Goal: Task Accomplishment & Management: Manage account settings

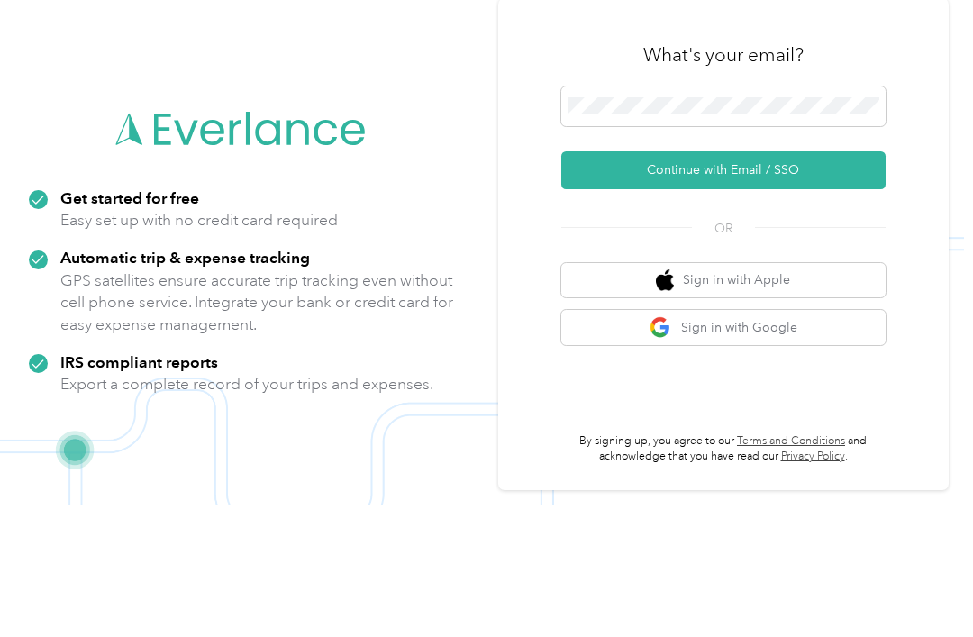
click at [769, 284] on button "Continue with Email / SSO" at bounding box center [723, 303] width 324 height 38
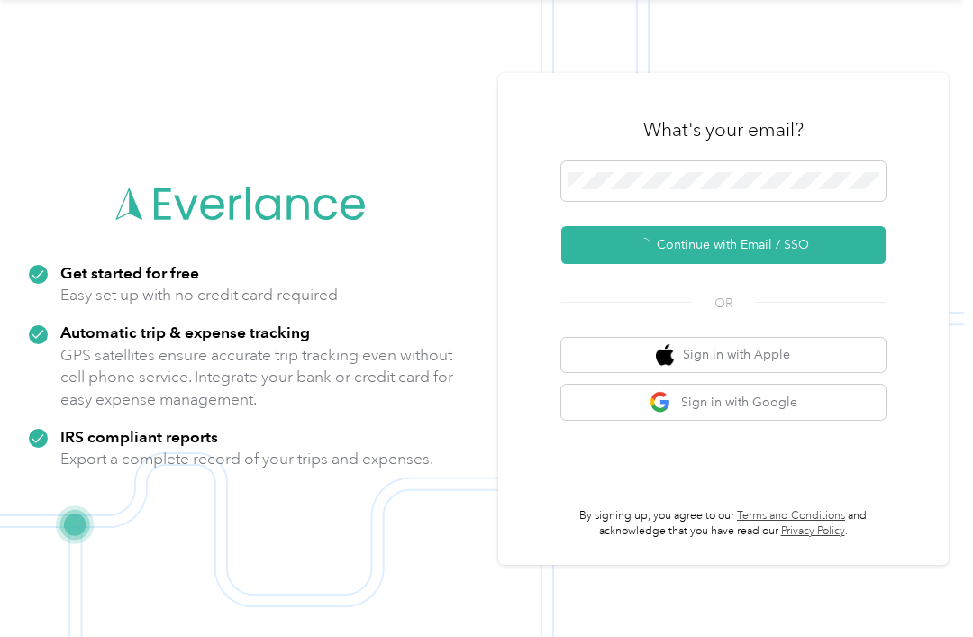
scroll to position [32, 0]
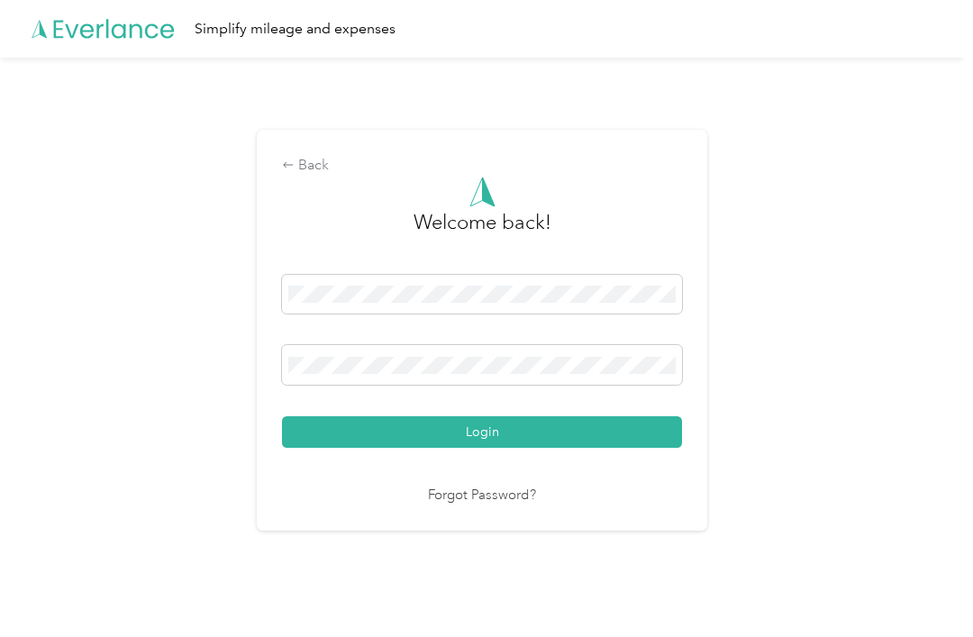
click at [629, 431] on button "Login" at bounding box center [482, 432] width 400 height 32
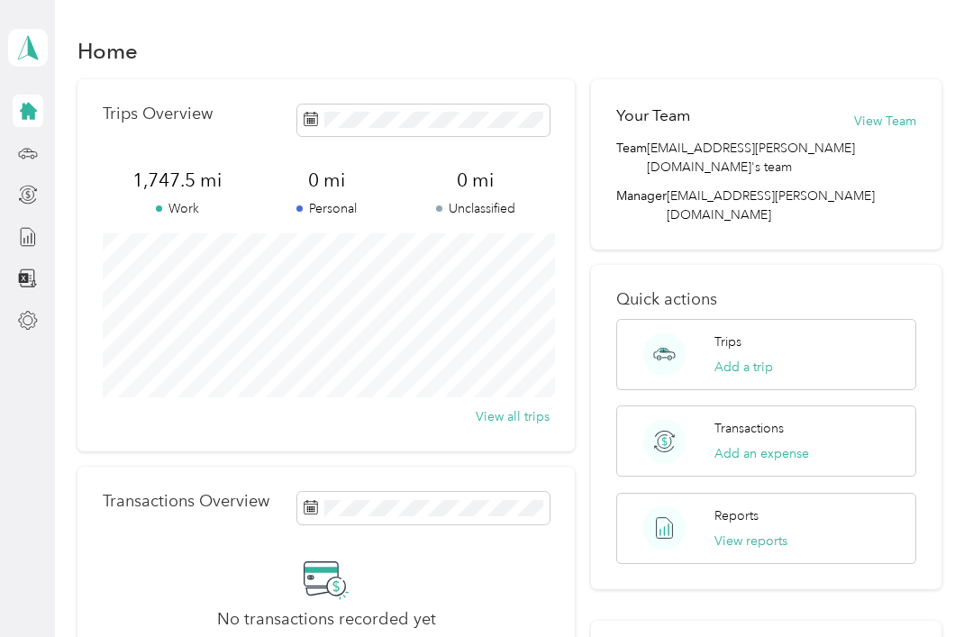
click at [777, 532] on button "View reports" at bounding box center [751, 541] width 73 height 19
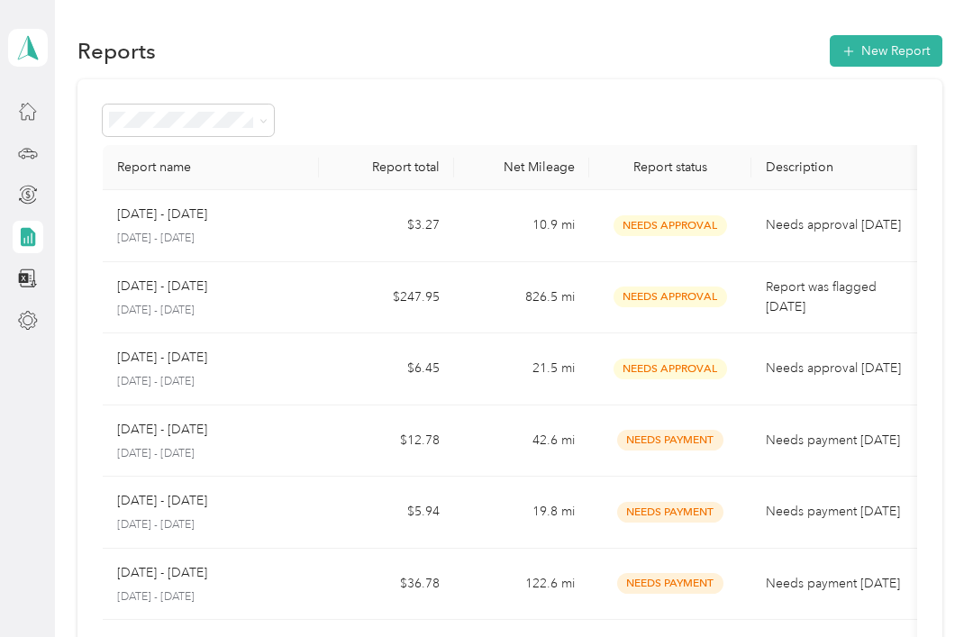
click at [906, 35] on button "New Report" at bounding box center [886, 51] width 113 height 32
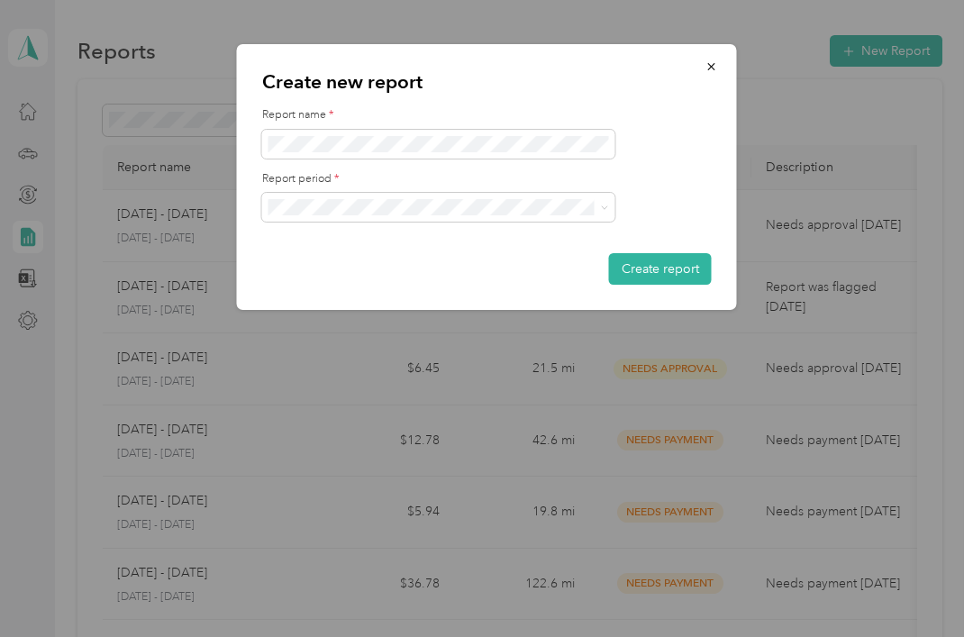
click at [668, 278] on button "Create report" at bounding box center [660, 269] width 103 height 32
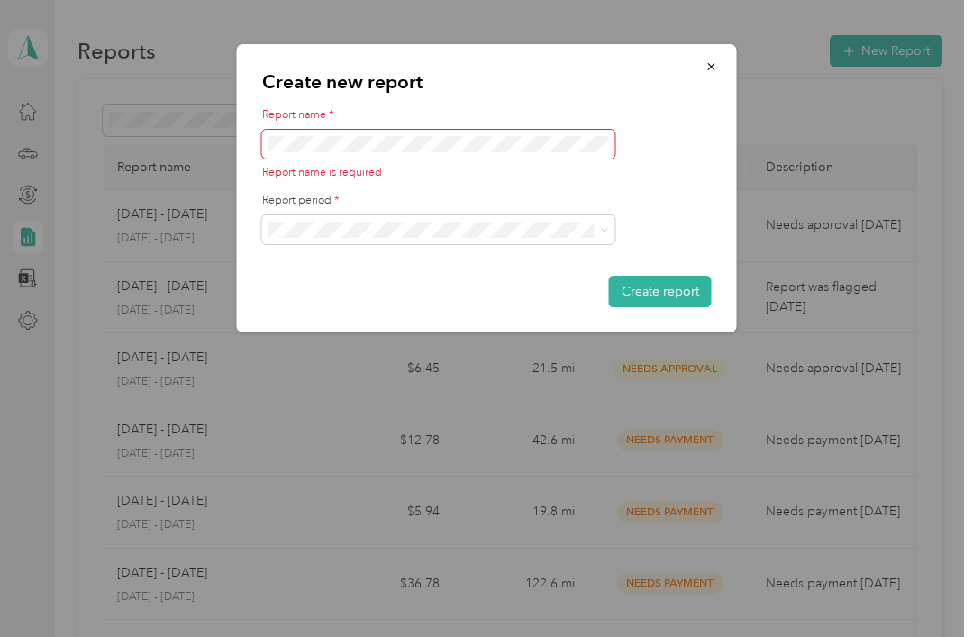
click at [703, 69] on button "button" at bounding box center [712, 66] width 38 height 32
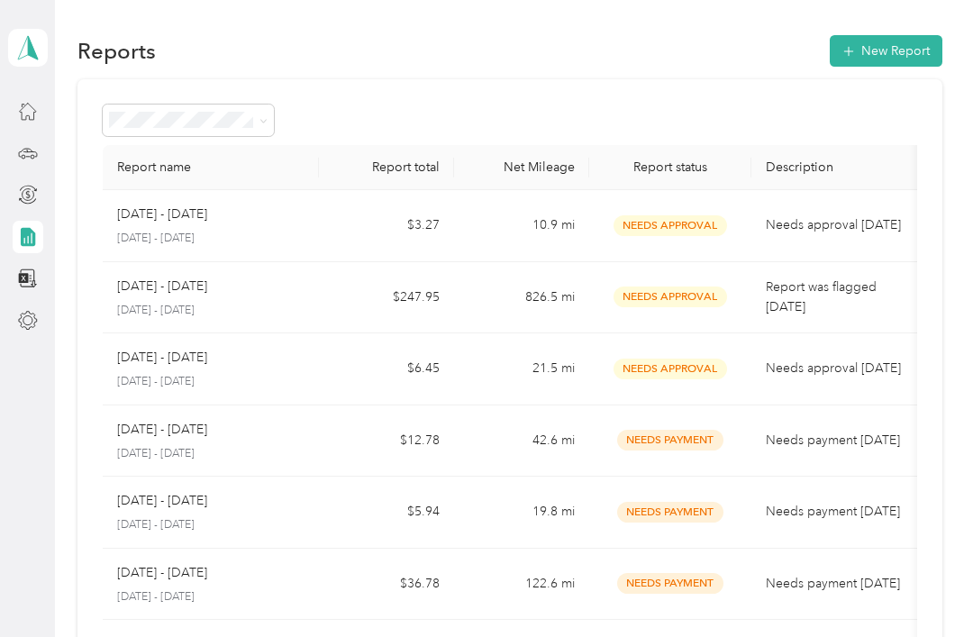
click at [24, 104] on icon at bounding box center [27, 112] width 16 height 16
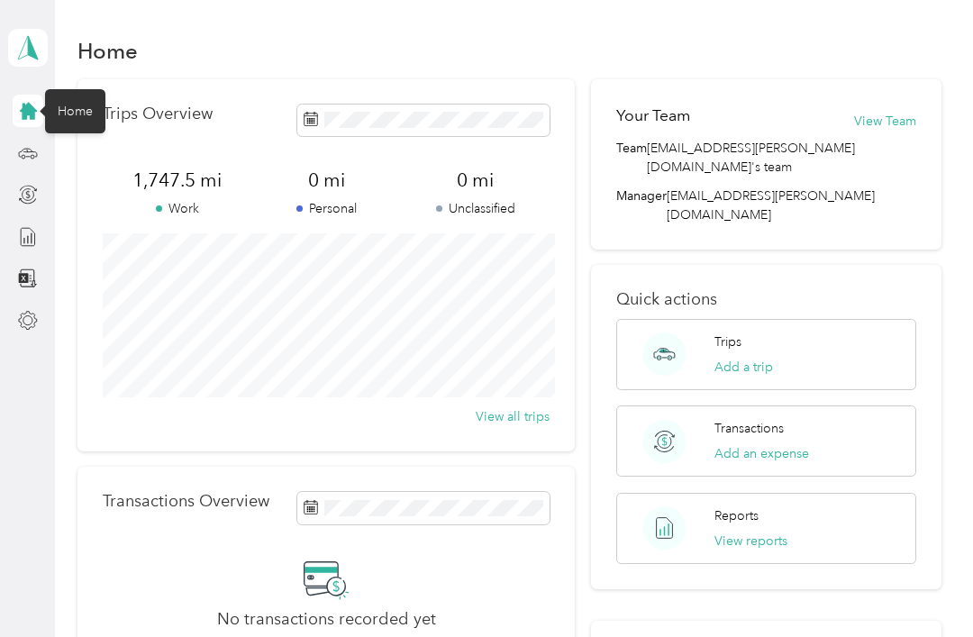
click at [760, 358] on button "Add a trip" at bounding box center [744, 367] width 59 height 19
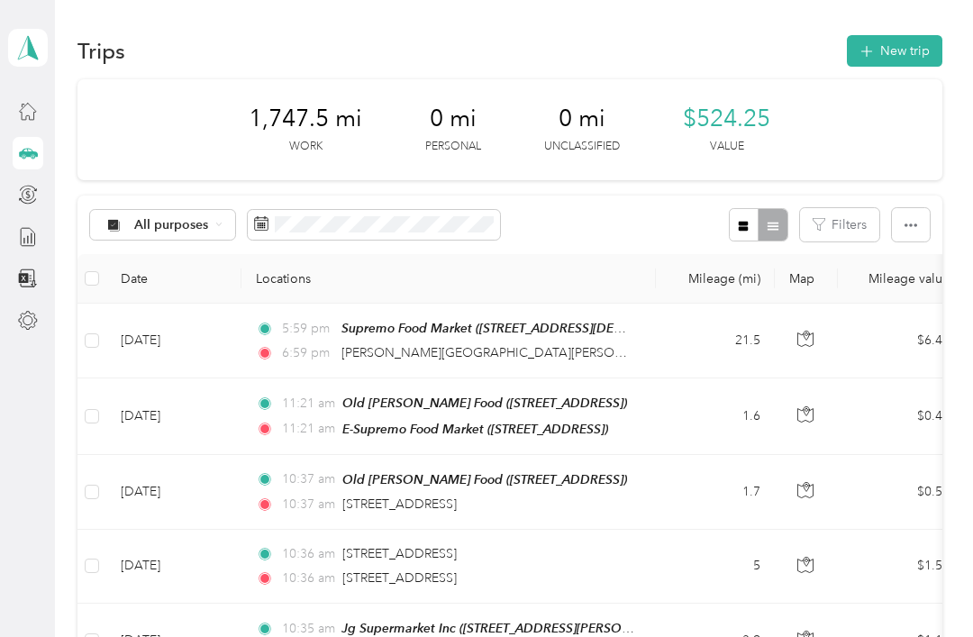
click at [894, 35] on button "New trip" at bounding box center [895, 51] width 96 height 32
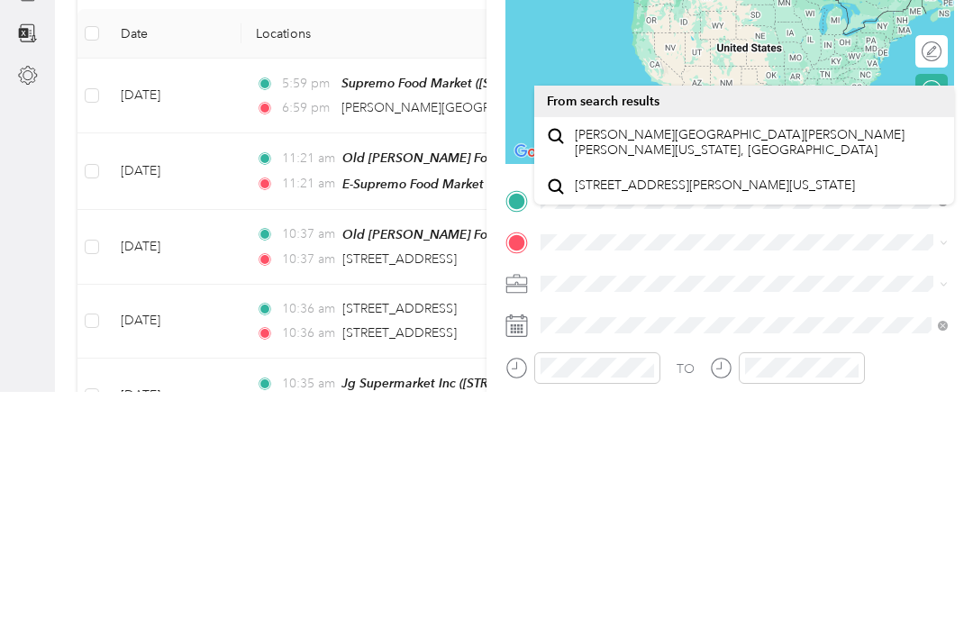
click at [849, 369] on div "[PERSON_NAME][GEOGRAPHIC_DATA][PERSON_NAME][PERSON_NAME][US_STATE], [GEOGRAPHIC…" at bounding box center [744, 388] width 395 height 38
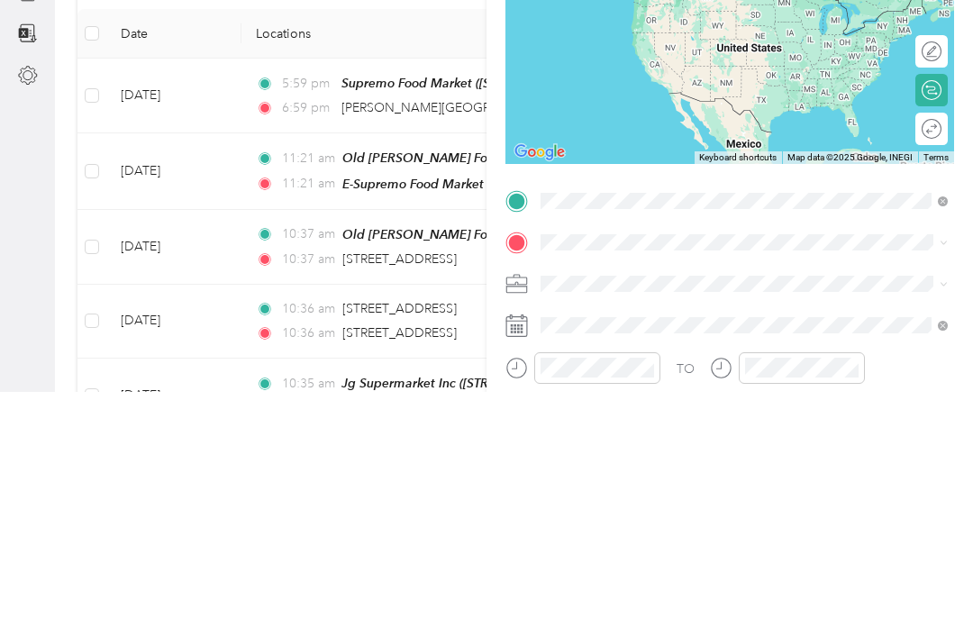
scroll to position [58, 0]
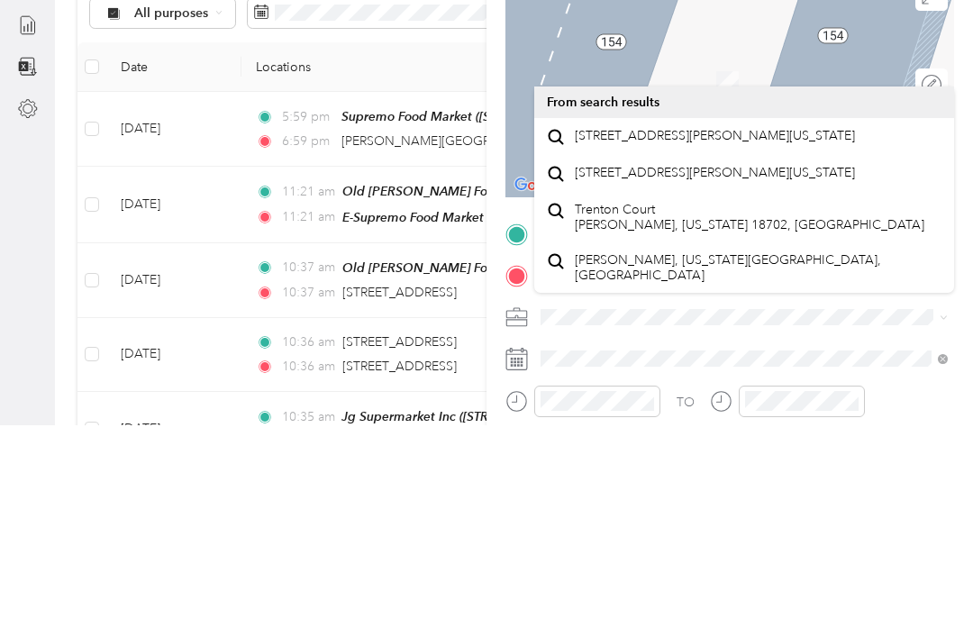
click at [747, 340] on span "[STREET_ADDRESS][PERSON_NAME][US_STATE]" at bounding box center [715, 348] width 280 height 16
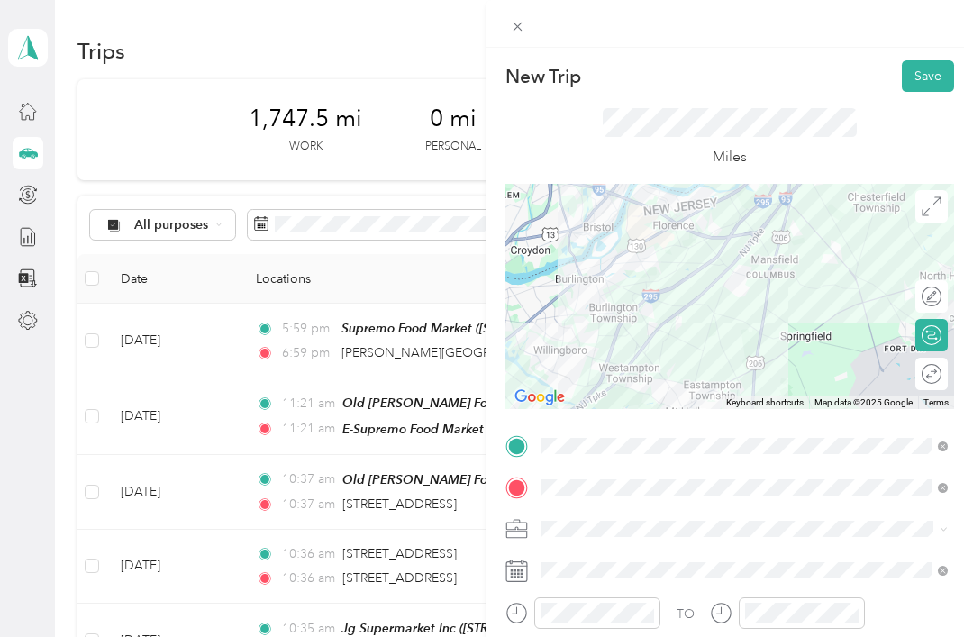
scroll to position [0, 0]
click at [668, 313] on div at bounding box center [729, 296] width 449 height 225
click at [681, 305] on div at bounding box center [729, 296] width 449 height 225
click at [683, 322] on div at bounding box center [729, 296] width 449 height 225
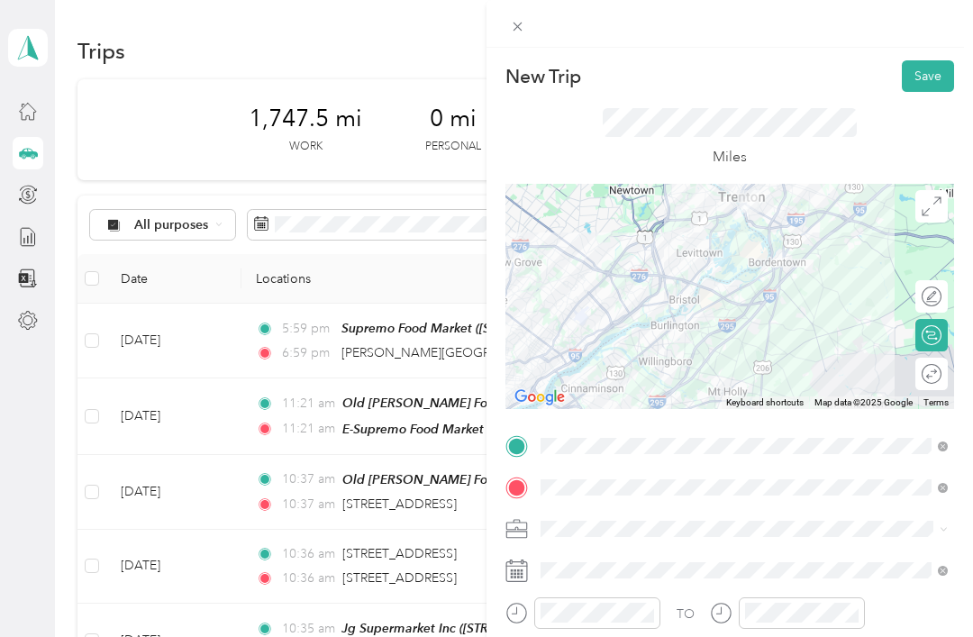
click at [766, 209] on img at bounding box center [748, 201] width 37 height 37
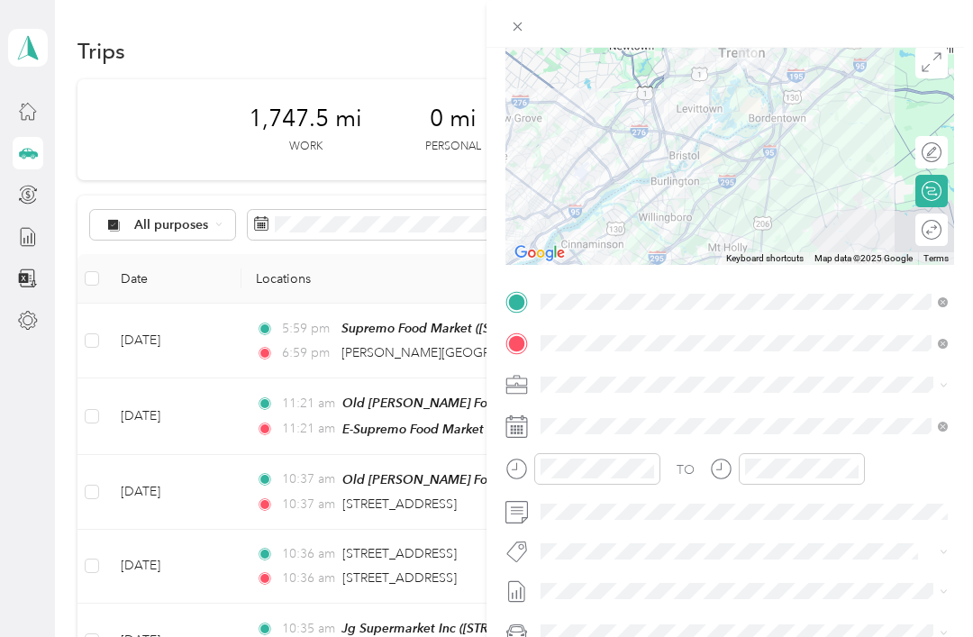
scroll to position [146, 0]
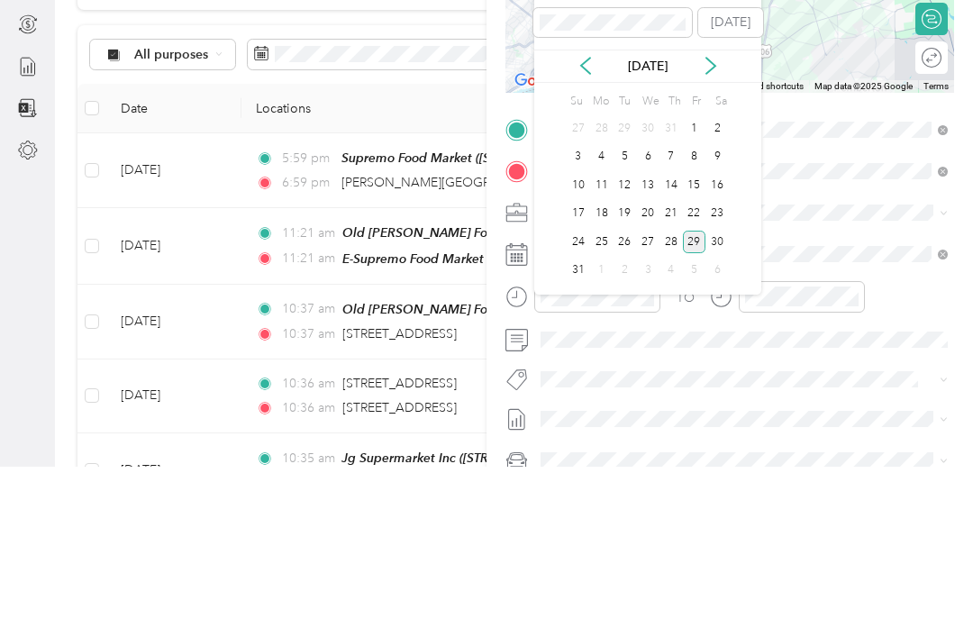
click at [658, 401] on div "27" at bounding box center [647, 412] width 23 height 23
click at [665, 401] on div "28" at bounding box center [671, 412] width 23 height 23
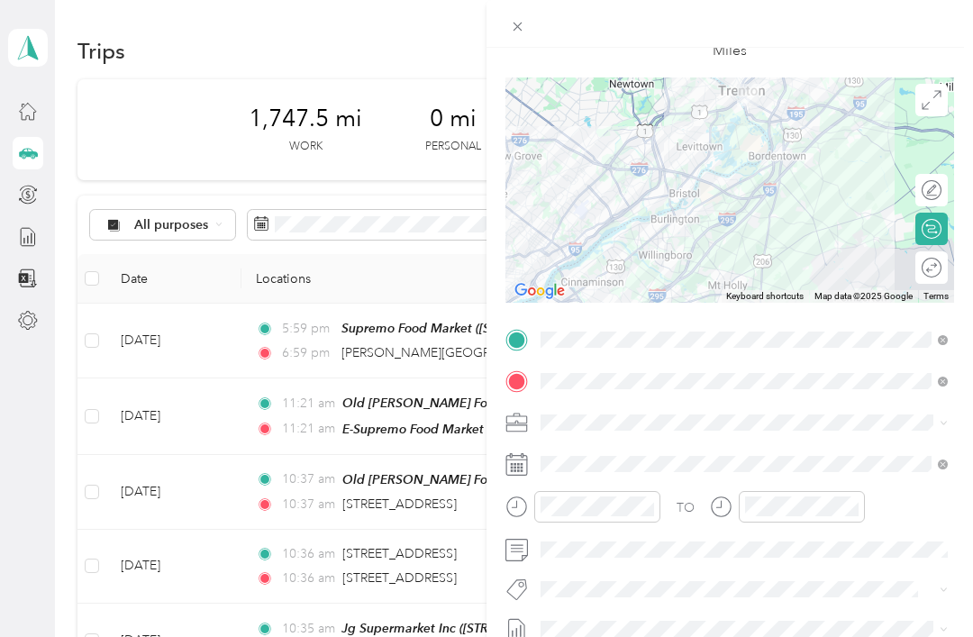
scroll to position [97, 0]
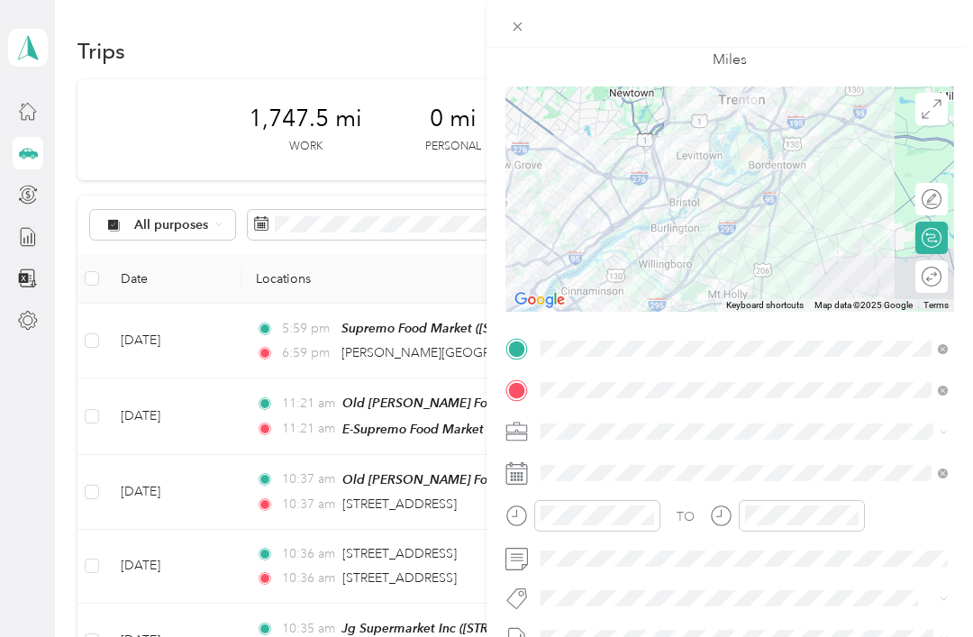
click at [929, 282] on icon at bounding box center [932, 277] width 20 height 20
click at [929, 278] on icon at bounding box center [932, 277] width 20 height 20
click at [924, 238] on icon at bounding box center [932, 238] width 20 height 20
click at [926, 193] on icon at bounding box center [932, 199] width 20 height 20
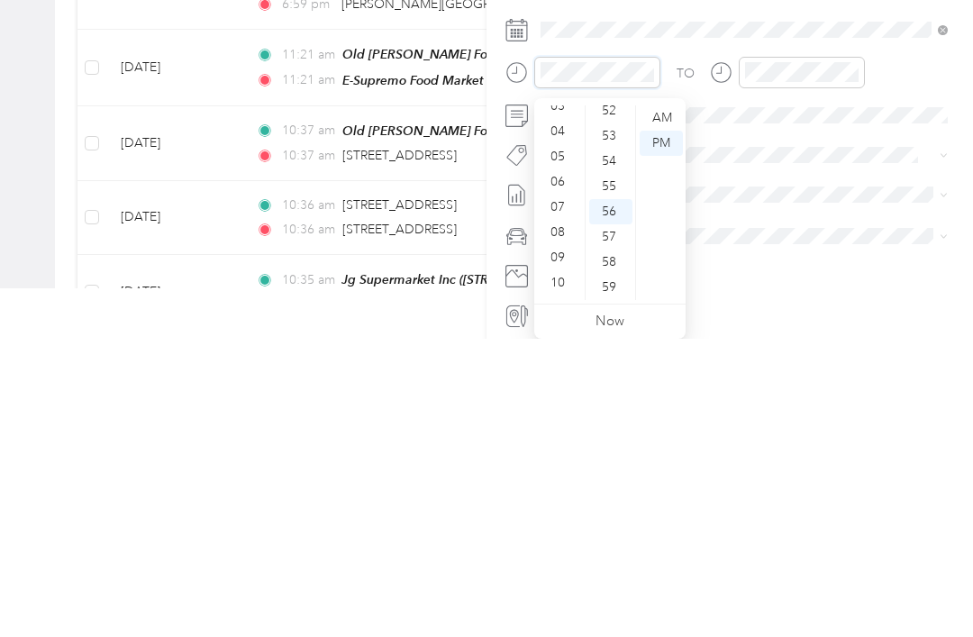
scroll to position [96, 0]
click at [556, 510] on div "08" at bounding box center [559, 522] width 43 height 25
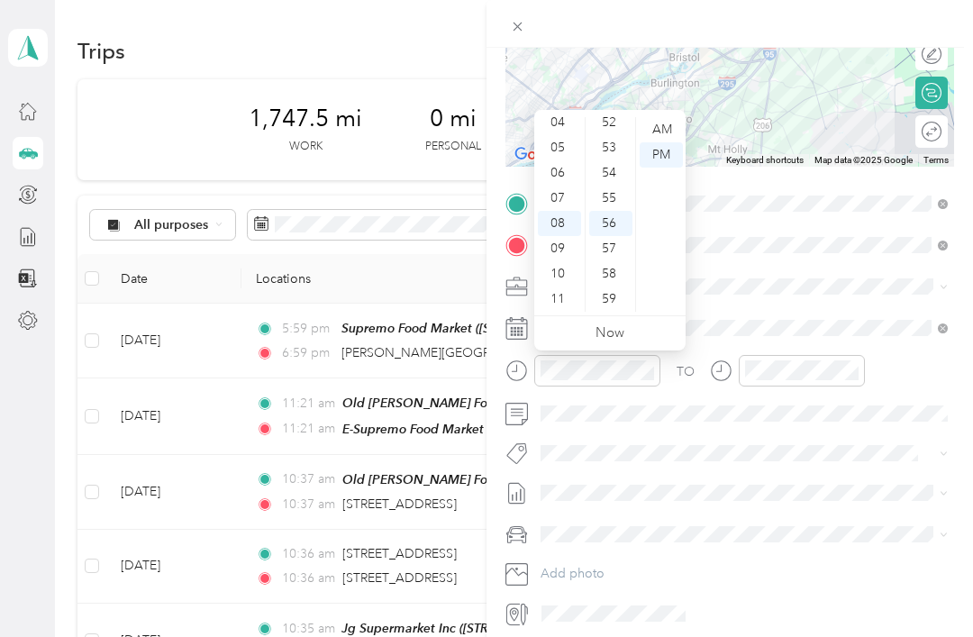
scroll to position [0, 0]
click at [607, 256] on div "57" at bounding box center [610, 248] width 43 height 25
click at [610, 192] on div "03" at bounding box center [610, 192] width 43 height 25
click at [610, 130] on div "03" at bounding box center [610, 131] width 43 height 25
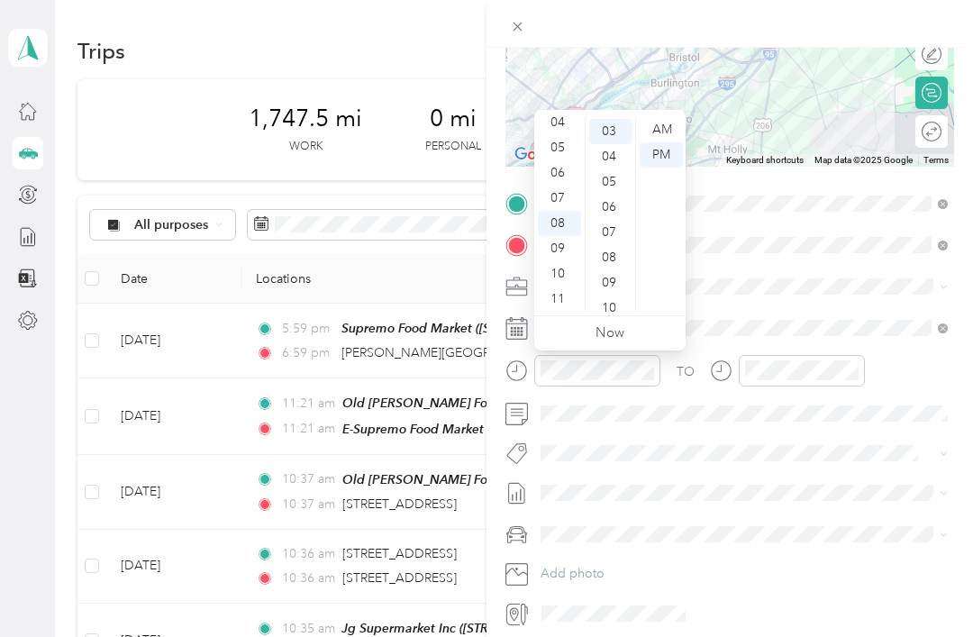
click at [660, 131] on div "AM" at bounding box center [661, 129] width 43 height 25
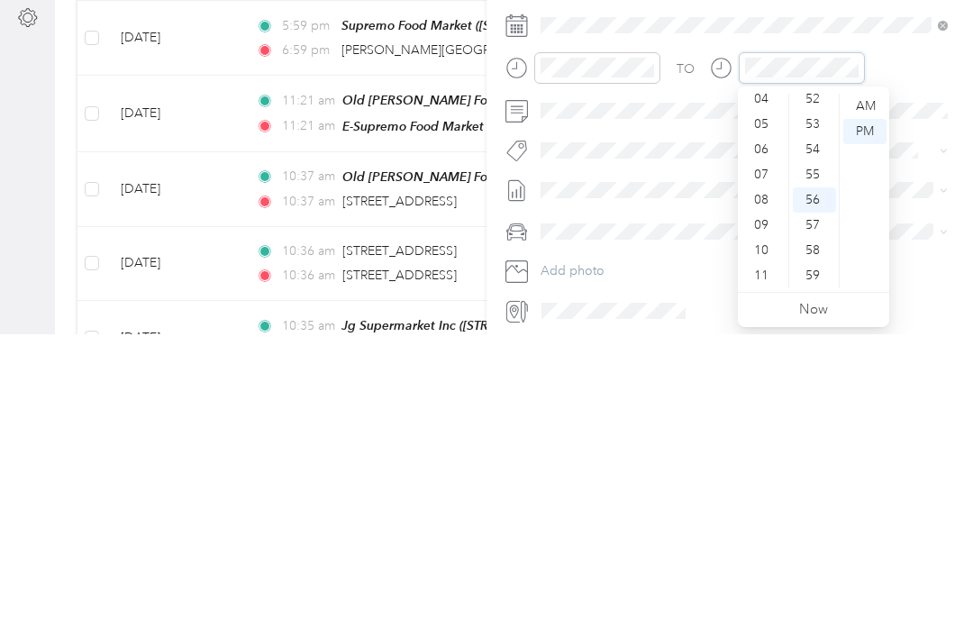
scroll to position [108, 0]
click at [765, 515] on div "09" at bounding box center [763, 527] width 43 height 25
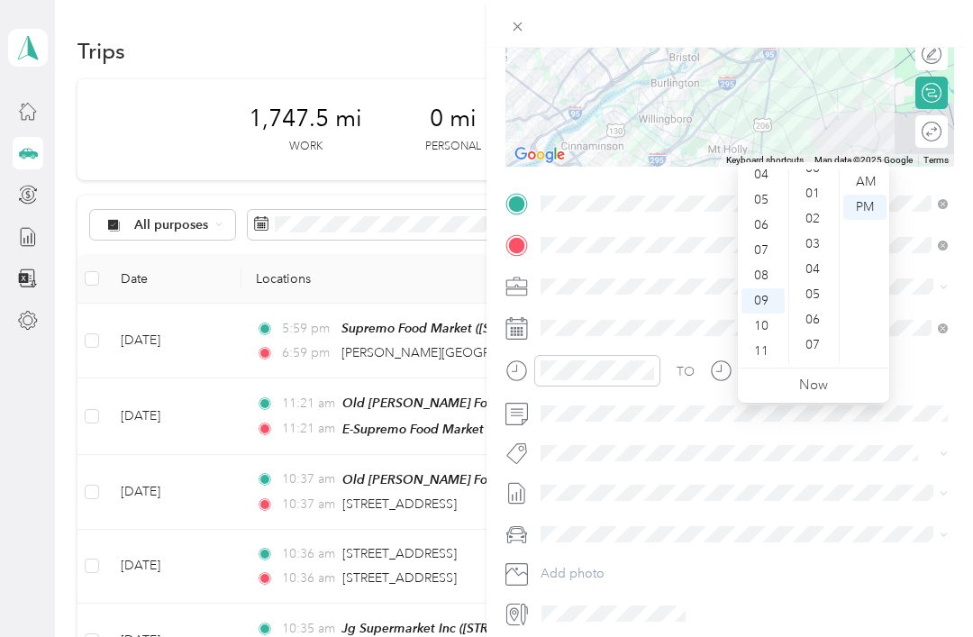
scroll to position [57, 0]
click at [814, 287] on div "05" at bounding box center [814, 299] width 43 height 25
click at [870, 174] on div "AM" at bounding box center [864, 186] width 43 height 25
click at [861, 174] on div "AM" at bounding box center [864, 186] width 43 height 25
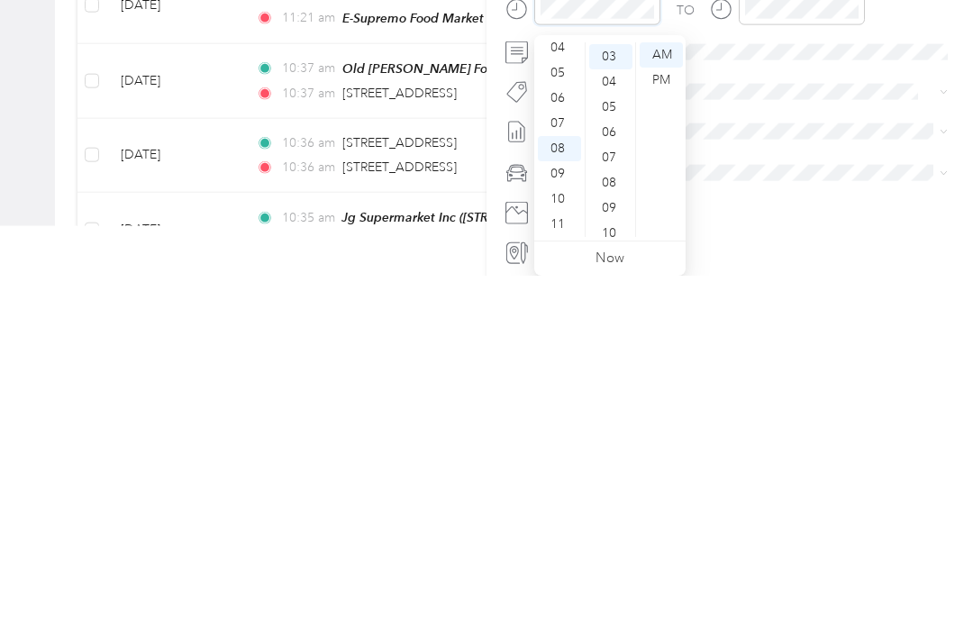
scroll to position [58, 0]
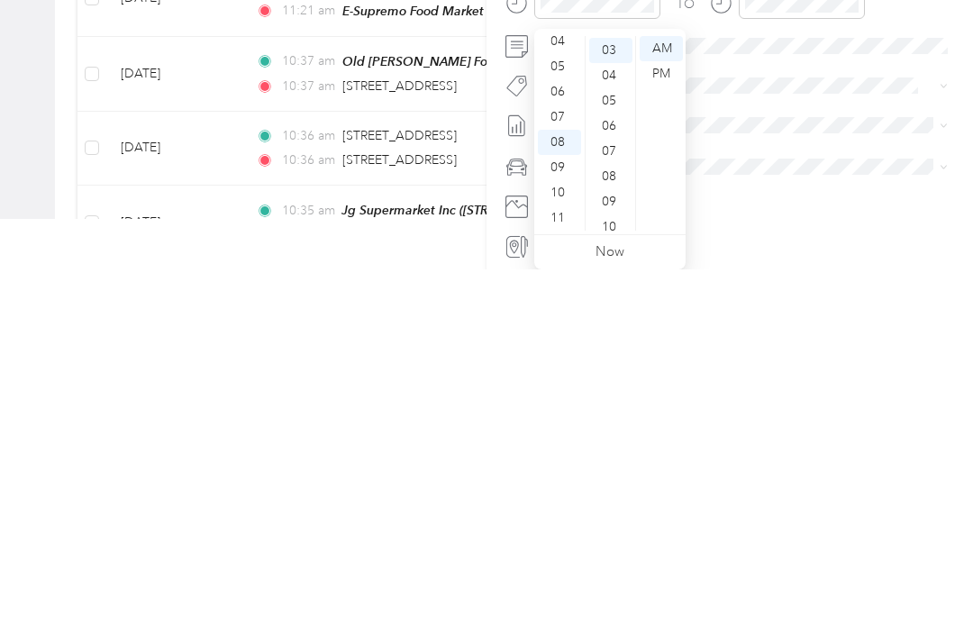
click at [604, 582] on div "10" at bounding box center [610, 594] width 43 height 25
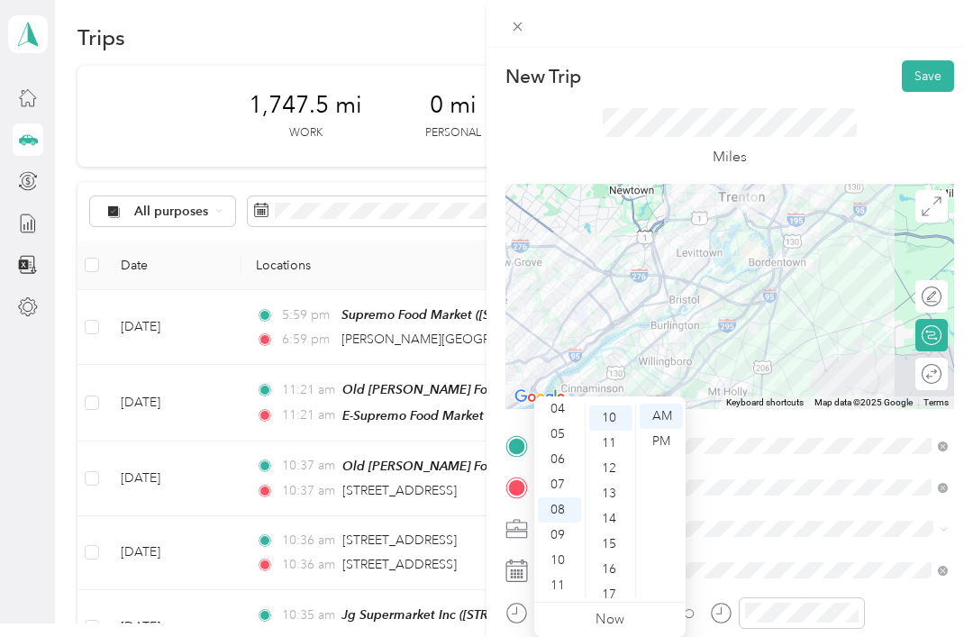
scroll to position [0, 0]
click at [924, 71] on button "Save" at bounding box center [928, 76] width 52 height 32
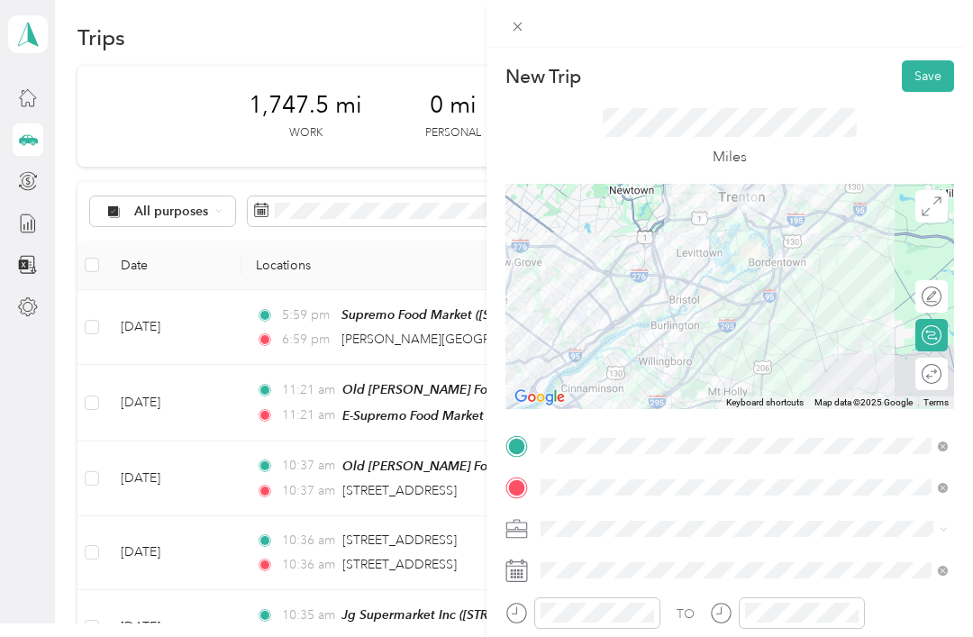
scroll to position [76, 0]
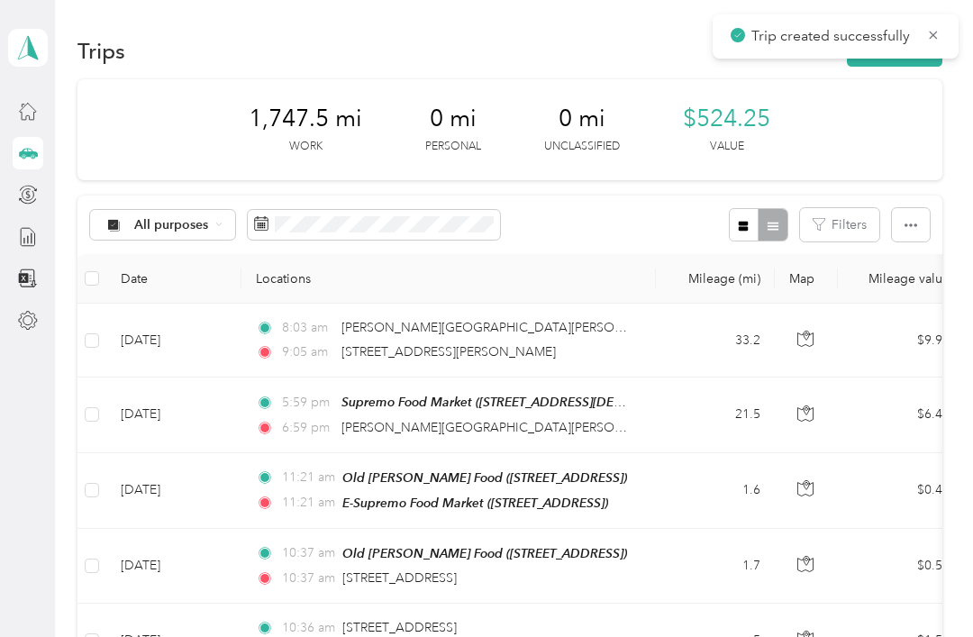
click at [690, 304] on td "33.2" at bounding box center [715, 341] width 119 height 74
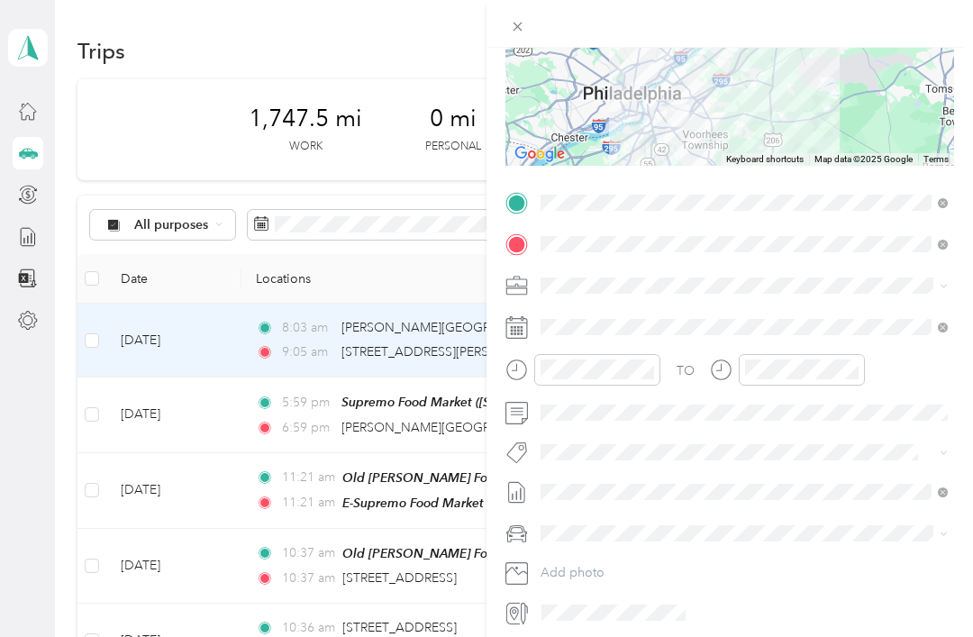
scroll to position [242, 0]
click at [397, 213] on div "Trip details Save This trip cannot be edited because it is either under review,…" at bounding box center [486, 318] width 973 height 637
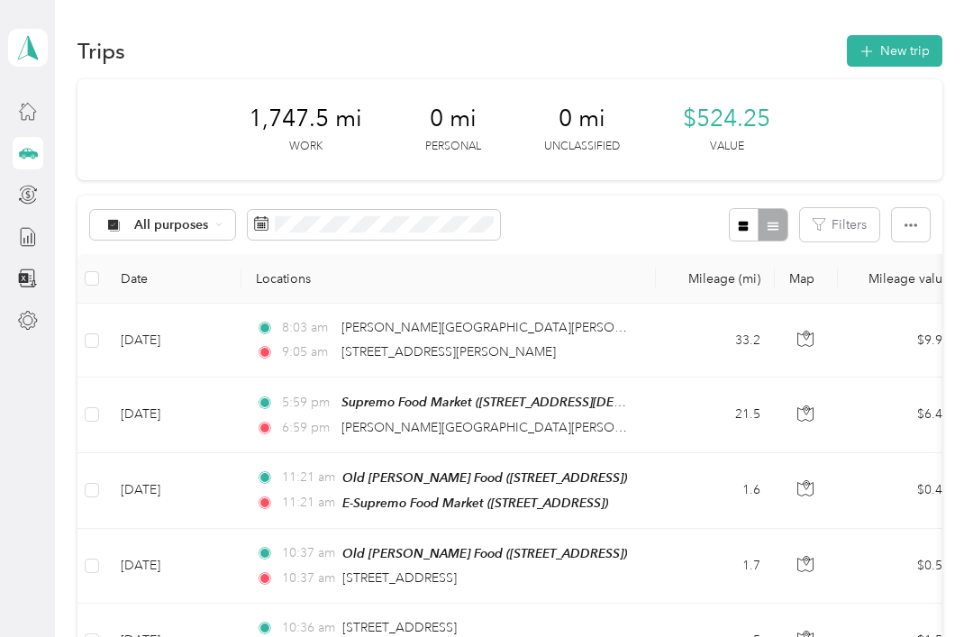
scroll to position [23, 0]
click at [906, 35] on button "New trip" at bounding box center [895, 51] width 96 height 32
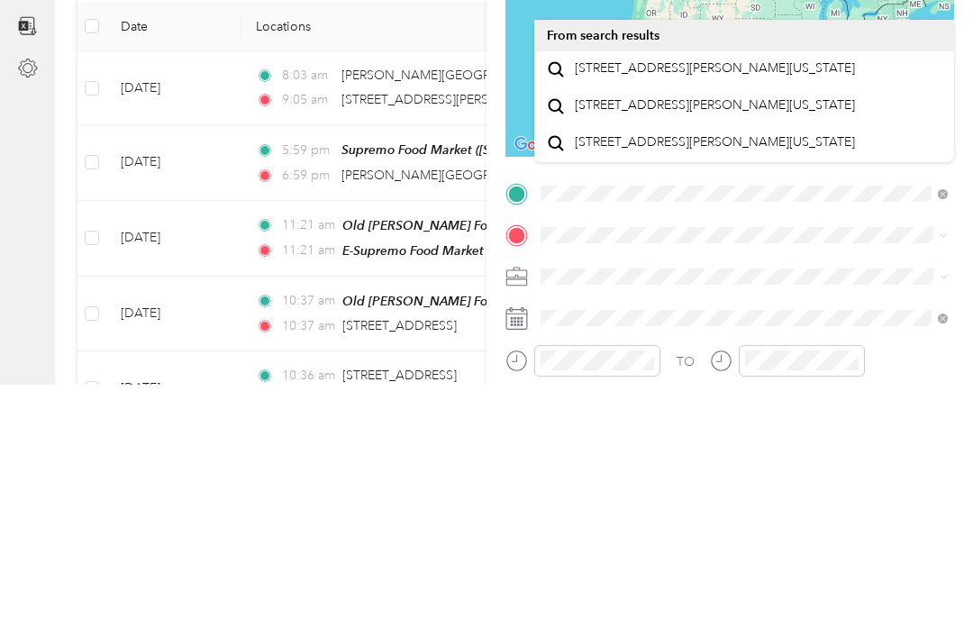
click at [859, 310] on div "[STREET_ADDRESS][PERSON_NAME][US_STATE]" at bounding box center [744, 322] width 395 height 24
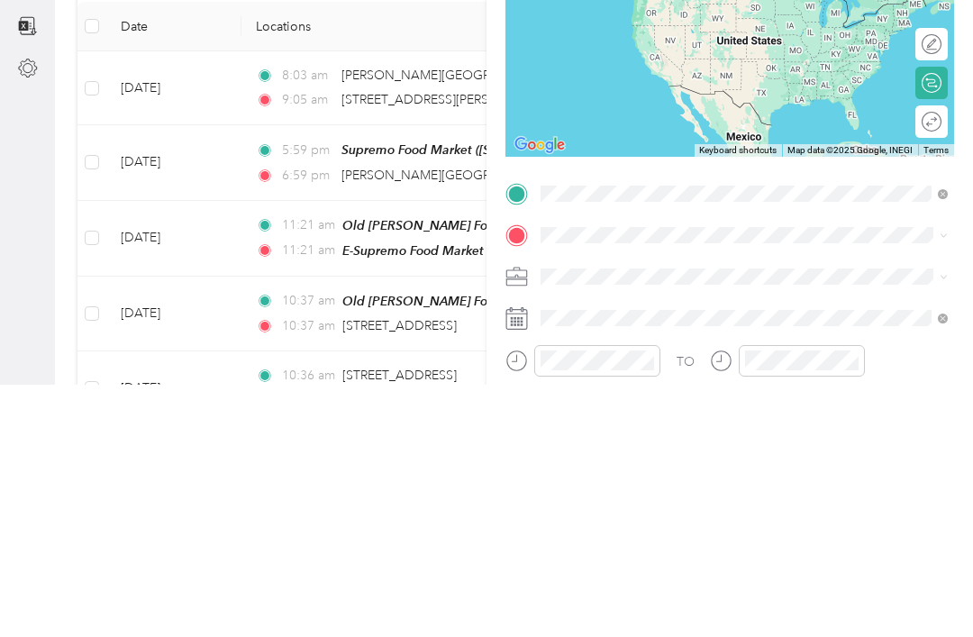
scroll to position [58, 0]
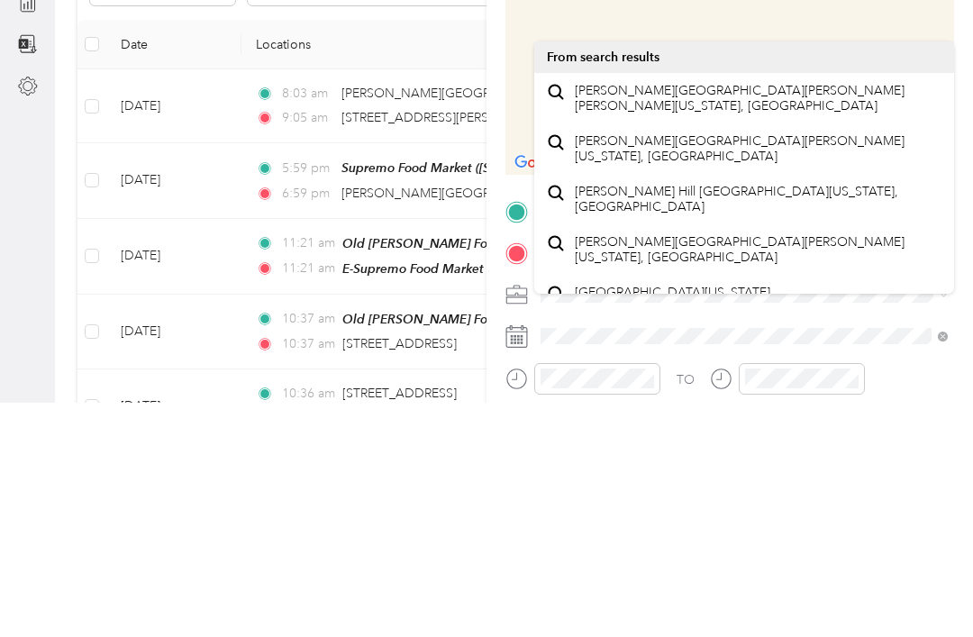
click at [839, 314] on div "[PERSON_NAME][GEOGRAPHIC_DATA][PERSON_NAME][PERSON_NAME][US_STATE], [GEOGRAPHIC…" at bounding box center [744, 333] width 395 height 38
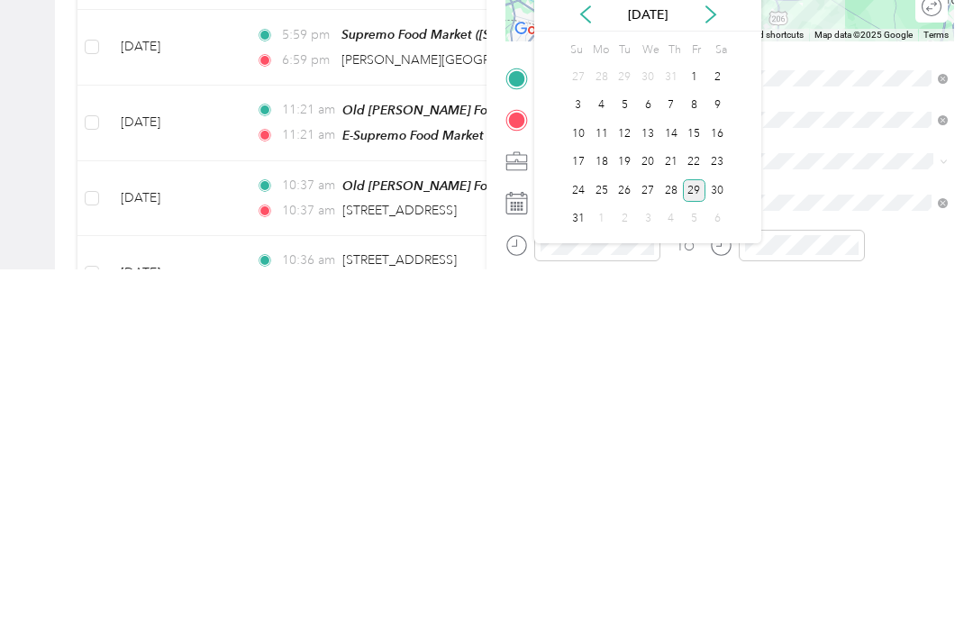
click at [661, 547] on div "28" at bounding box center [671, 558] width 23 height 23
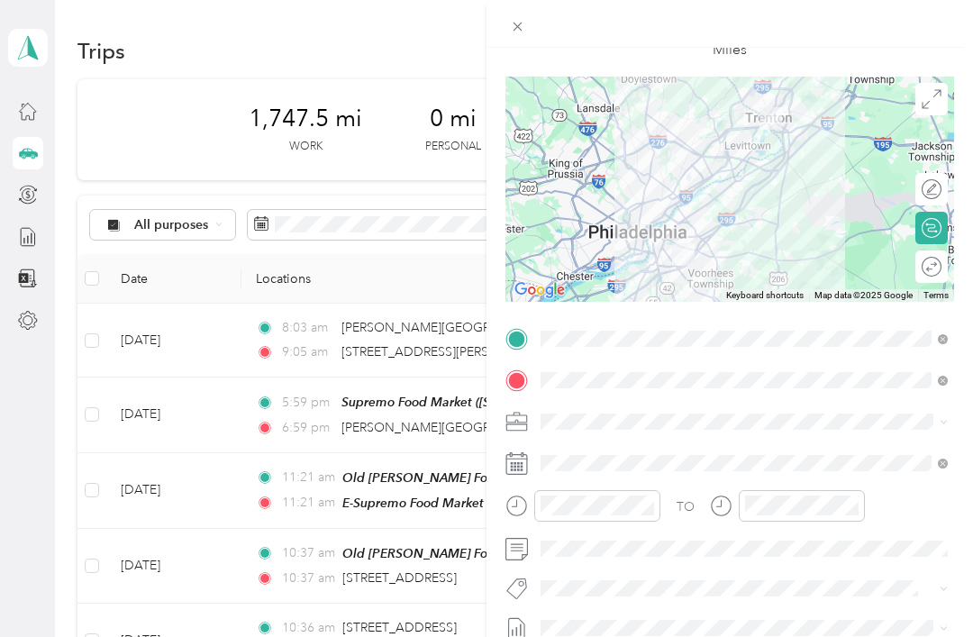
scroll to position [119, 0]
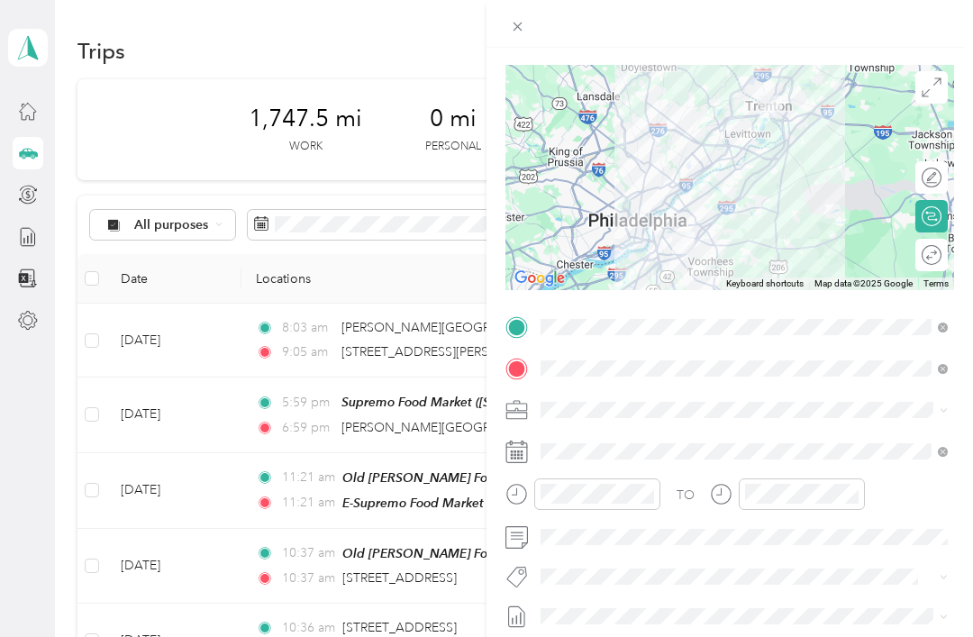
click at [648, 490] on icon "close-circle" at bounding box center [648, 493] width 13 height 13
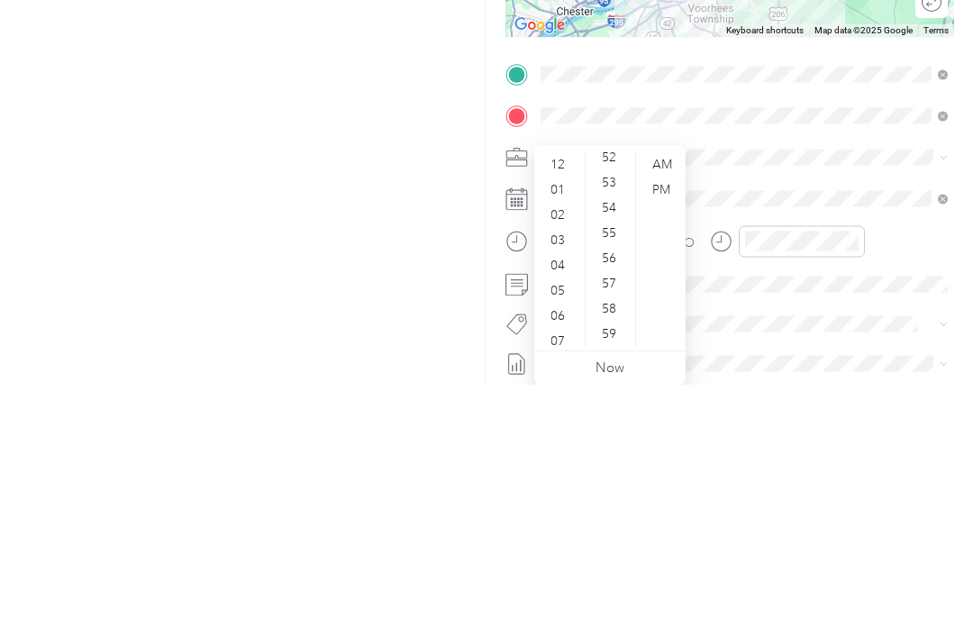
scroll to position [58, 0]
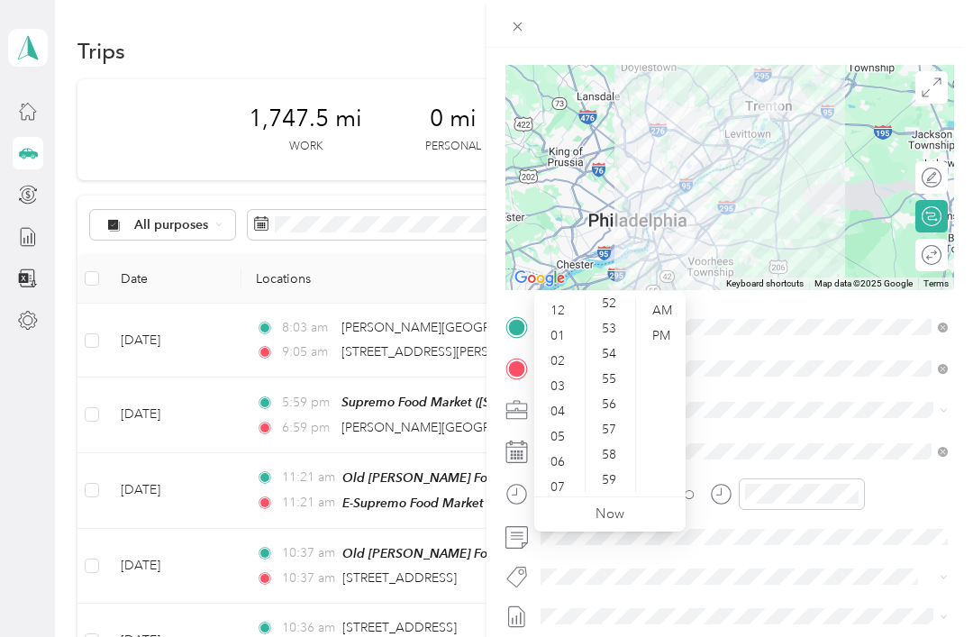
click at [553, 424] on div "05" at bounding box center [559, 436] width 43 height 25
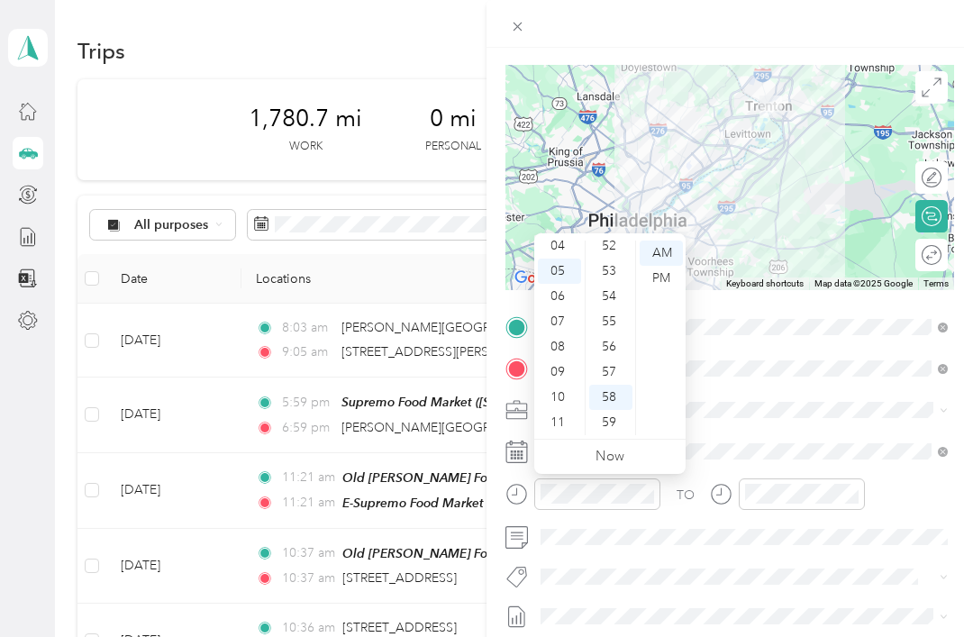
click at [564, 245] on div "04" at bounding box center [559, 245] width 43 height 25
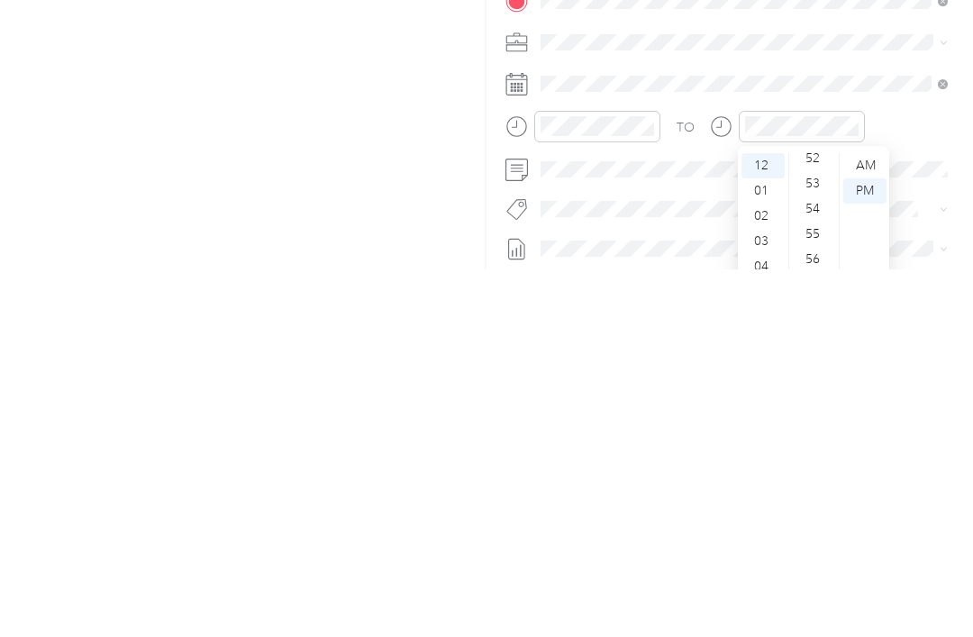
scroll to position [58, 0]
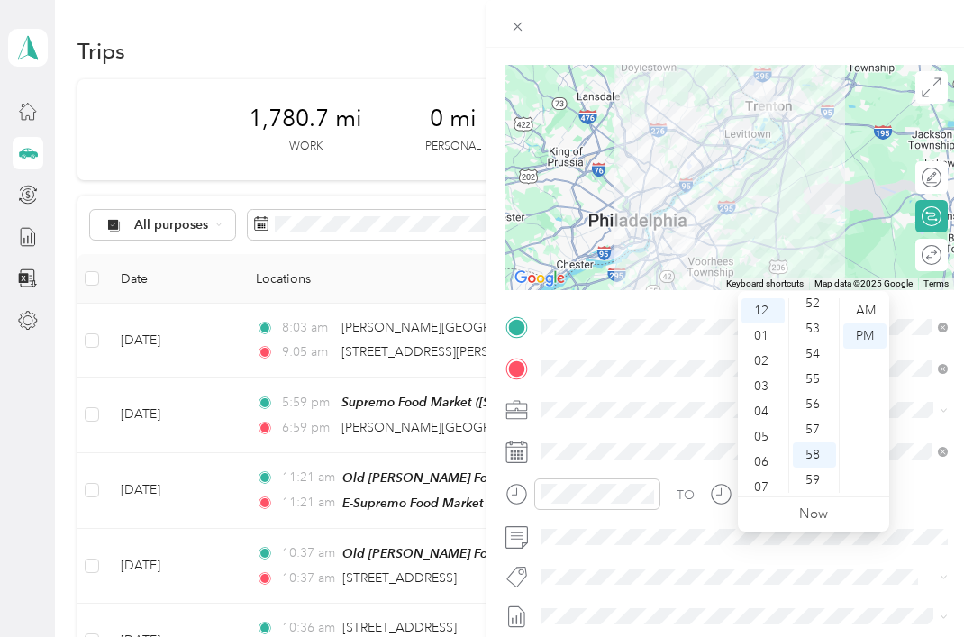
click at [755, 424] on div "05" at bounding box center [763, 436] width 43 height 25
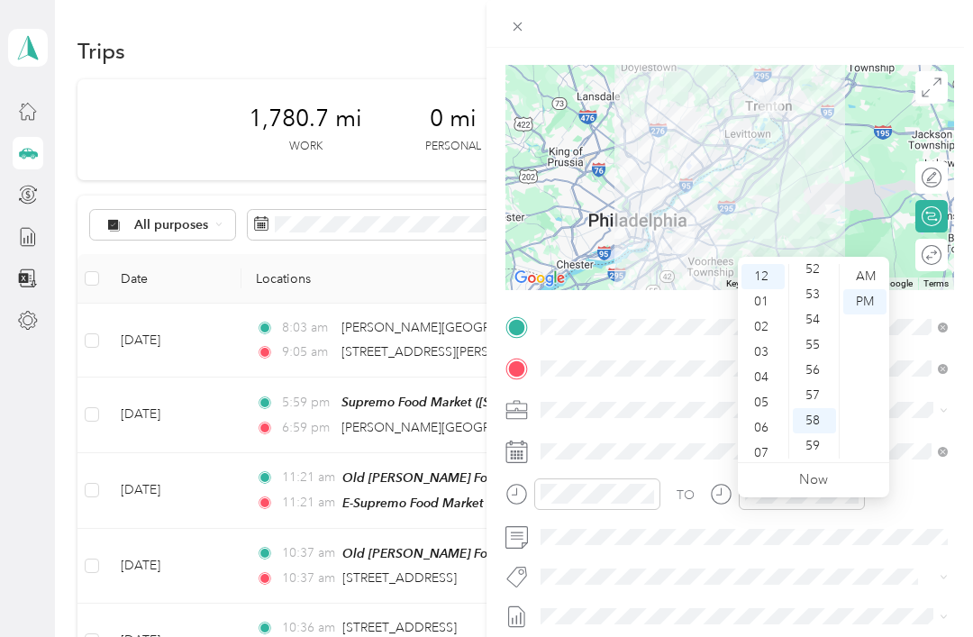
scroll to position [0, 0]
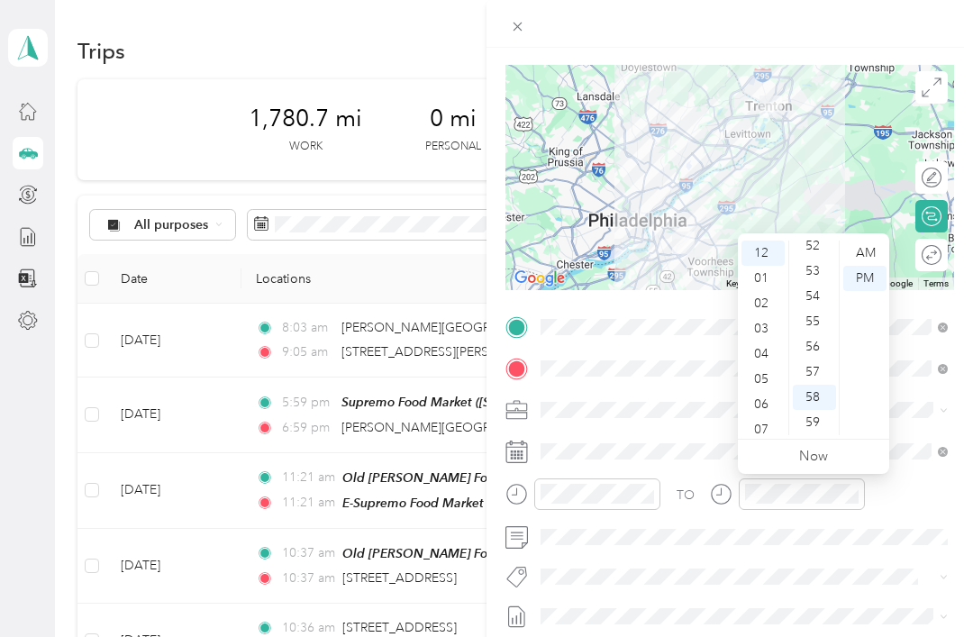
click at [818, 265] on div "53" at bounding box center [814, 271] width 43 height 25
click at [865, 277] on div "PM" at bounding box center [864, 278] width 43 height 25
click at [756, 382] on div "05" at bounding box center [763, 379] width 43 height 25
click at [760, 387] on div "05" at bounding box center [763, 379] width 43 height 25
click at [760, 468] on div "09" at bounding box center [763, 480] width 43 height 25
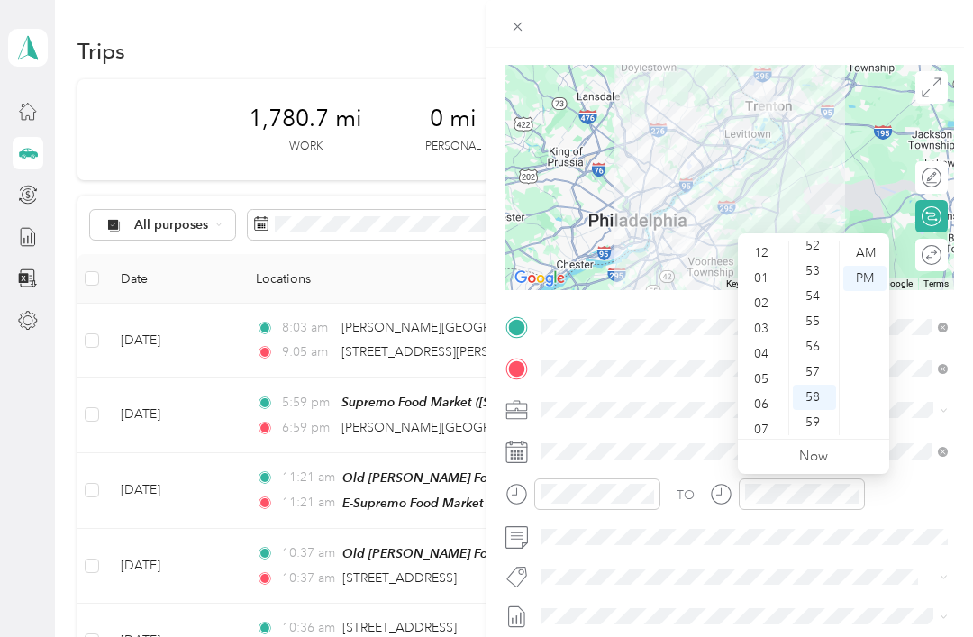
scroll to position [108, 0]
click at [771, 369] on div "09" at bounding box center [763, 372] width 43 height 25
click at [765, 271] on div "05" at bounding box center [763, 271] width 43 height 25
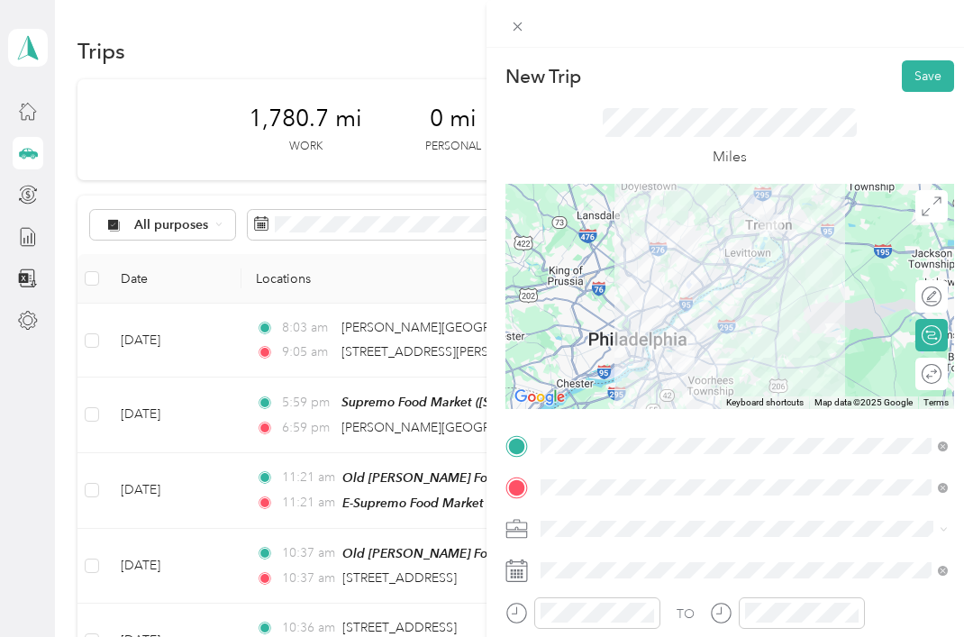
scroll to position [0, 0]
click at [932, 78] on button "Save" at bounding box center [928, 76] width 52 height 32
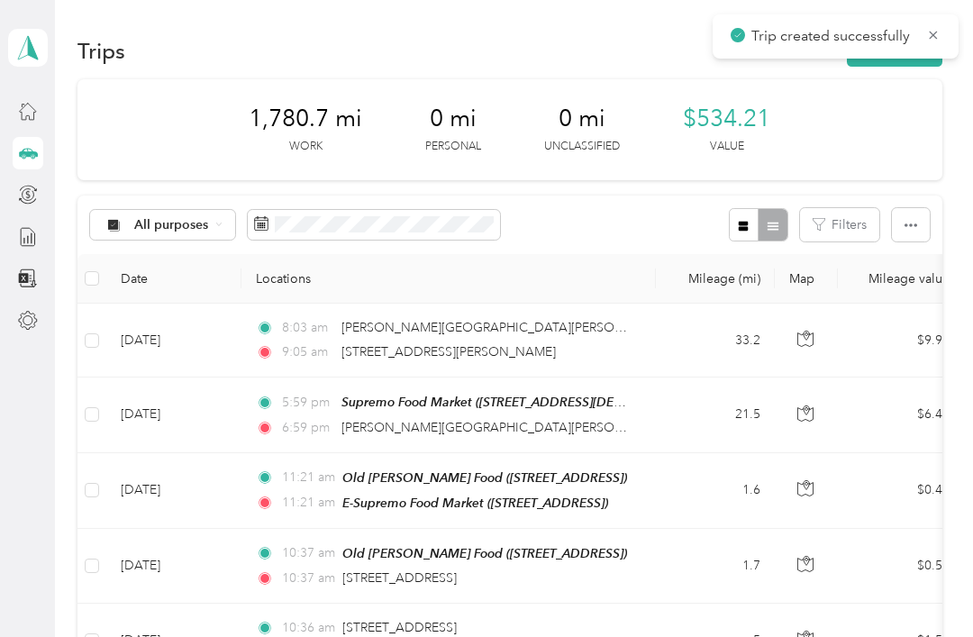
scroll to position [25, 0]
click at [79, 321] on td at bounding box center [91, 341] width 29 height 74
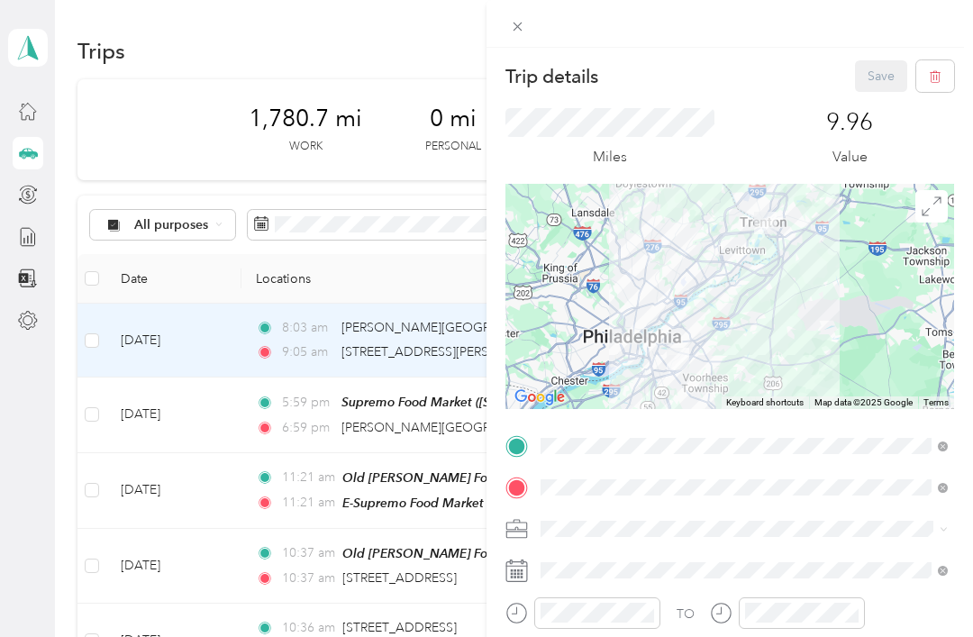
click at [514, 21] on icon at bounding box center [517, 26] width 15 height 15
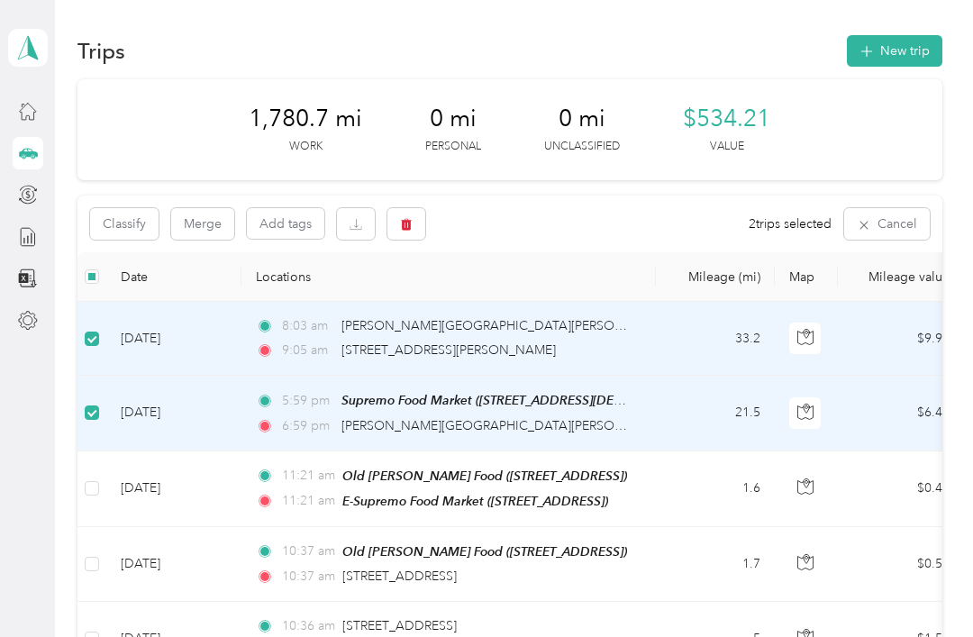
click at [126, 208] on button "Classify" at bounding box center [124, 224] width 68 height 32
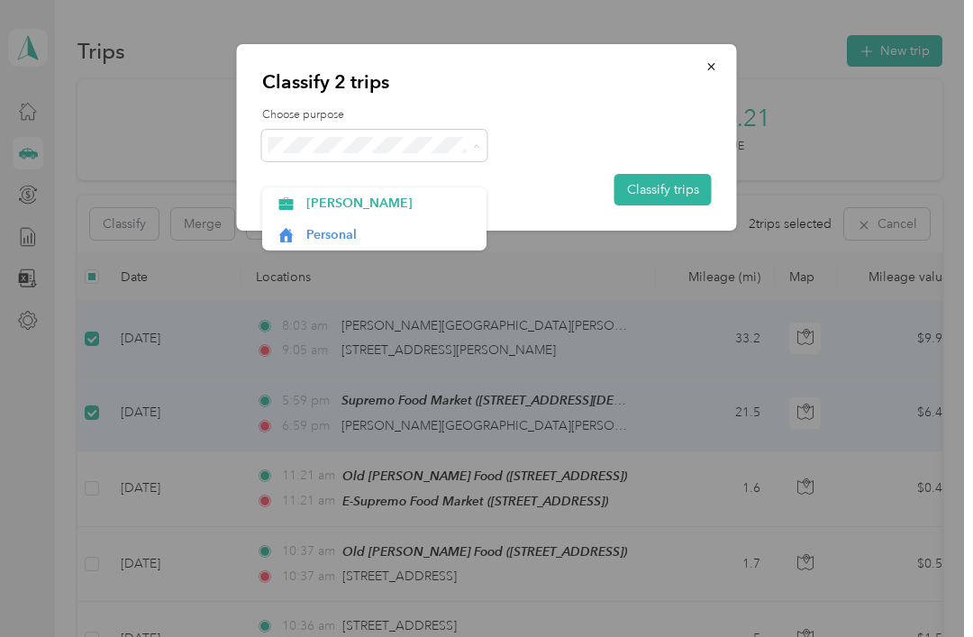
click at [429, 194] on span "[PERSON_NAME]" at bounding box center [390, 203] width 168 height 19
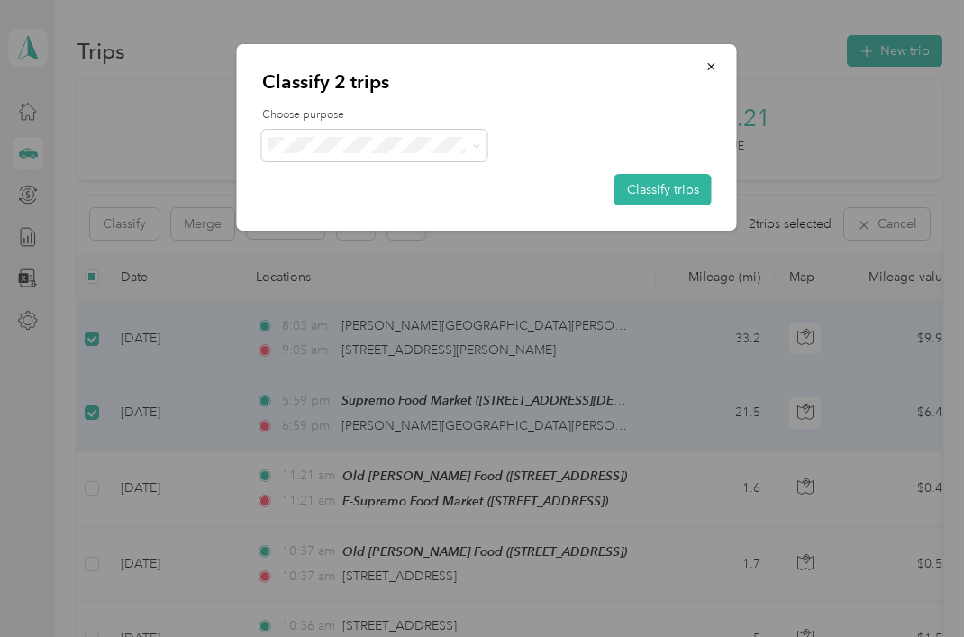
click at [692, 190] on button "Classify trips" at bounding box center [663, 190] width 97 height 32
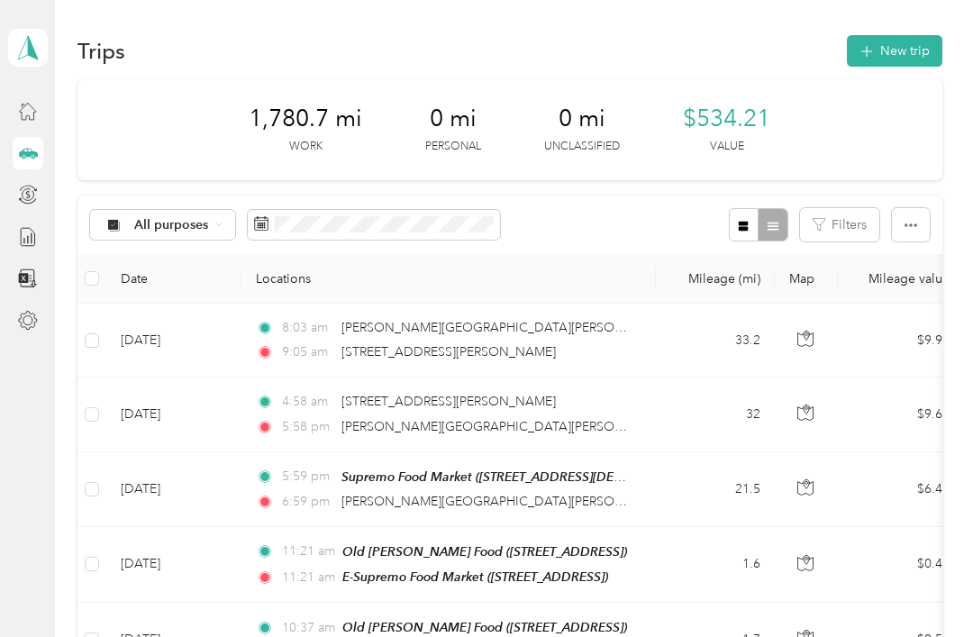
scroll to position [69, 0]
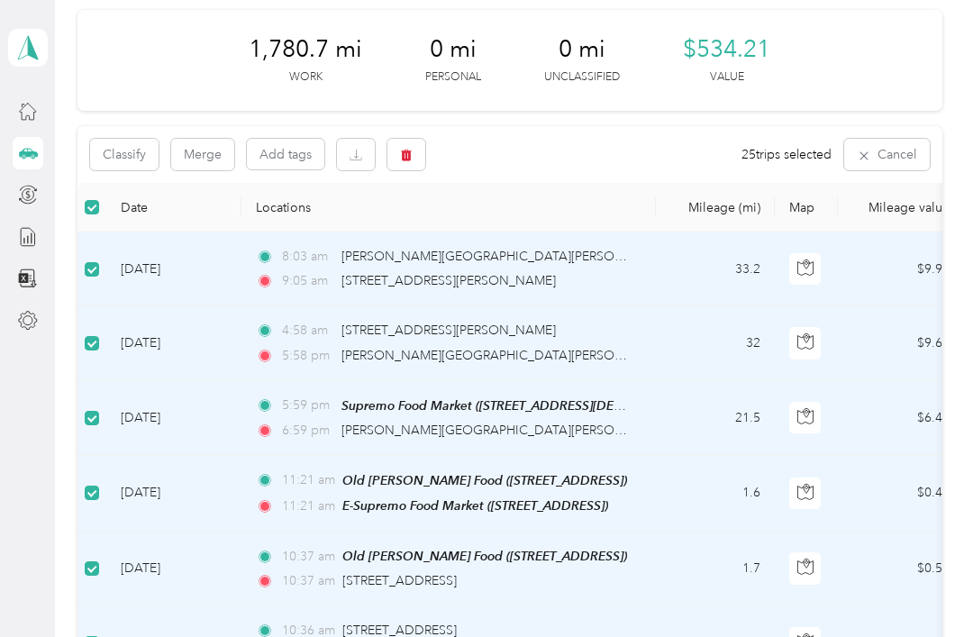
click at [120, 143] on button "Classify" at bounding box center [124, 155] width 68 height 32
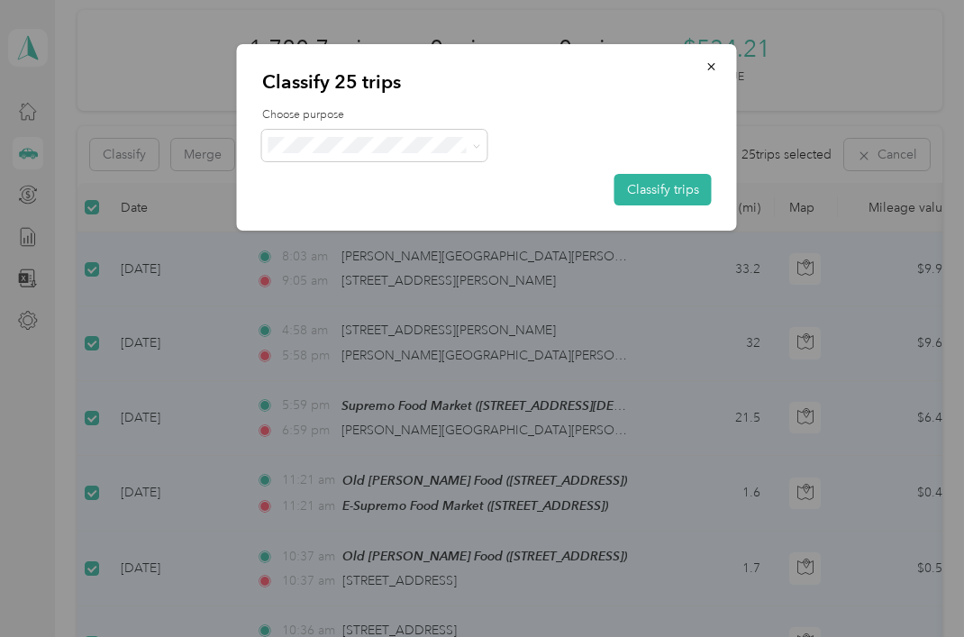
click at [678, 187] on button "Classify trips" at bounding box center [663, 190] width 97 height 32
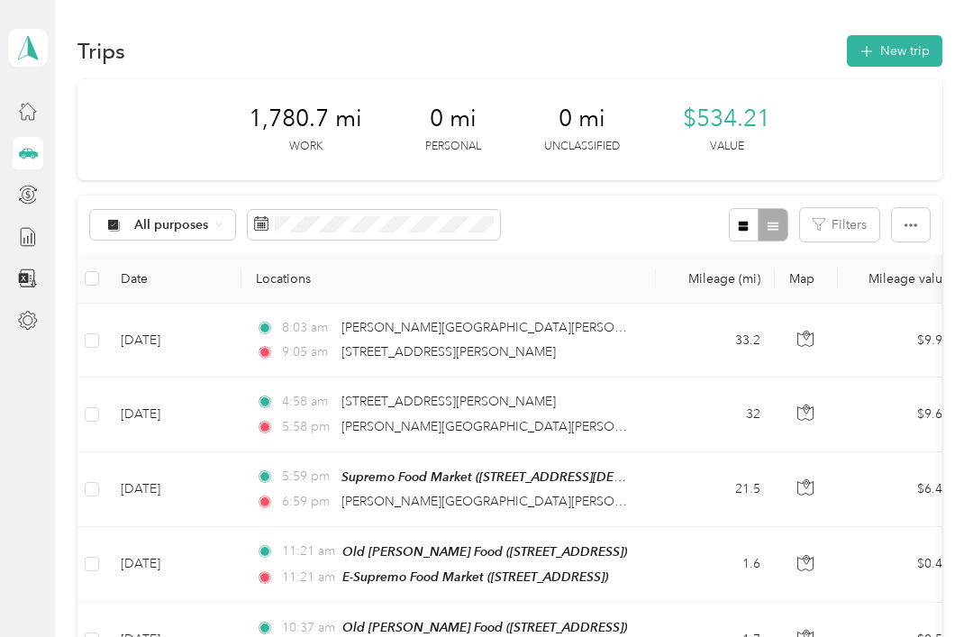
scroll to position [0, 0]
click at [914, 35] on button "New trip" at bounding box center [895, 51] width 96 height 32
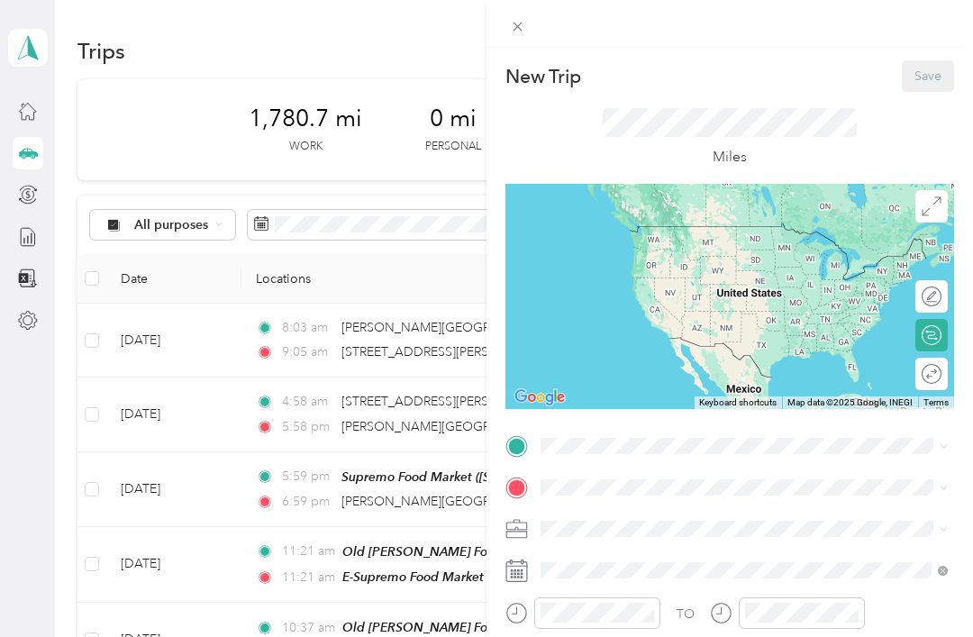
click at [19, 89] on div "New Trip Save This trip cannot be edited because it is either under review, app…" at bounding box center [486, 318] width 973 height 637
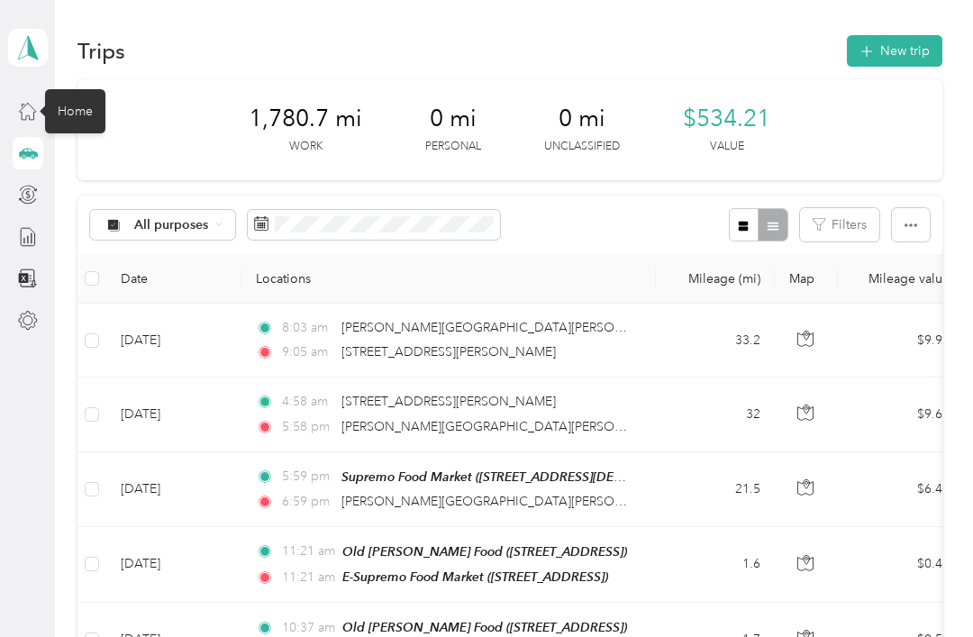
click at [27, 101] on icon at bounding box center [28, 111] width 20 height 20
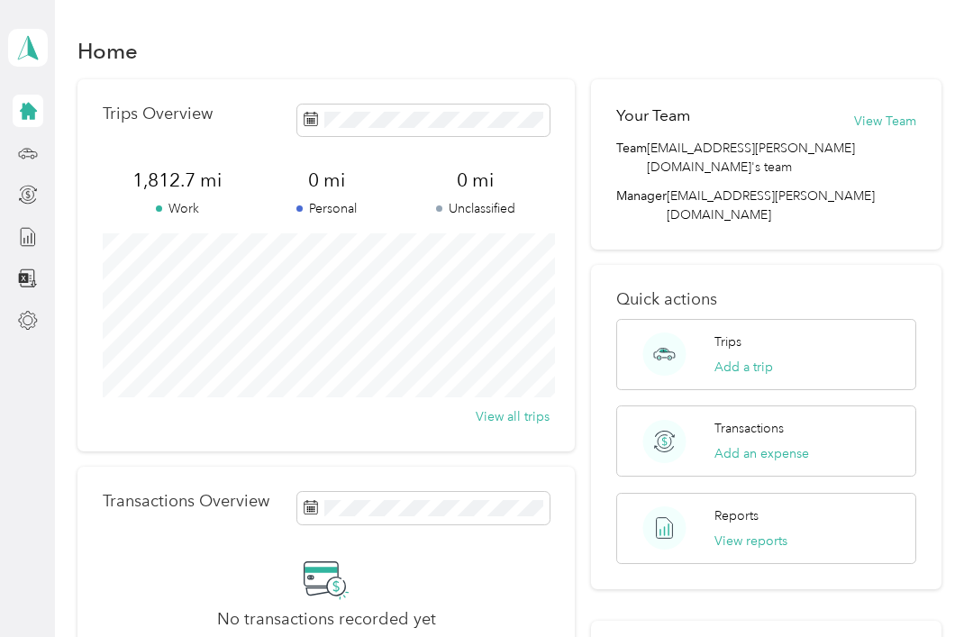
click at [34, 103] on icon at bounding box center [28, 111] width 17 height 17
click at [757, 532] on button "View reports" at bounding box center [751, 541] width 73 height 19
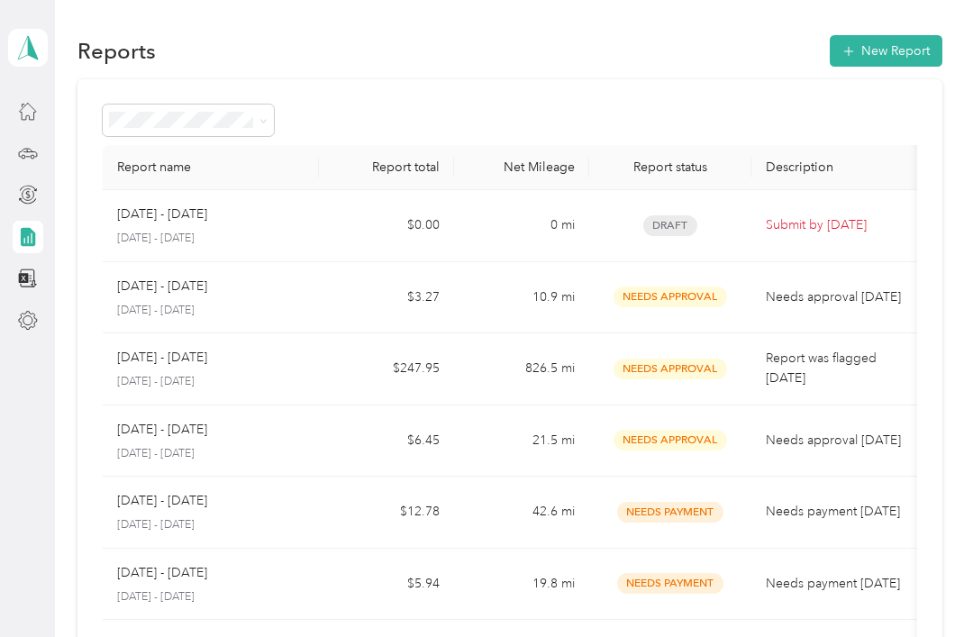
click at [807, 224] on p "Submit by [DATE]" at bounding box center [841, 225] width 151 height 20
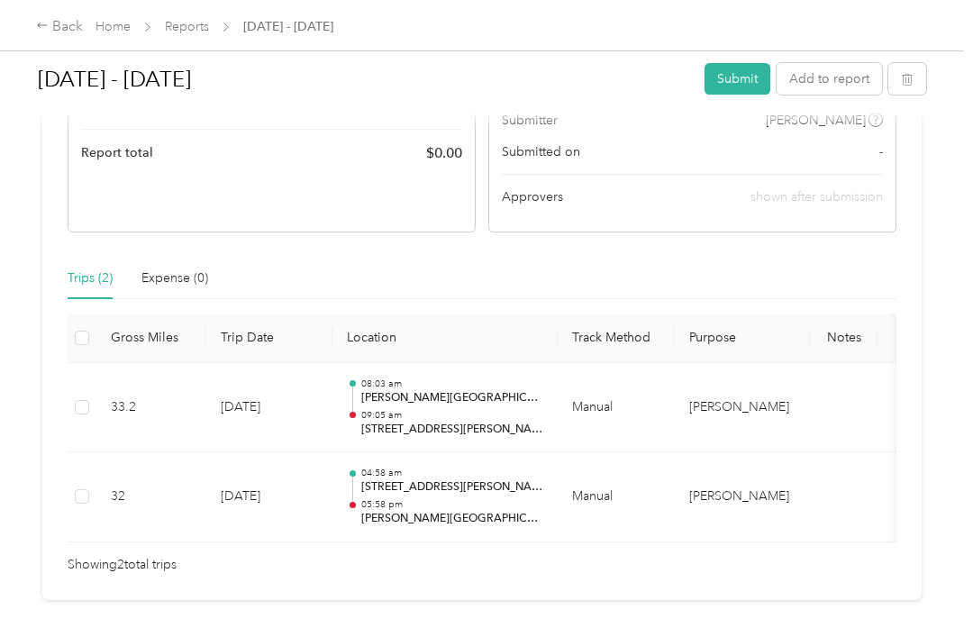
scroll to position [290, 0]
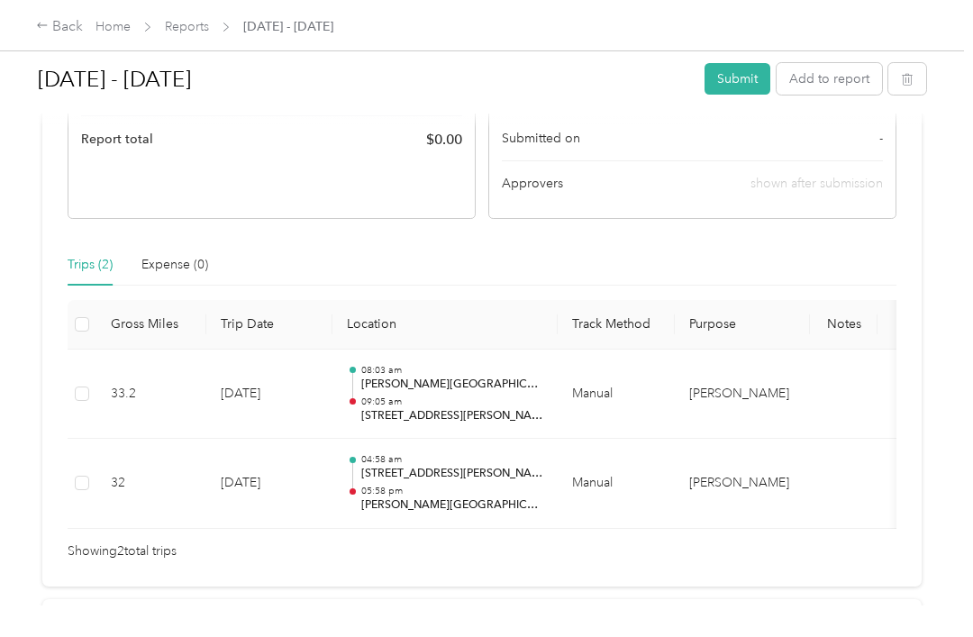
click at [75, 330] on span at bounding box center [82, 324] width 14 height 14
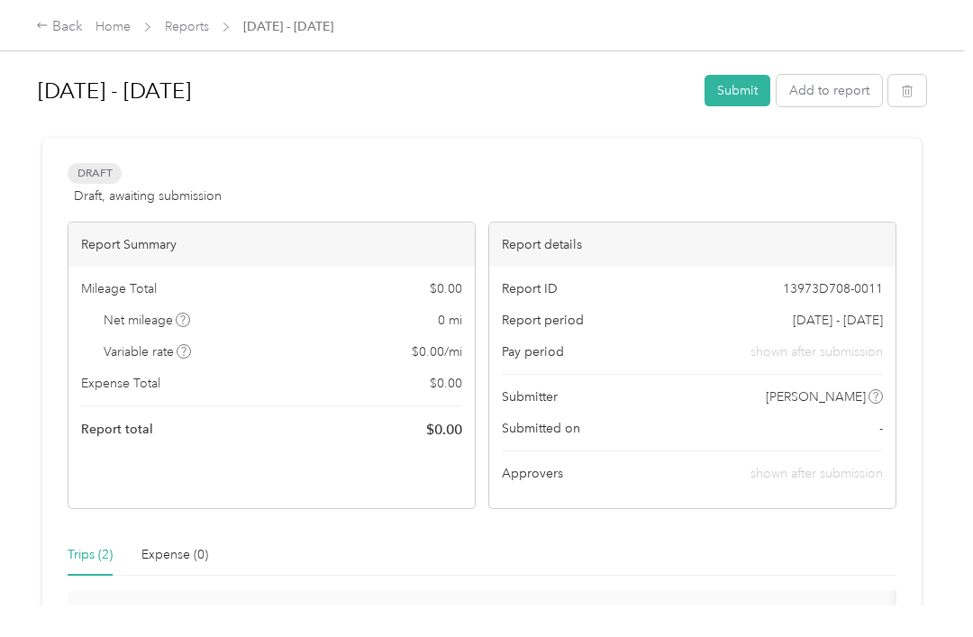
scroll to position [0, 0]
click at [750, 85] on button "Submit" at bounding box center [738, 91] width 66 height 32
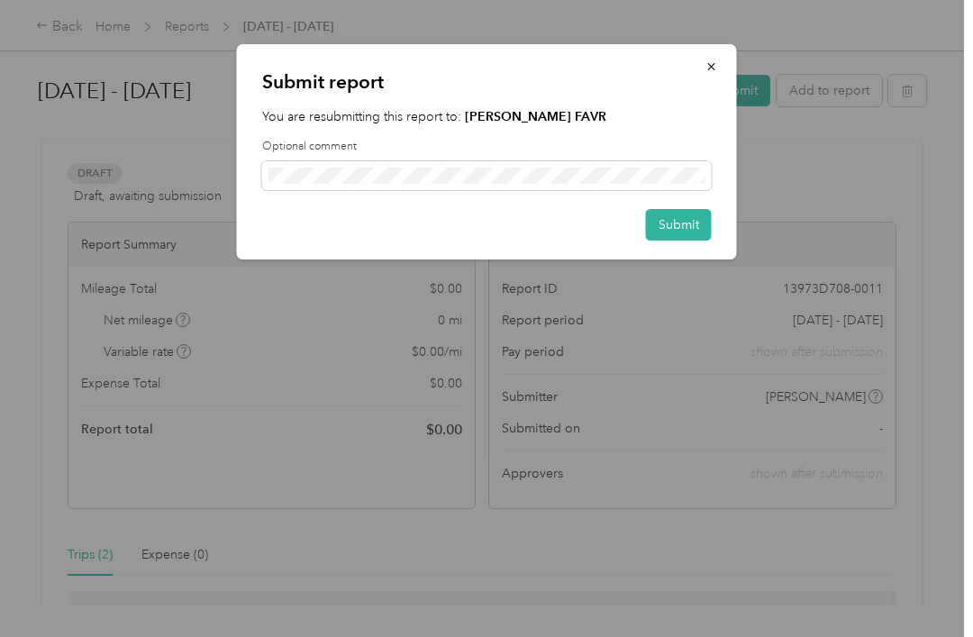
click at [676, 216] on button "Submit" at bounding box center [679, 225] width 66 height 32
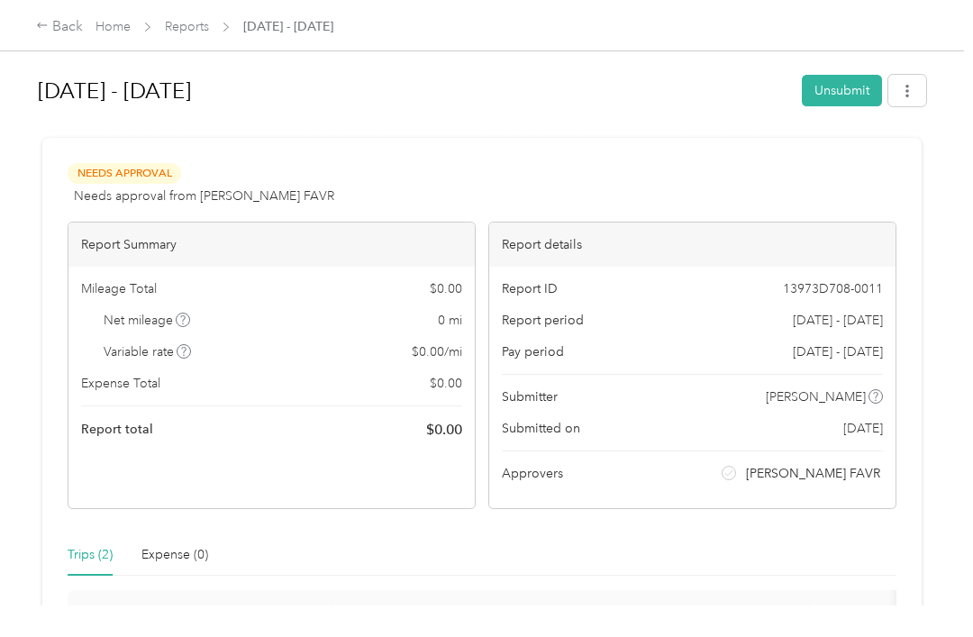
click at [914, 89] on icon "button" at bounding box center [907, 91] width 13 height 13
click at [922, 224] on div "Needs Approval Needs approval from [PERSON_NAME] FAVR View activity & comments …" at bounding box center [481, 507] width 879 height 739
click at [50, 23] on div "Back" at bounding box center [59, 27] width 47 height 22
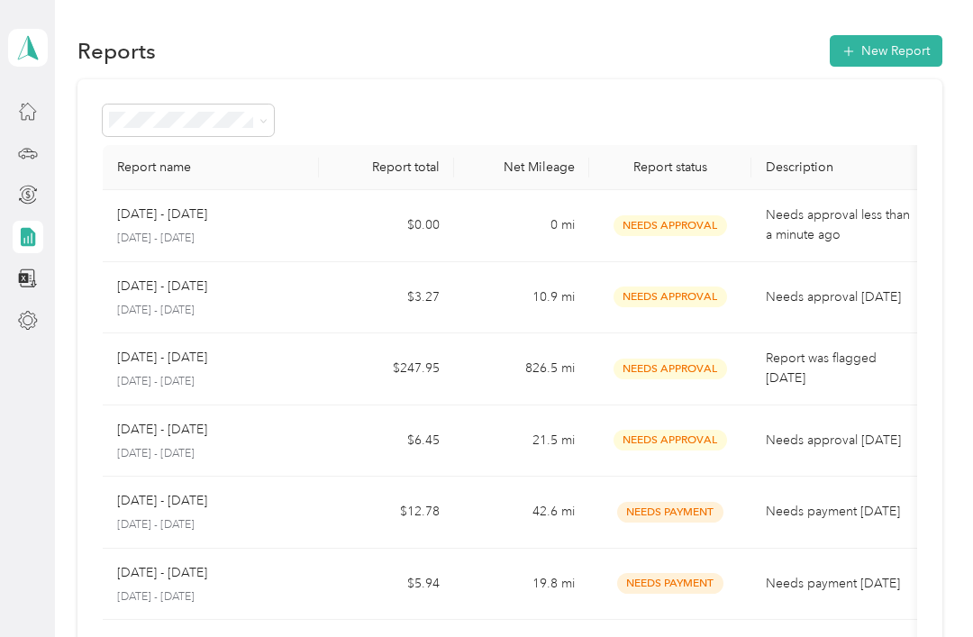
click at [902, 61] on button "New Report" at bounding box center [886, 51] width 113 height 32
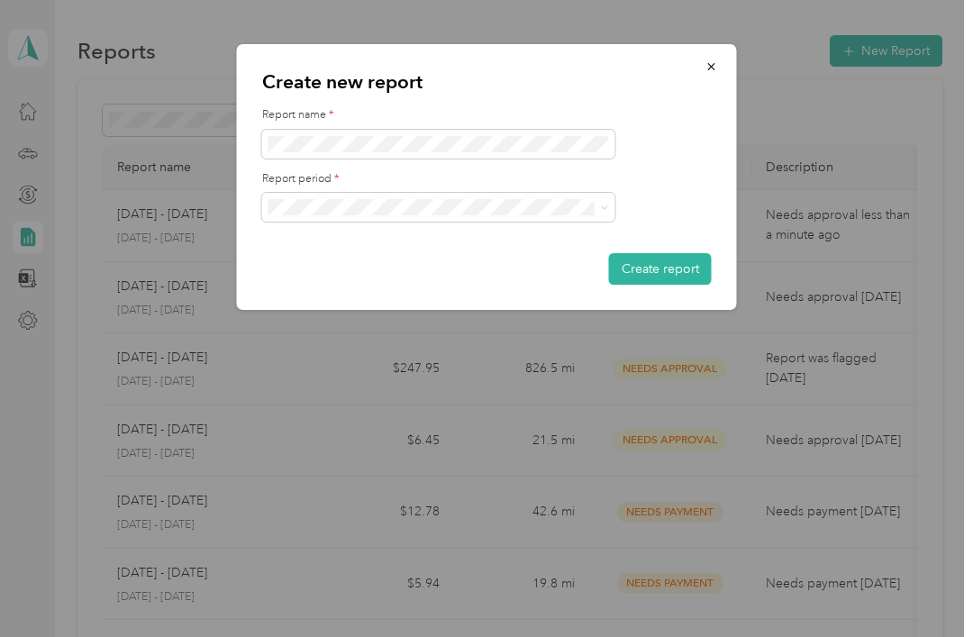
click at [508, 130] on span at bounding box center [438, 144] width 353 height 29
click at [704, 80] on button "button" at bounding box center [712, 66] width 38 height 32
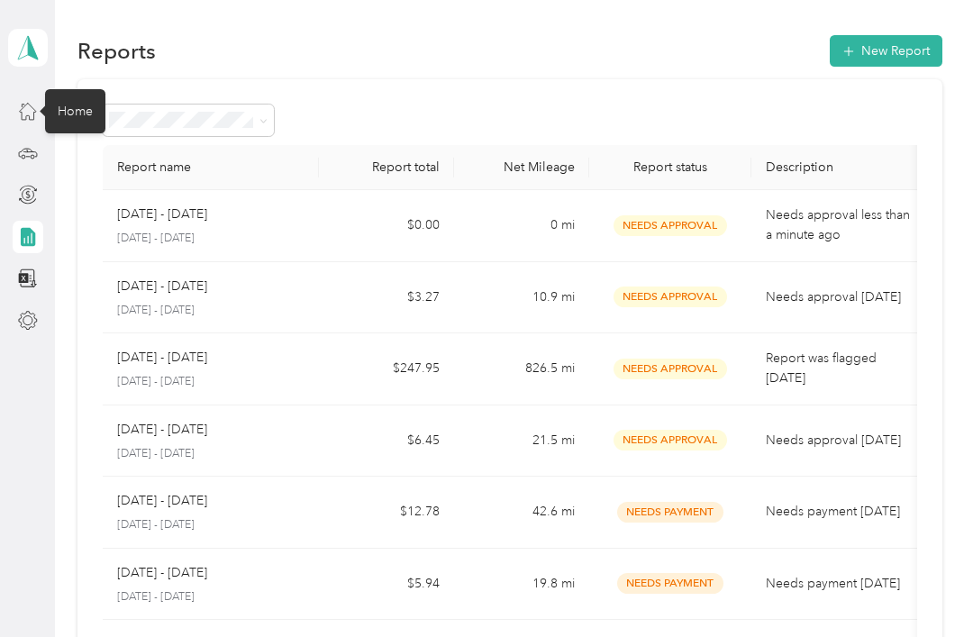
click at [14, 117] on div at bounding box center [28, 111] width 31 height 32
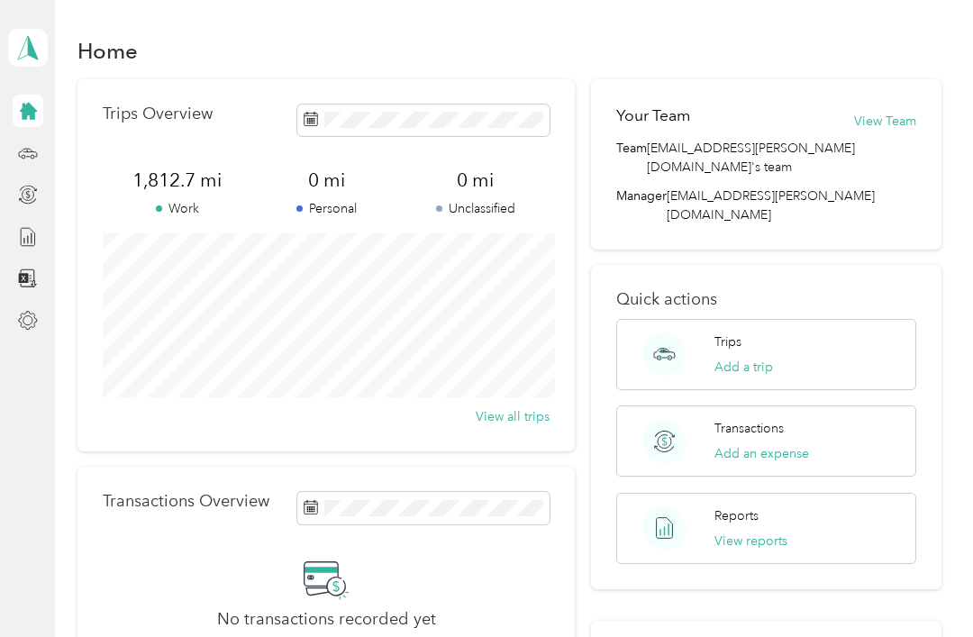
click at [786, 444] on button "Add an expense" at bounding box center [762, 453] width 95 height 19
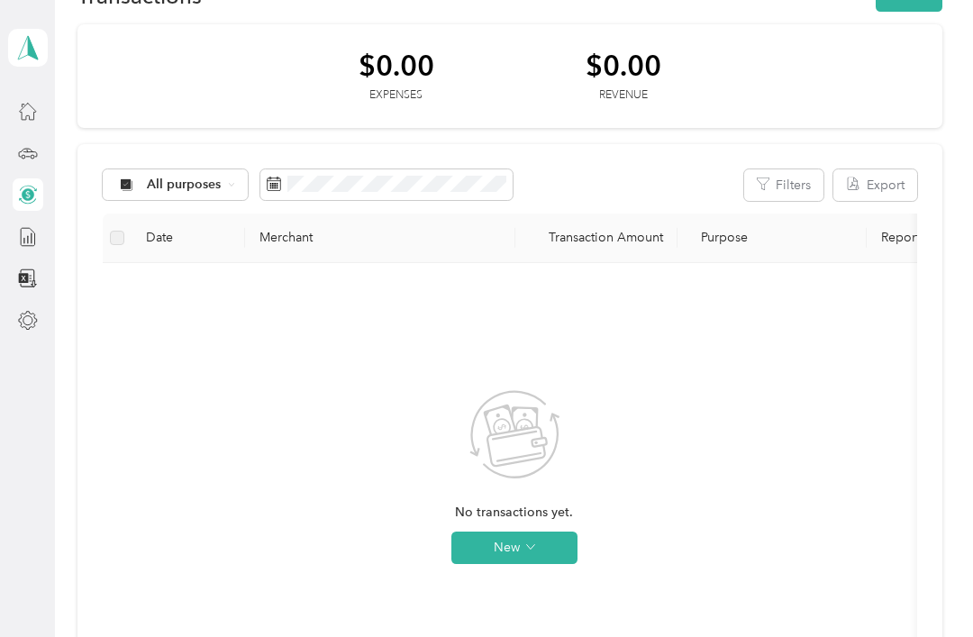
scroll to position [69, 0]
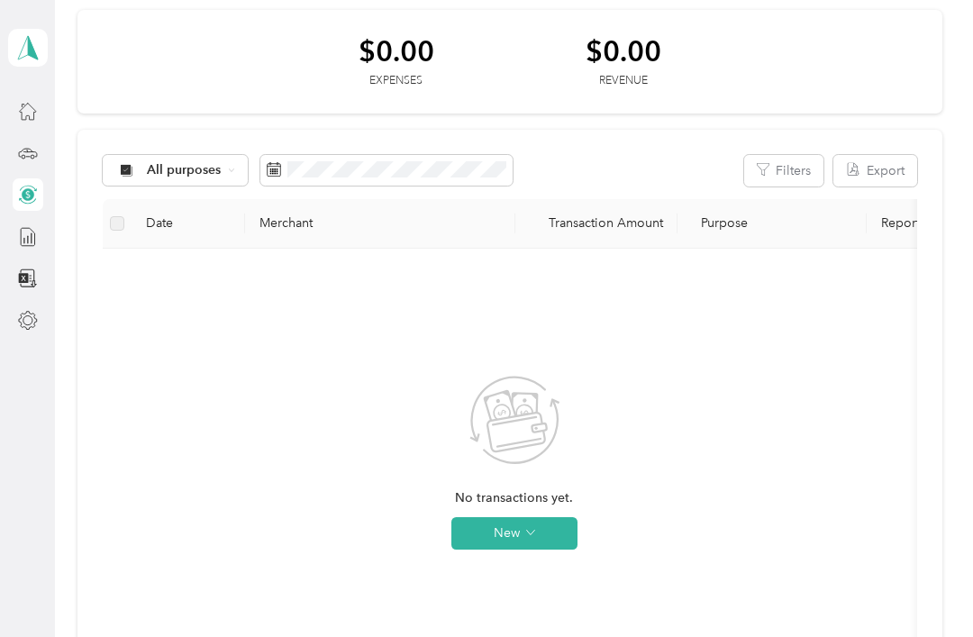
click at [542, 537] on button "New" at bounding box center [514, 533] width 126 height 32
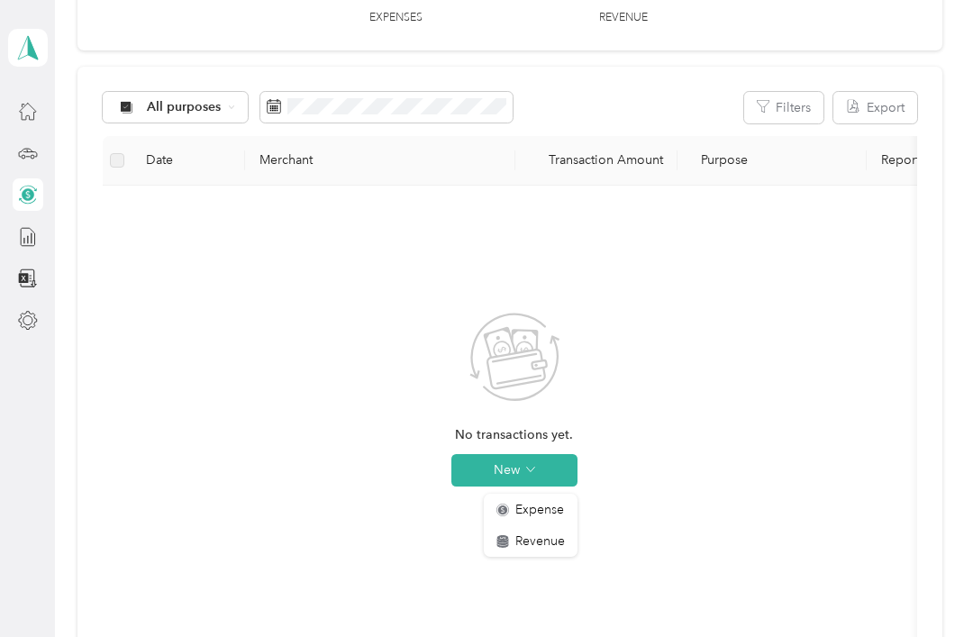
scroll to position [136, 0]
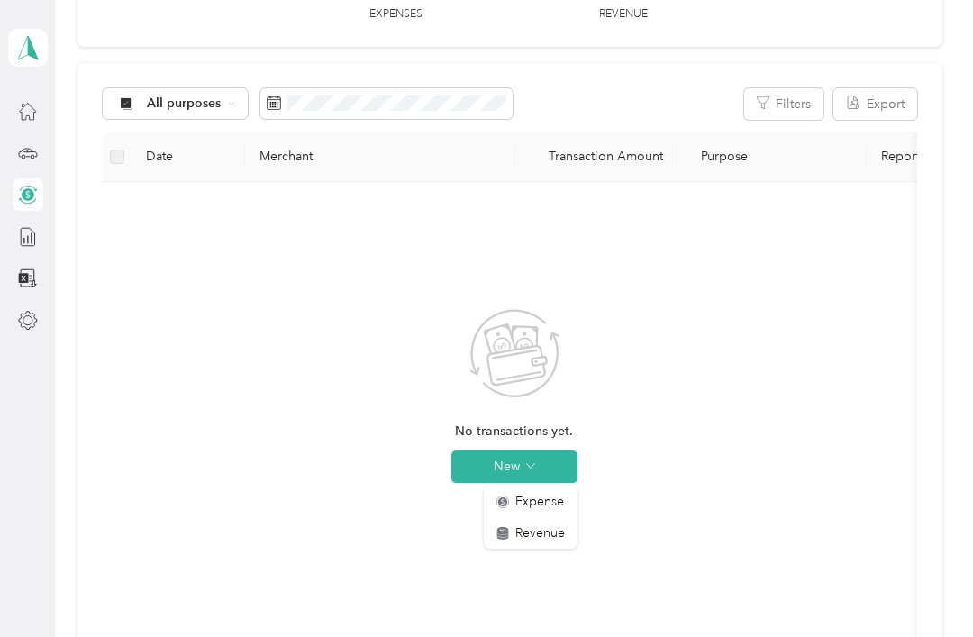
click at [561, 508] on span "Expense" at bounding box center [539, 501] width 49 height 19
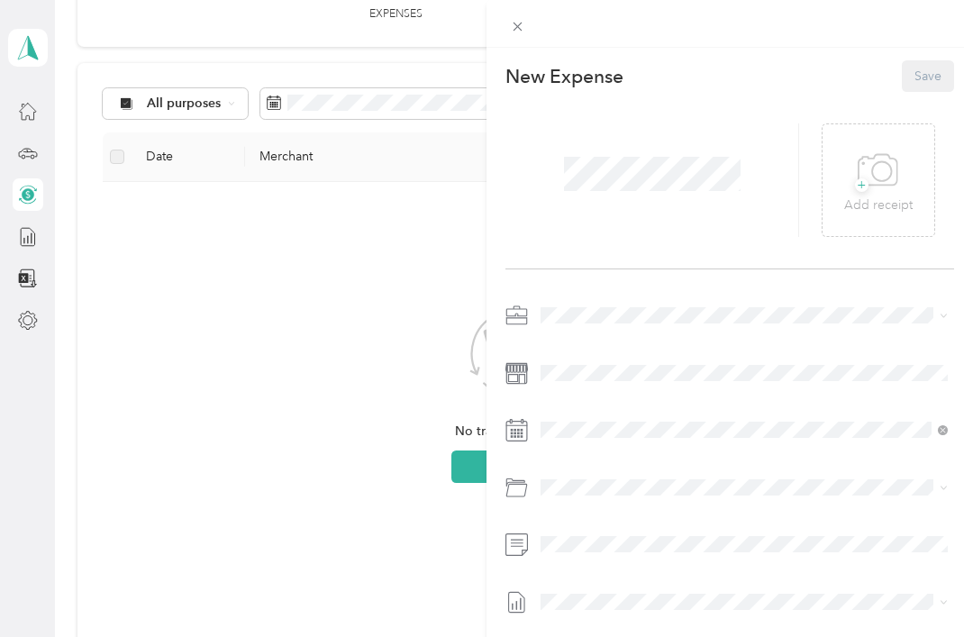
click at [888, 172] on icon at bounding box center [878, 171] width 41 height 50
click at [8, 104] on div "This expense cannot be edited because it is either under review, approved, or p…" at bounding box center [486, 318] width 973 height 637
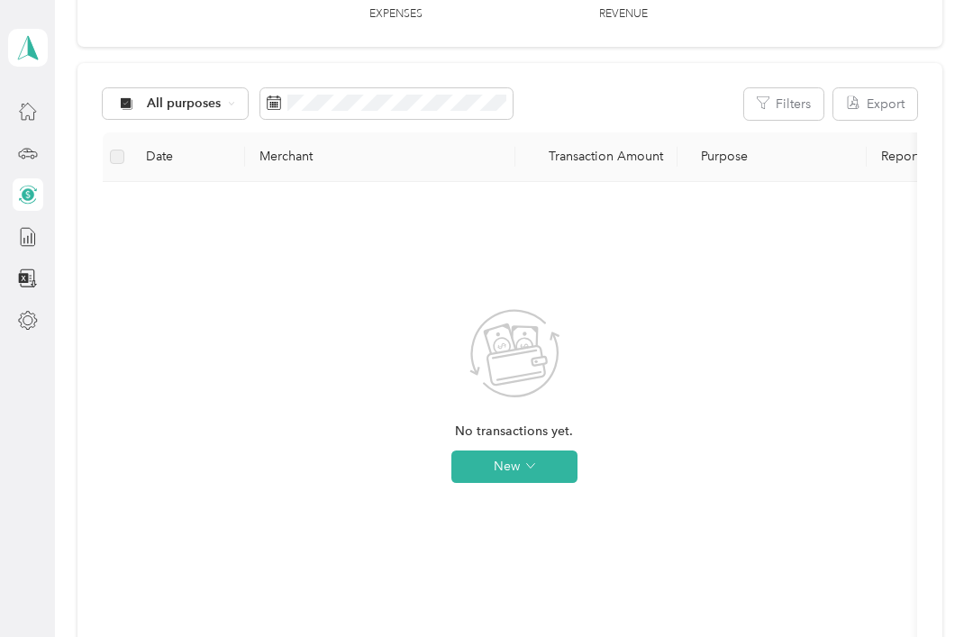
click at [8, 103] on div at bounding box center [486, 318] width 973 height 637
click at [16, 138] on div at bounding box center [28, 153] width 31 height 32
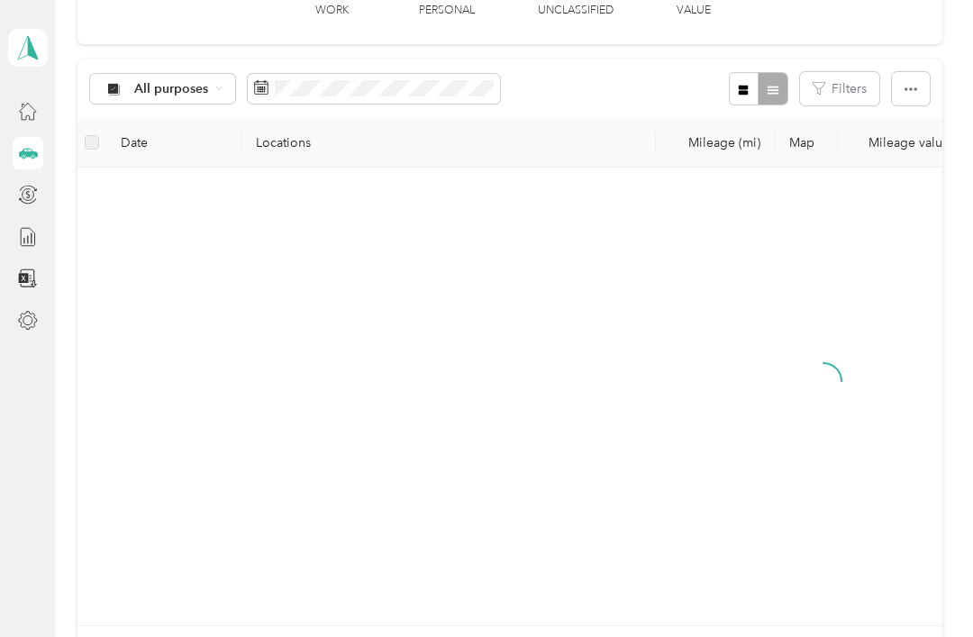
click at [15, 138] on div at bounding box center [28, 153] width 31 height 32
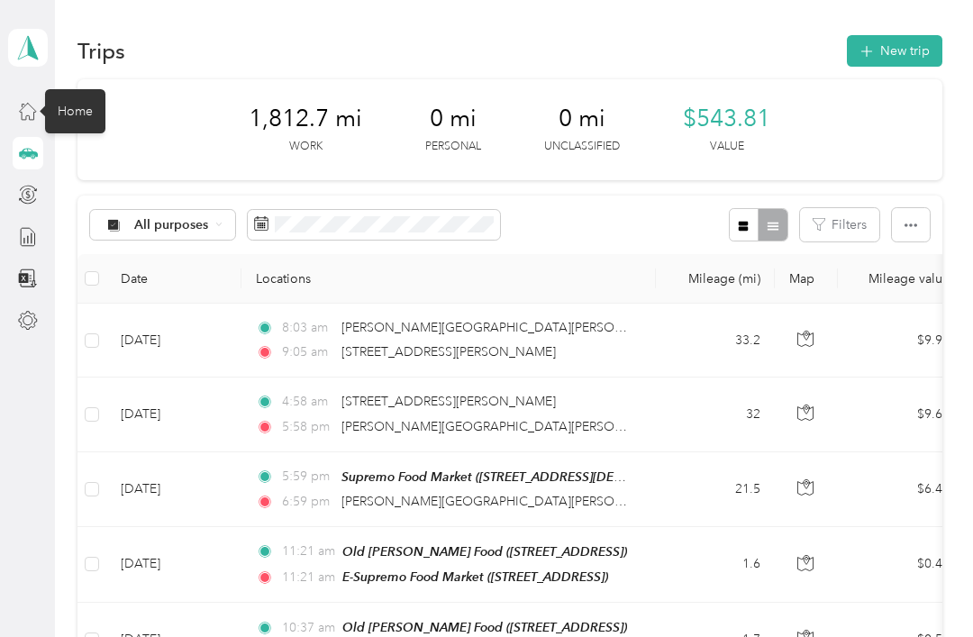
click at [909, 51] on button "New trip" at bounding box center [895, 51] width 96 height 32
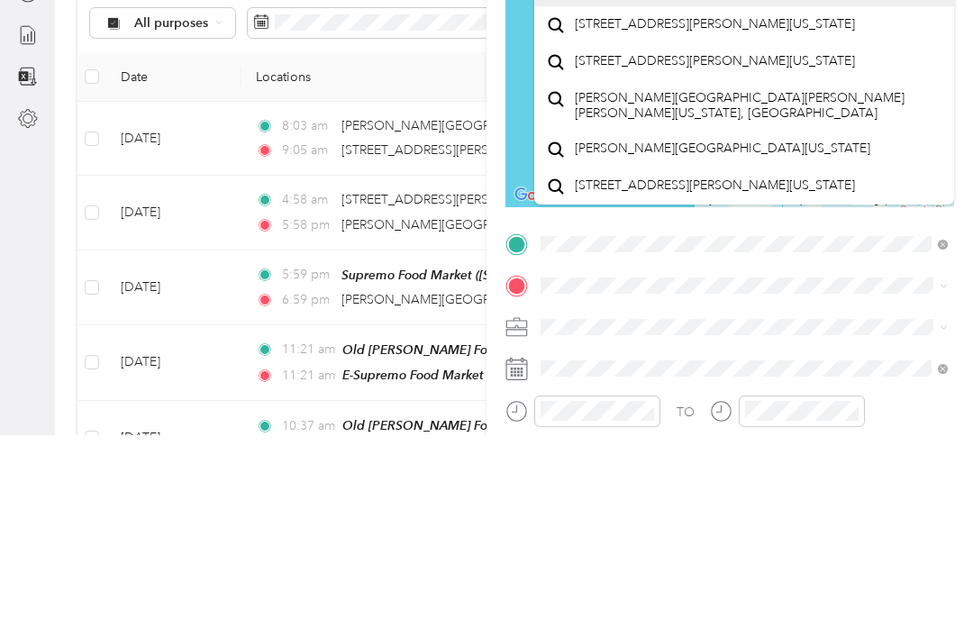
click at [768, 342] on span "[PERSON_NAME][GEOGRAPHIC_DATA][US_STATE]" at bounding box center [723, 350] width 296 height 16
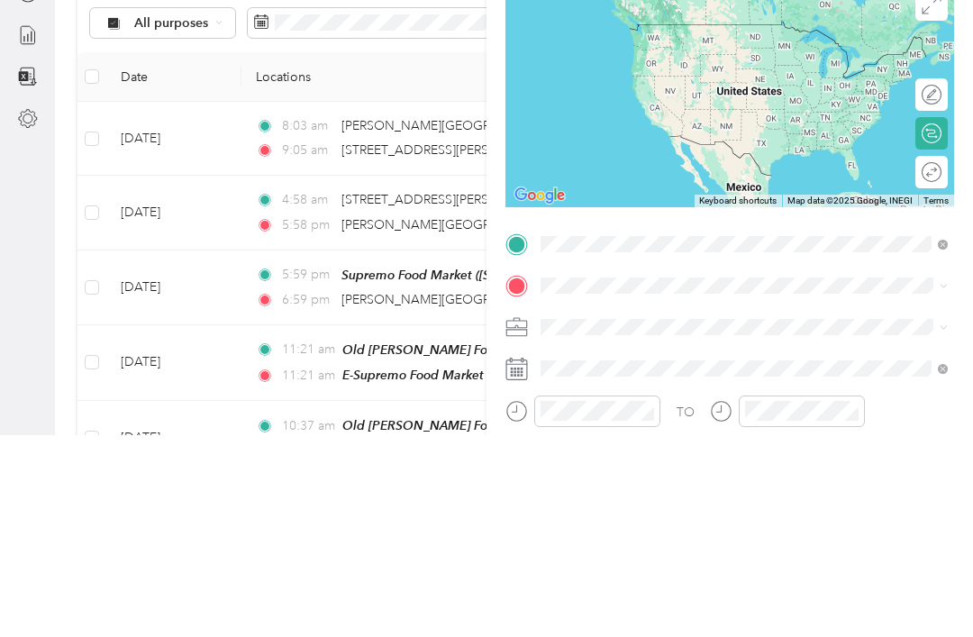
scroll to position [58, 0]
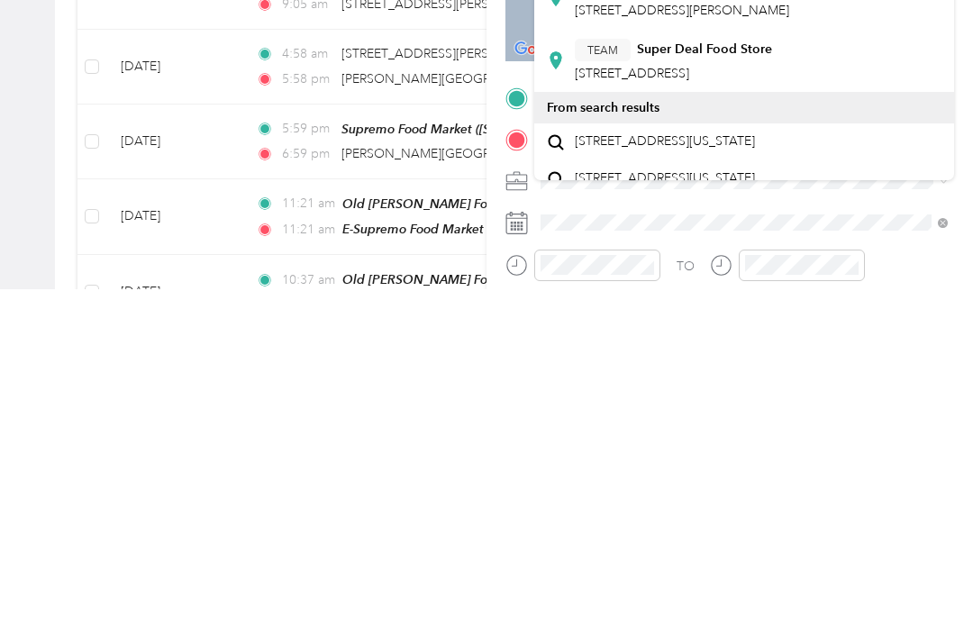
click at [755, 481] on span "[STREET_ADDRESS][US_STATE]" at bounding box center [665, 489] width 180 height 16
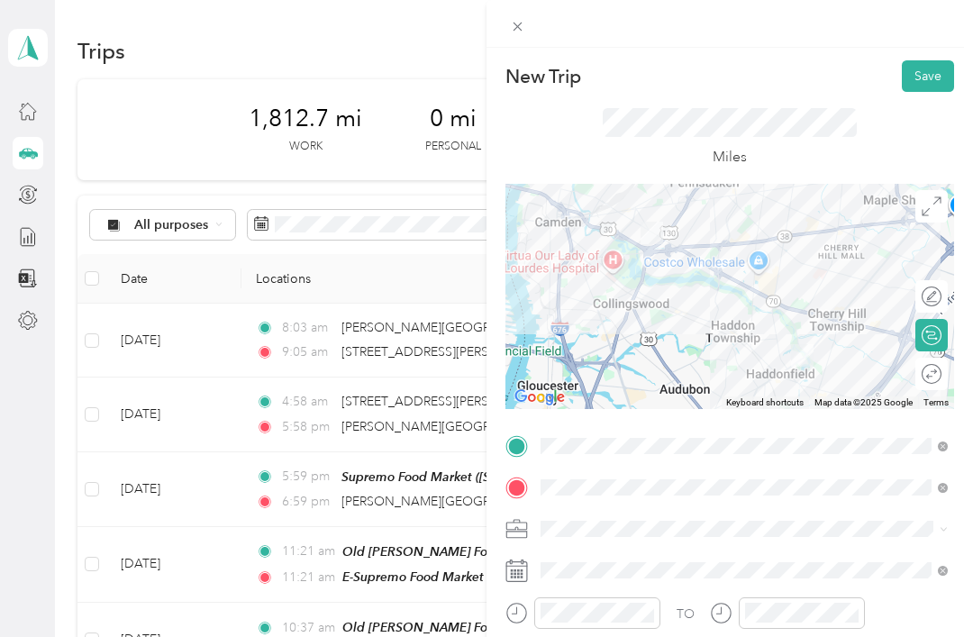
click at [773, 276] on div at bounding box center [729, 296] width 449 height 225
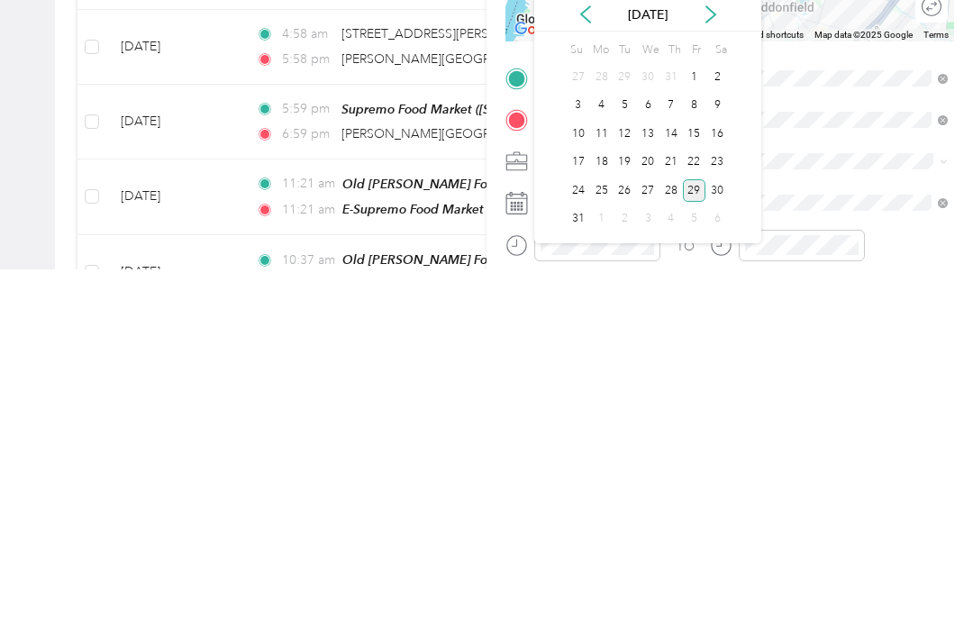
click at [648, 547] on div "27" at bounding box center [647, 558] width 23 height 23
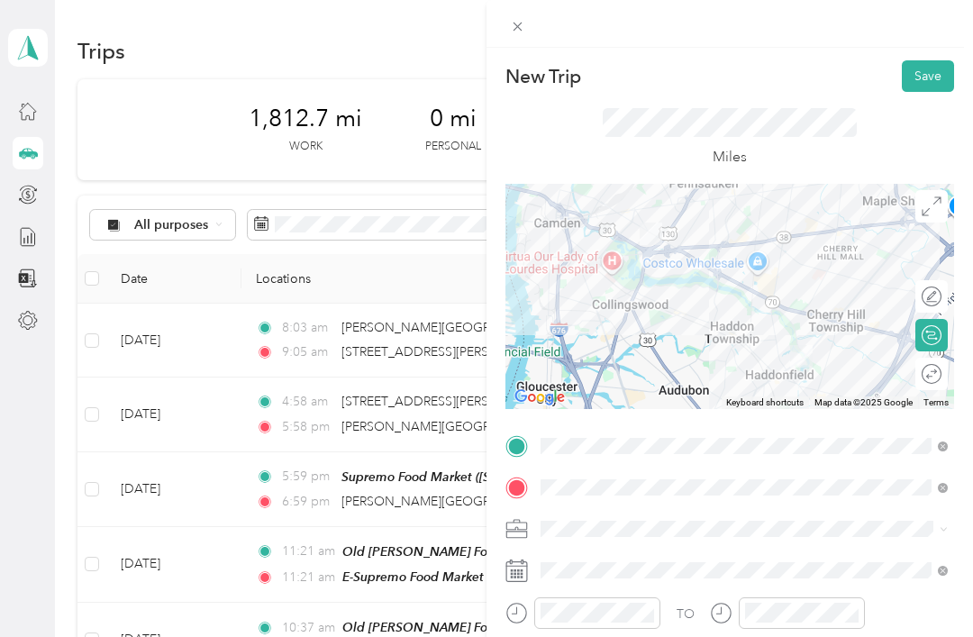
click at [922, 82] on button "Save" at bounding box center [928, 76] width 52 height 32
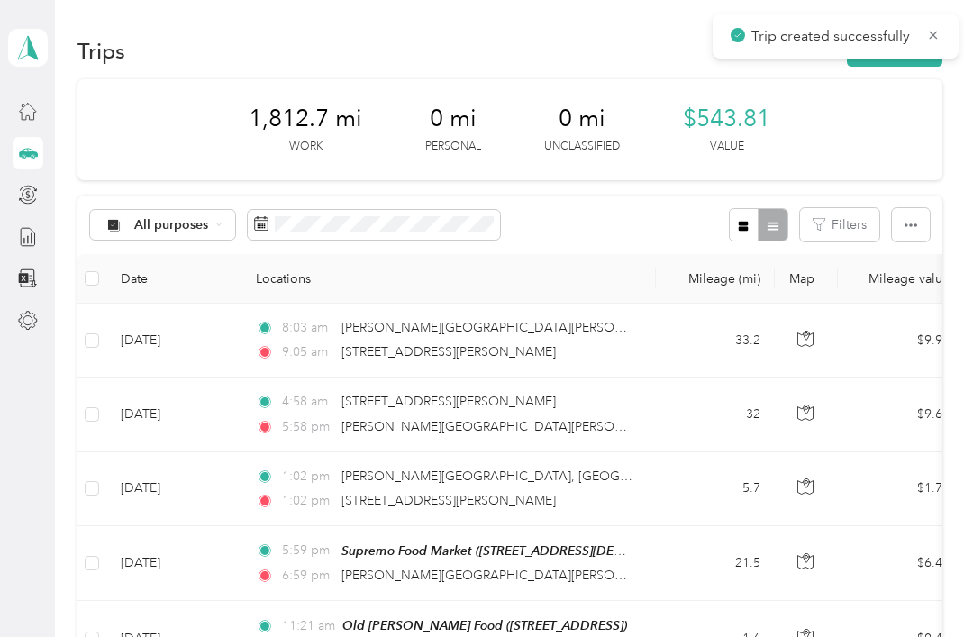
scroll to position [0, 0]
click at [924, 50] on button "New trip" at bounding box center [895, 51] width 96 height 32
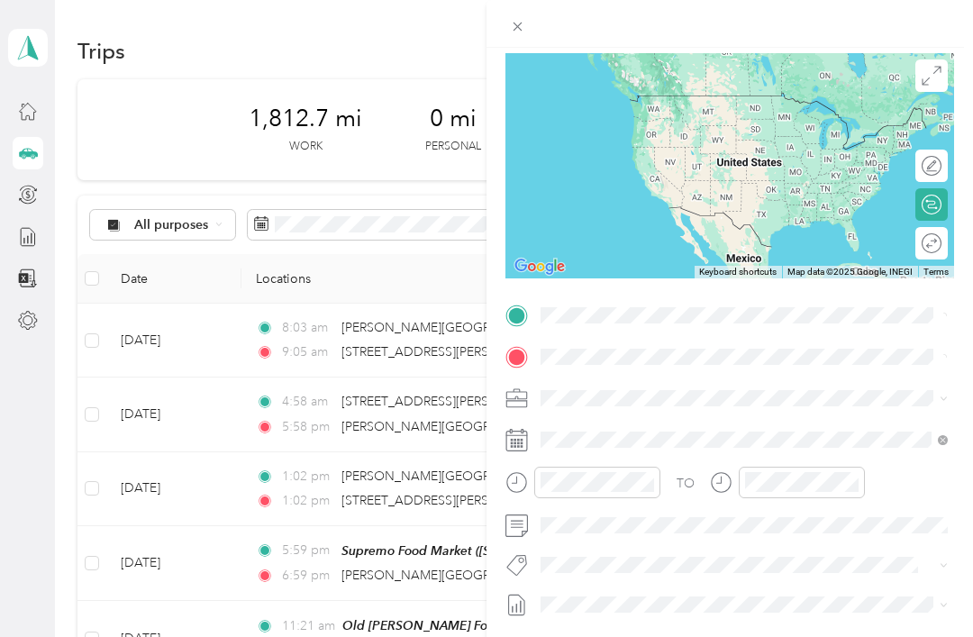
scroll to position [128, 0]
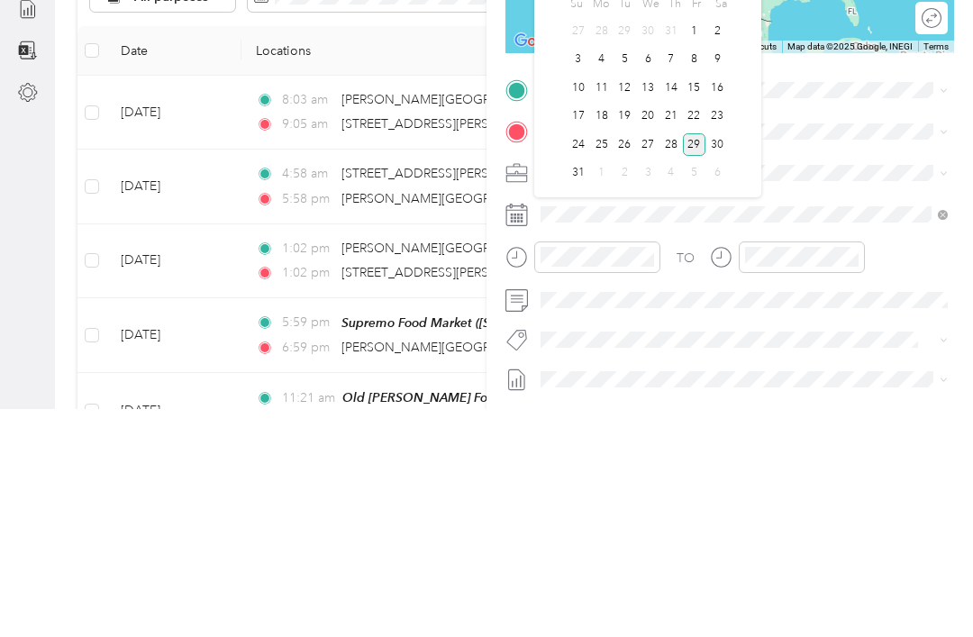
click at [644, 361] on div "27" at bounding box center [647, 372] width 23 height 23
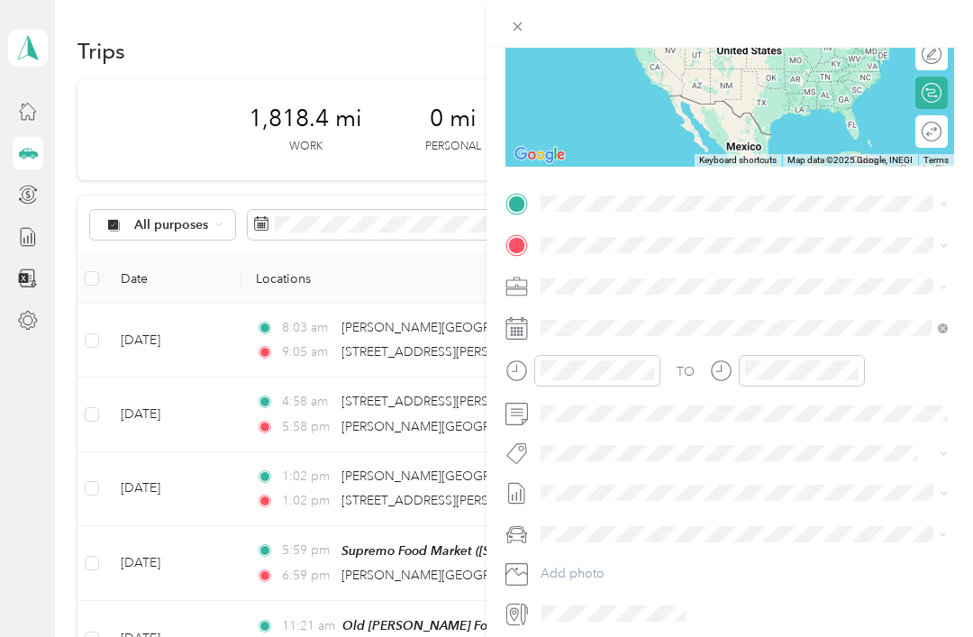
scroll to position [242, 0]
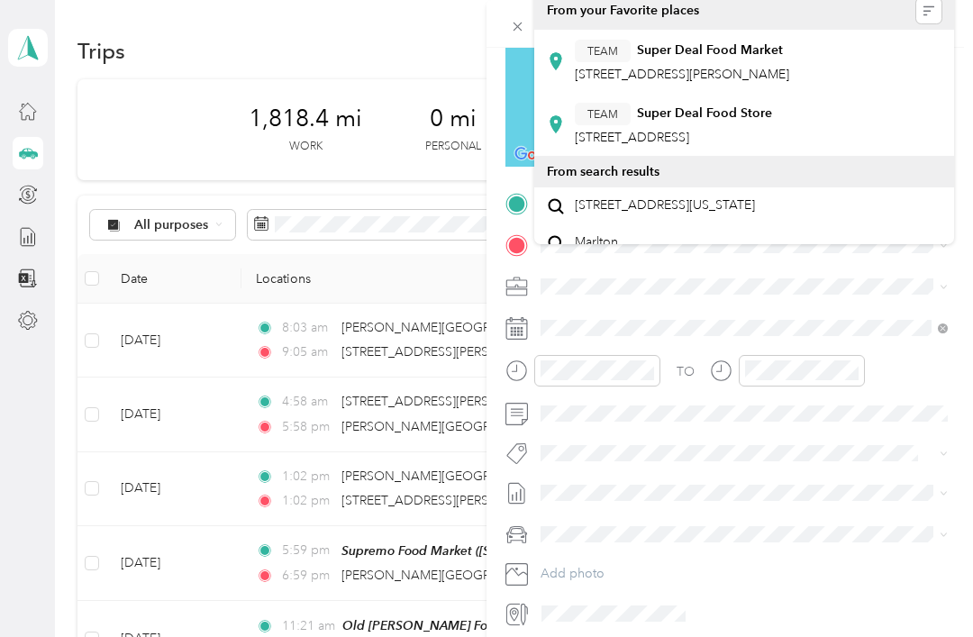
click at [691, 197] on span "[STREET_ADDRESS][US_STATE]" at bounding box center [665, 205] width 180 height 16
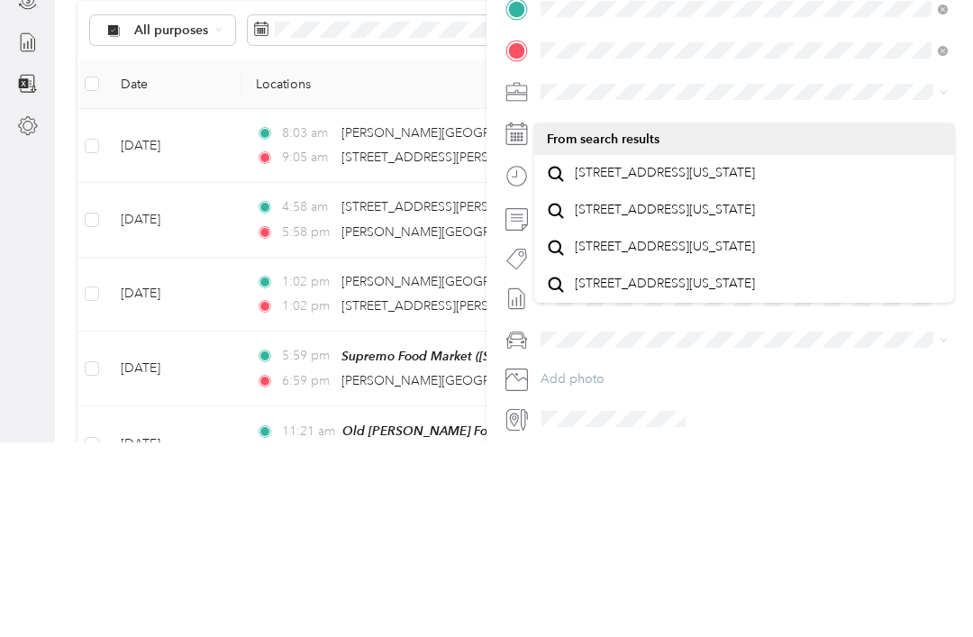
click at [755, 360] on span "[STREET_ADDRESS][US_STATE]" at bounding box center [665, 368] width 180 height 16
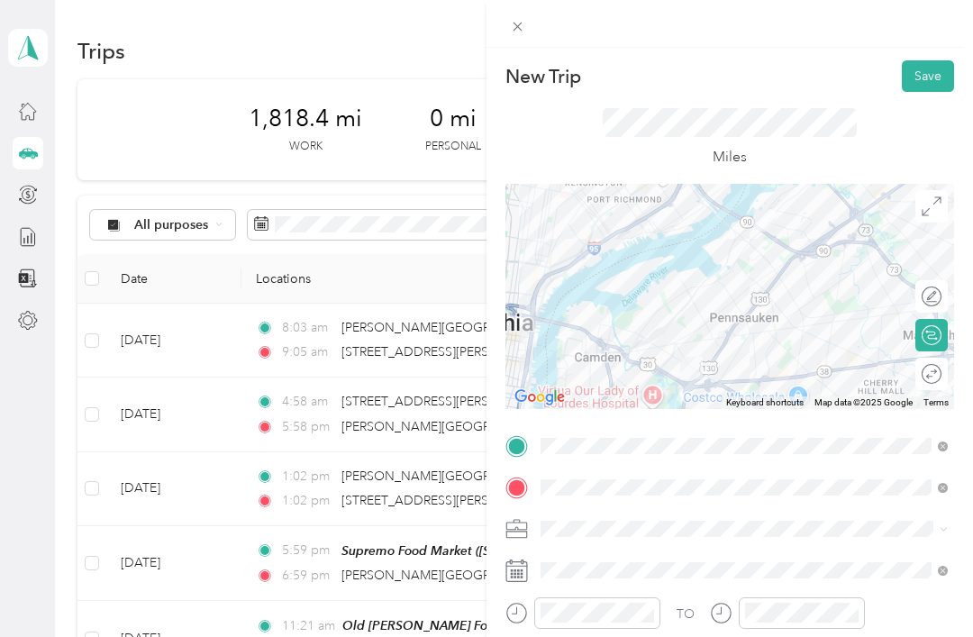
scroll to position [0, 0]
click at [694, 283] on div at bounding box center [729, 296] width 449 height 225
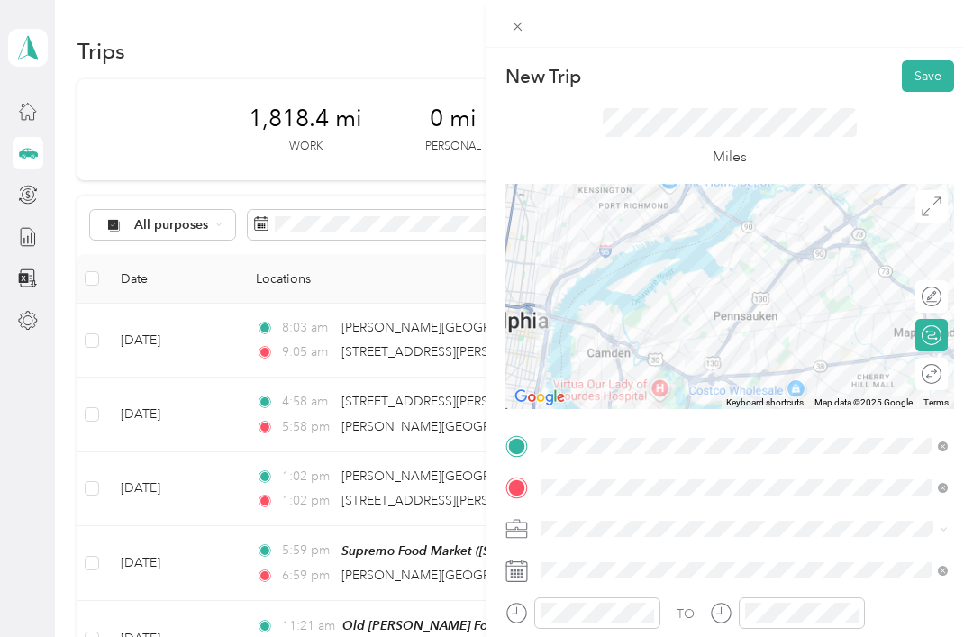
click at [756, 280] on div at bounding box center [729, 296] width 449 height 225
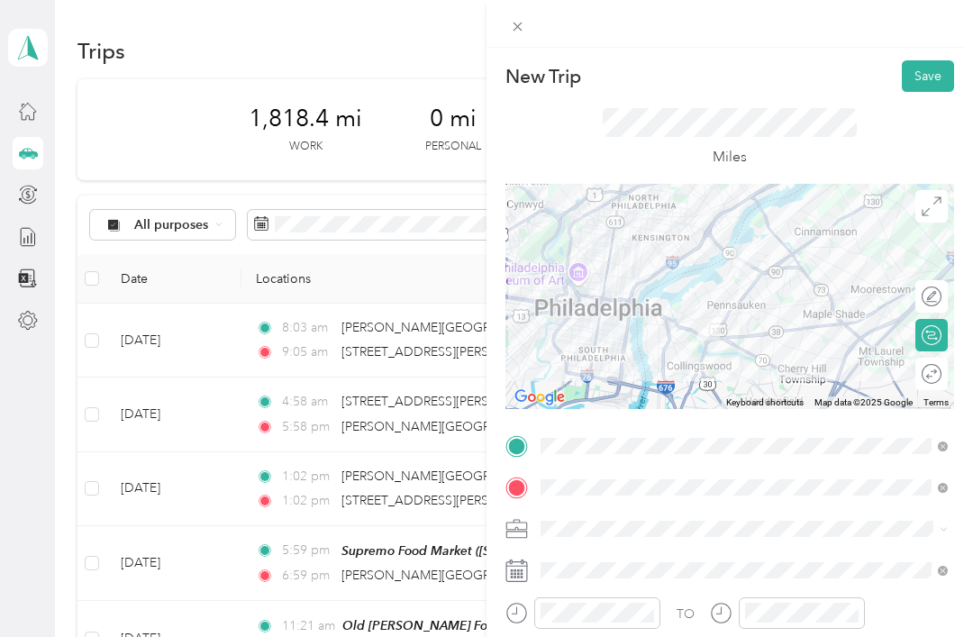
click at [761, 282] on div at bounding box center [729, 296] width 449 height 225
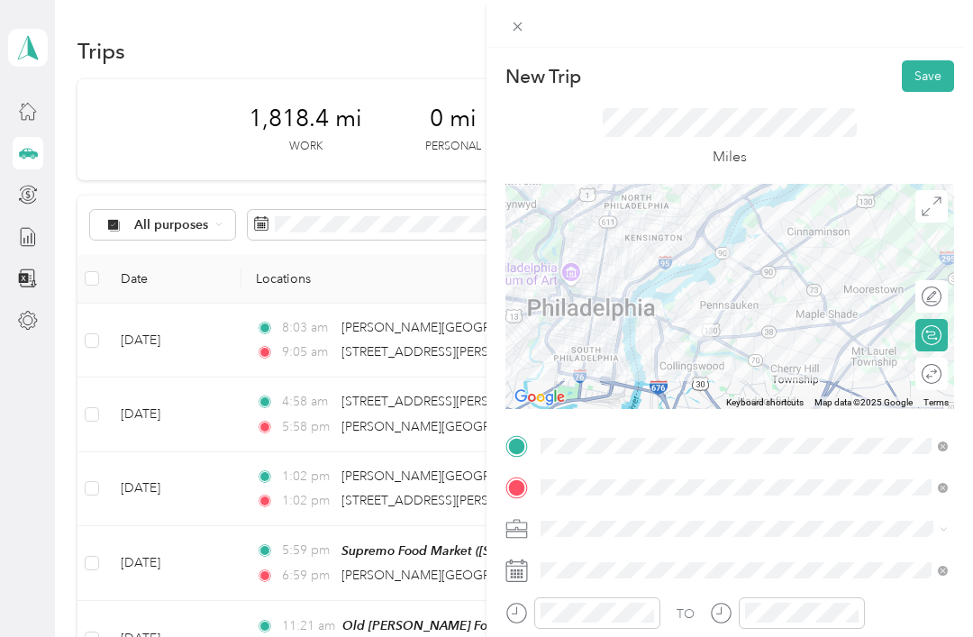
click at [748, 272] on img at bounding box center [737, 255] width 37 height 37
click at [725, 287] on div at bounding box center [729, 296] width 449 height 225
click at [925, 82] on button "Save" at bounding box center [928, 76] width 52 height 32
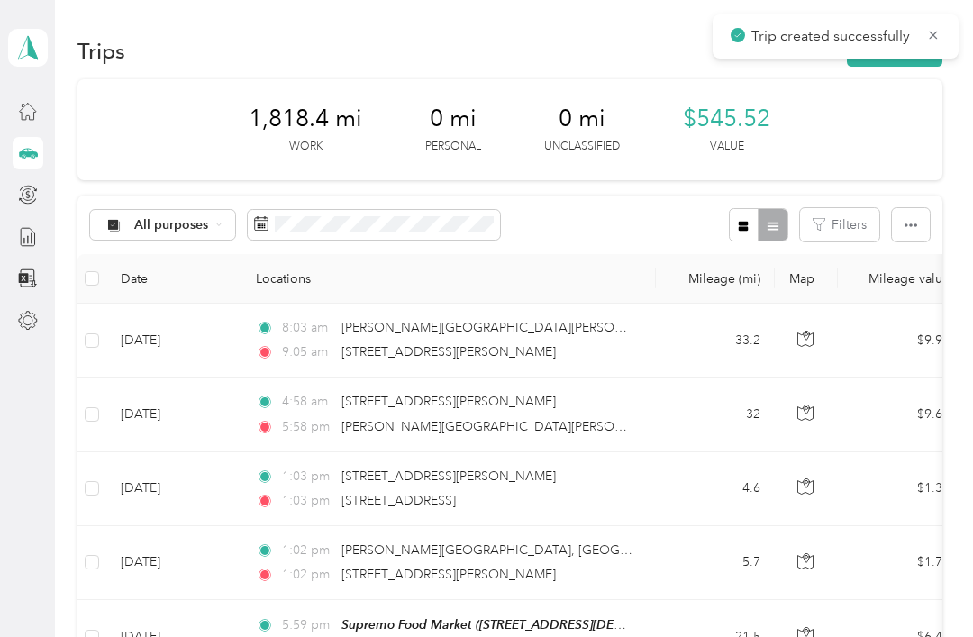
click at [923, 36] on span "Trip created successfully" at bounding box center [836, 36] width 210 height 23
click at [940, 31] on icon at bounding box center [933, 35] width 14 height 16
click at [942, 33] on div "Trips New trip" at bounding box center [509, 51] width 865 height 38
click at [902, 61] on button "New trip" at bounding box center [895, 51] width 96 height 32
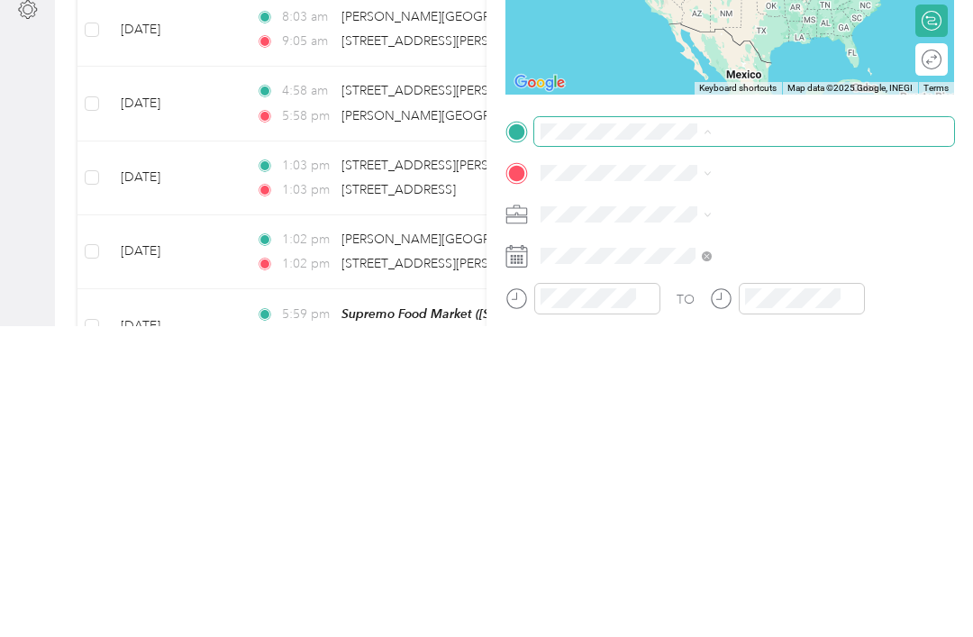
scroll to position [58, 0]
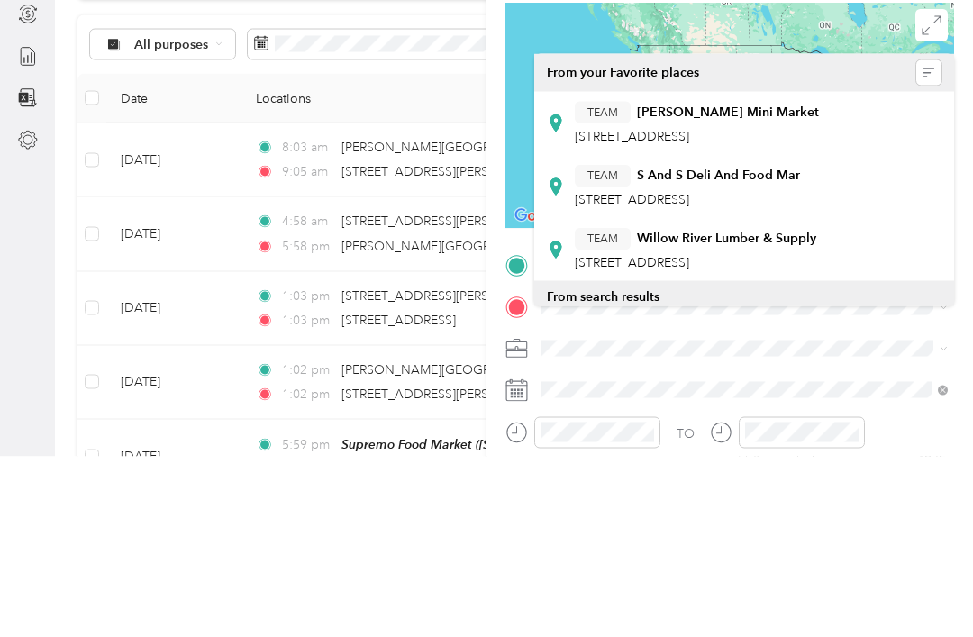
click at [818, 282] on div "TEAM [PERSON_NAME] Mini Market [STREET_ADDRESS]" at bounding box center [697, 304] width 244 height 44
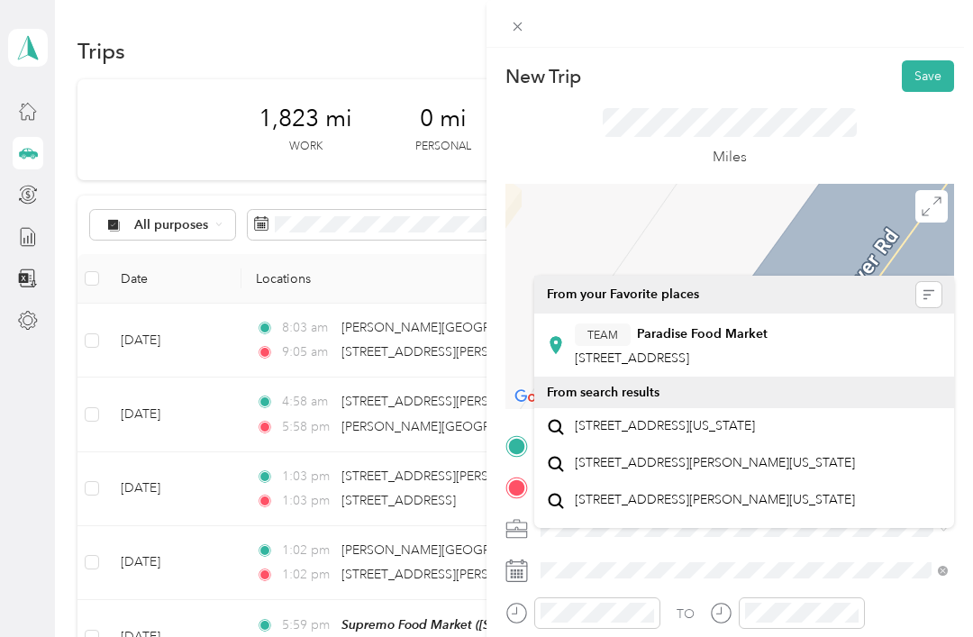
click at [689, 351] on span "[STREET_ADDRESS]" at bounding box center [632, 358] width 114 height 15
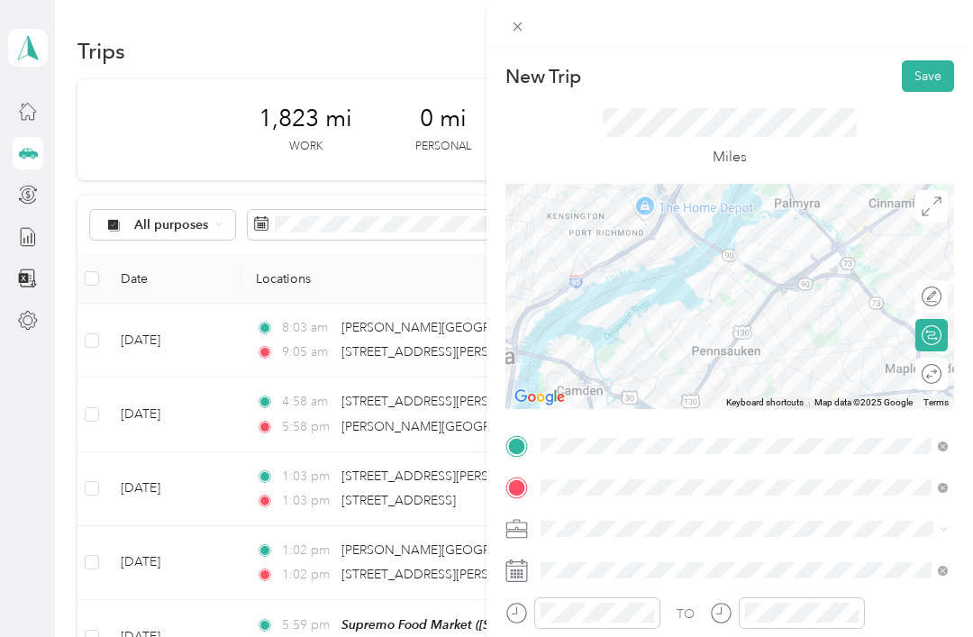
click at [726, 313] on div at bounding box center [729, 296] width 449 height 225
click at [725, 313] on div at bounding box center [729, 296] width 449 height 225
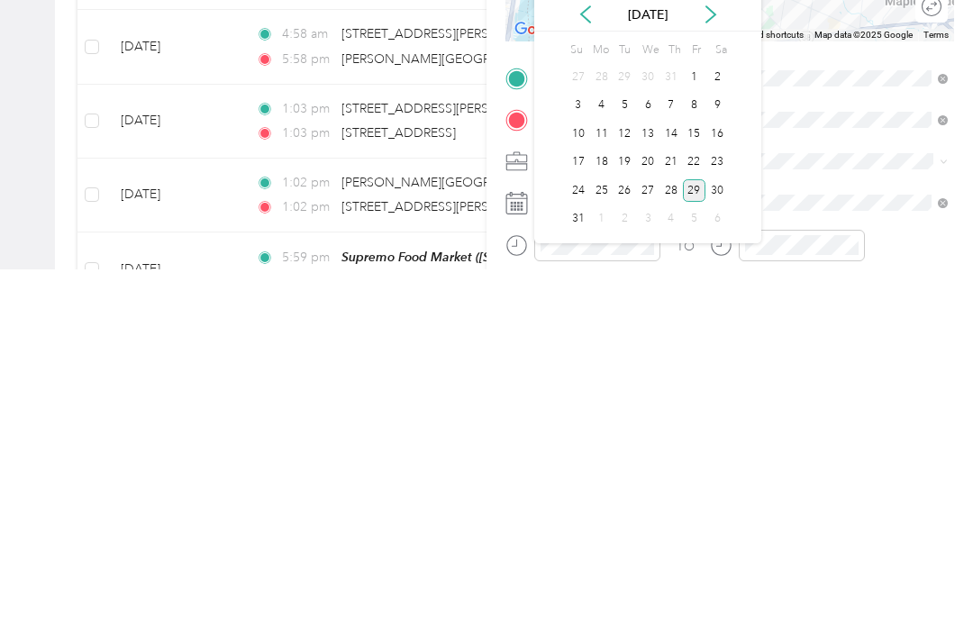
click at [658, 547] on div "27" at bounding box center [647, 558] width 23 height 23
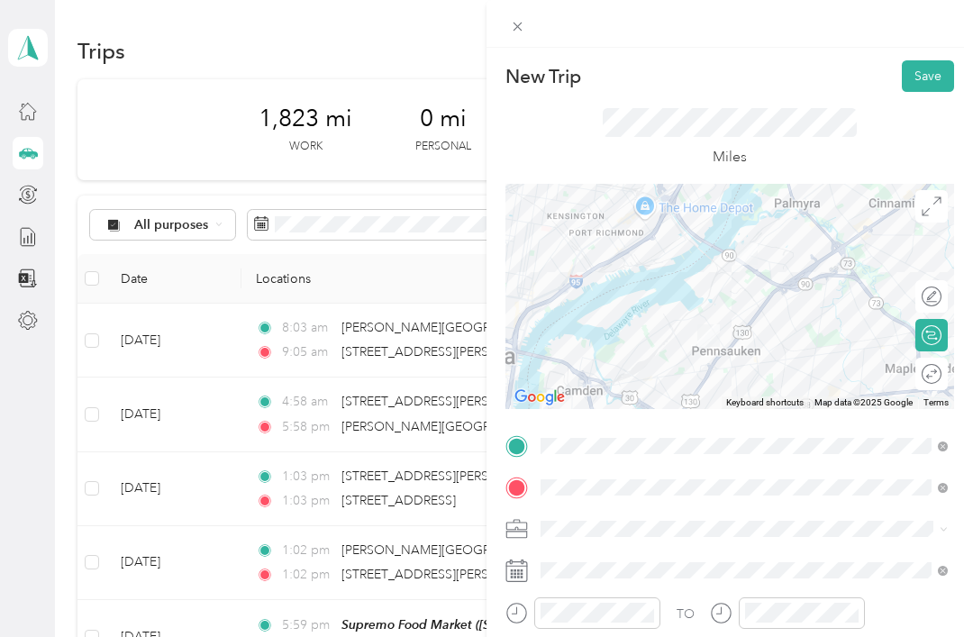
click at [915, 91] on button "Save" at bounding box center [928, 76] width 52 height 32
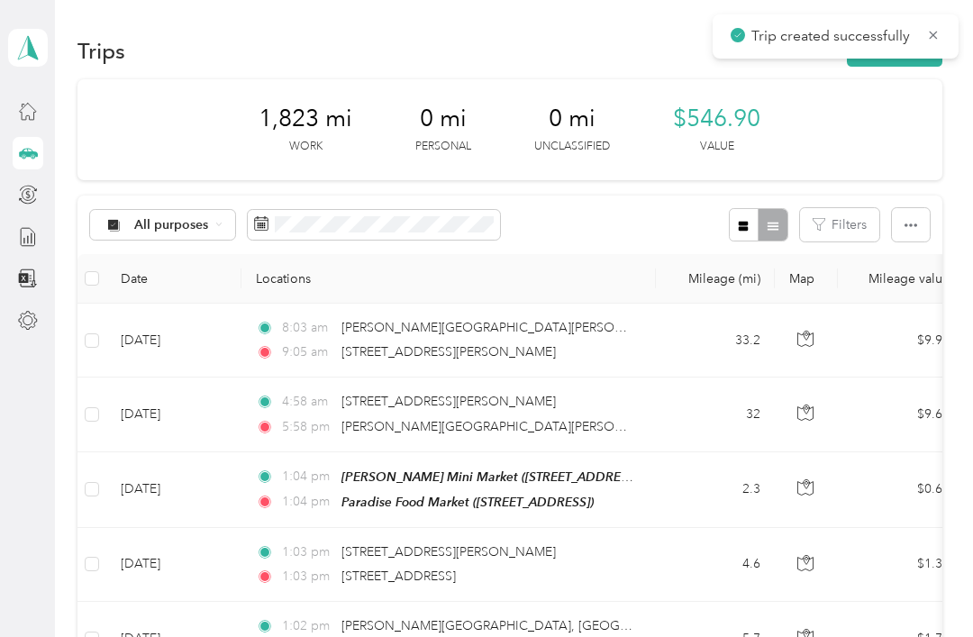
scroll to position [0, 0]
click at [928, 46] on span "Trip created successfully" at bounding box center [836, 36] width 210 height 23
click at [935, 40] on icon at bounding box center [933, 35] width 14 height 16
click at [924, 53] on button "New trip" at bounding box center [895, 51] width 96 height 32
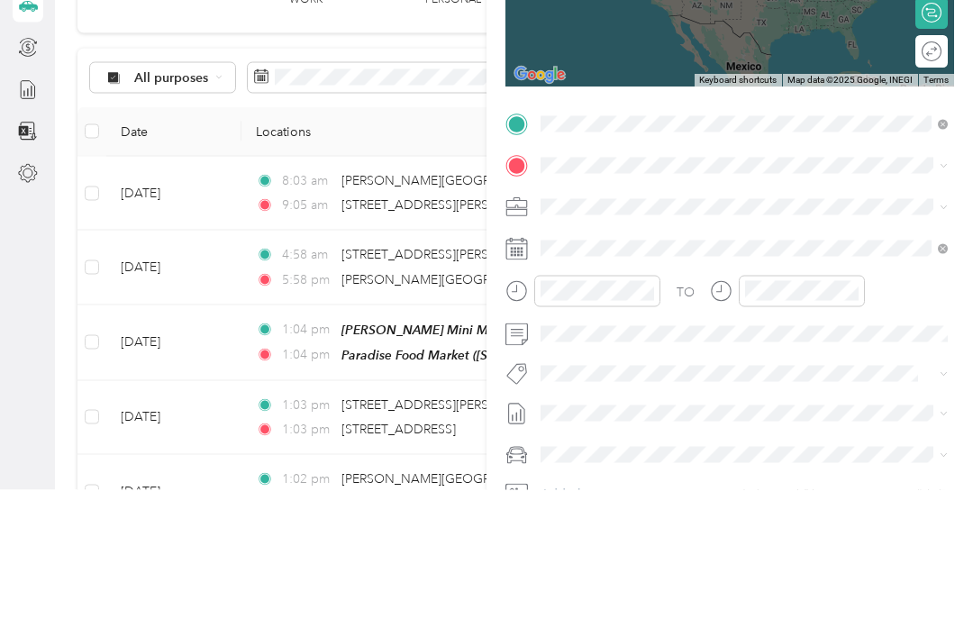
scroll to position [177, 0]
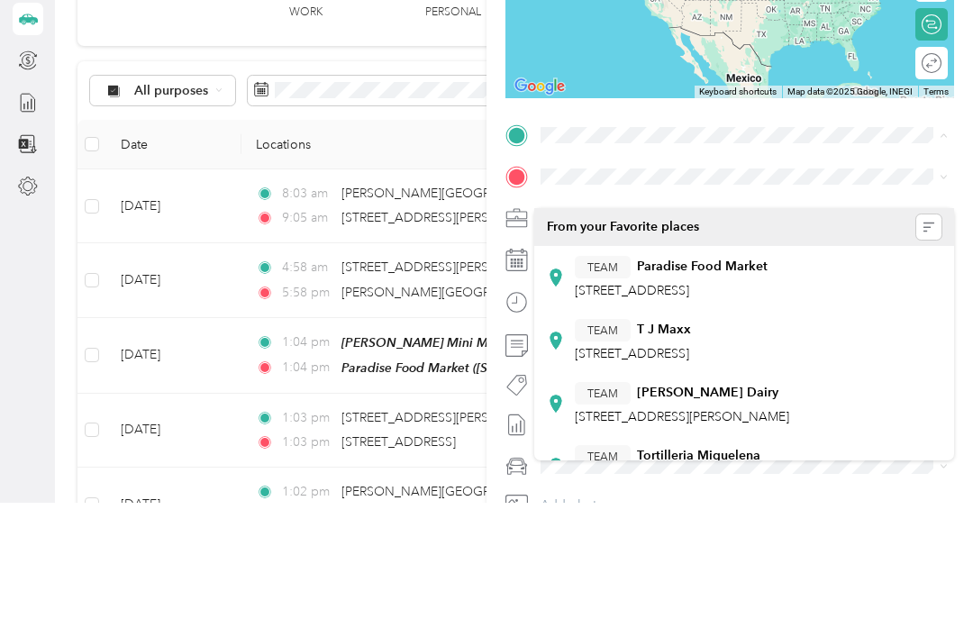
click at [689, 417] on span "[STREET_ADDRESS]" at bounding box center [632, 424] width 114 height 15
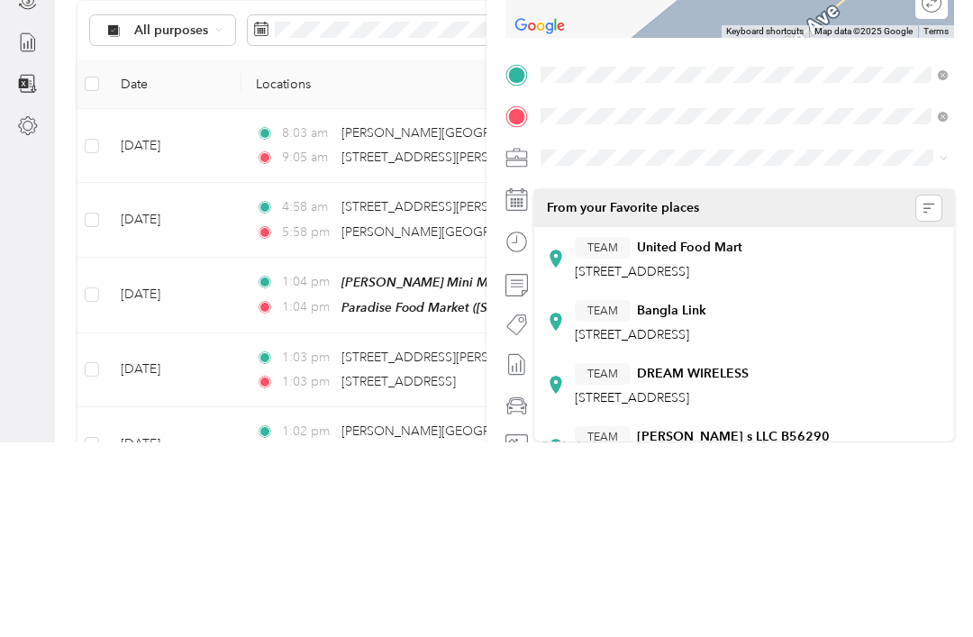
click at [689, 459] on span "[STREET_ADDRESS]" at bounding box center [632, 466] width 114 height 15
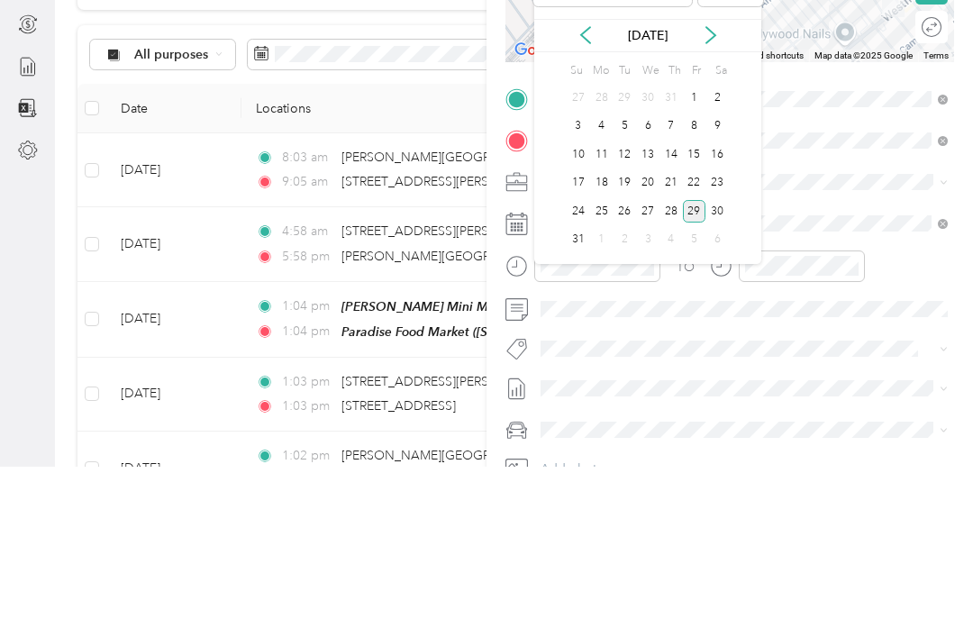
click at [646, 370] on div "27" at bounding box center [647, 381] width 23 height 23
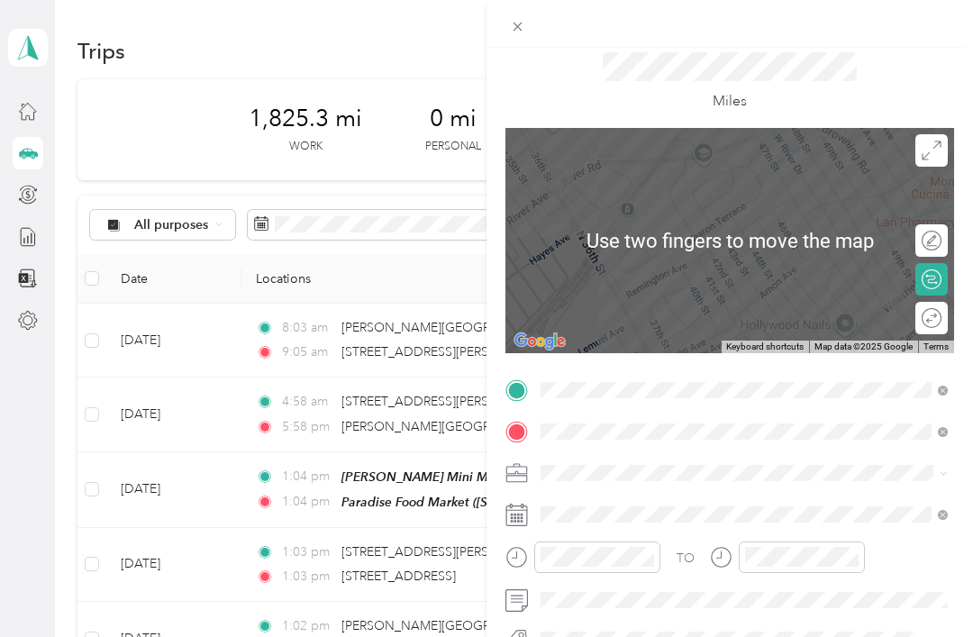
scroll to position [31, 0]
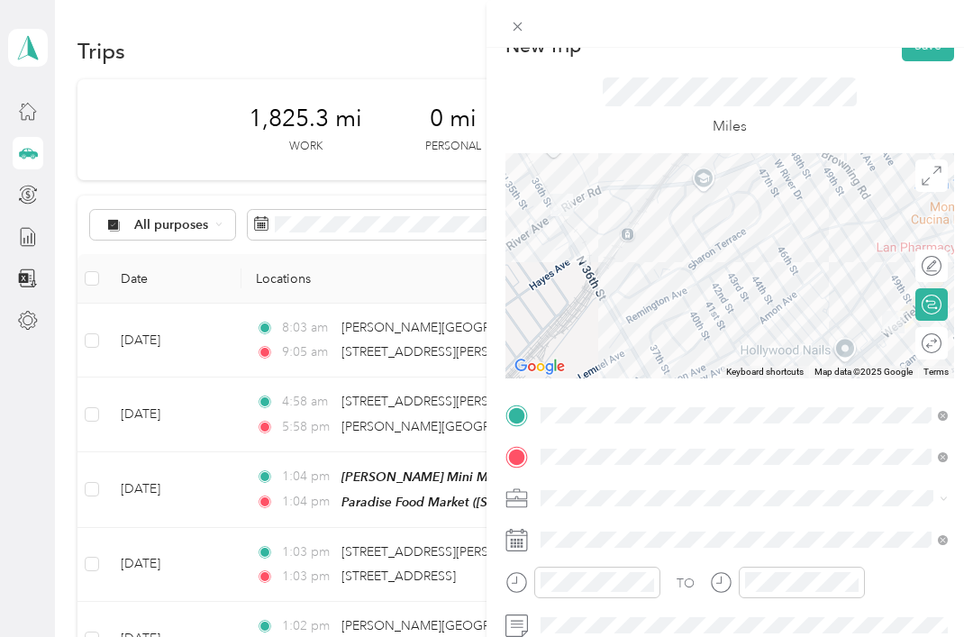
click at [839, 252] on div at bounding box center [729, 265] width 449 height 225
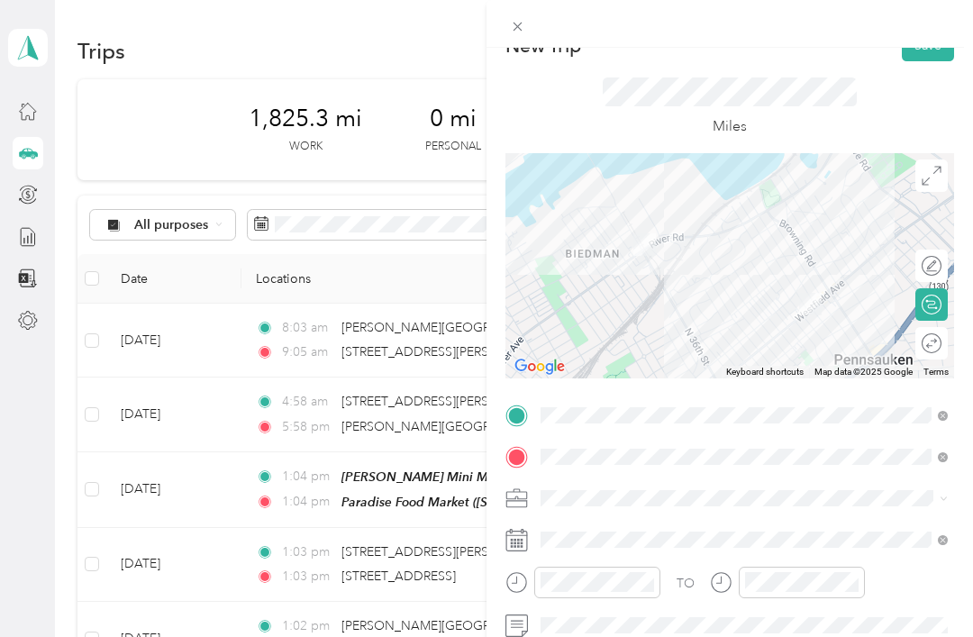
click at [813, 251] on div at bounding box center [729, 265] width 449 height 225
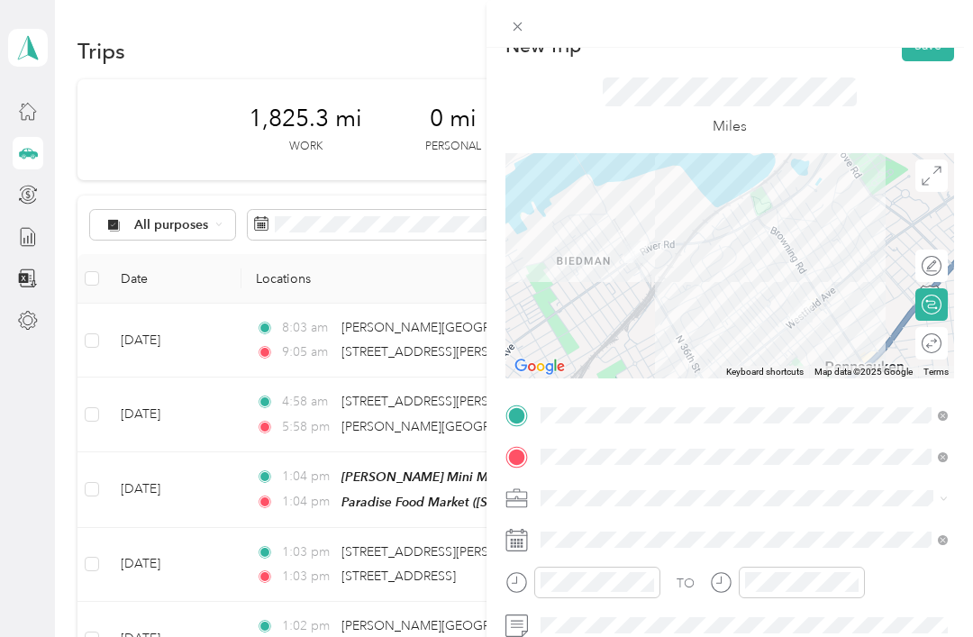
click at [903, 59] on button "Save" at bounding box center [928, 46] width 52 height 32
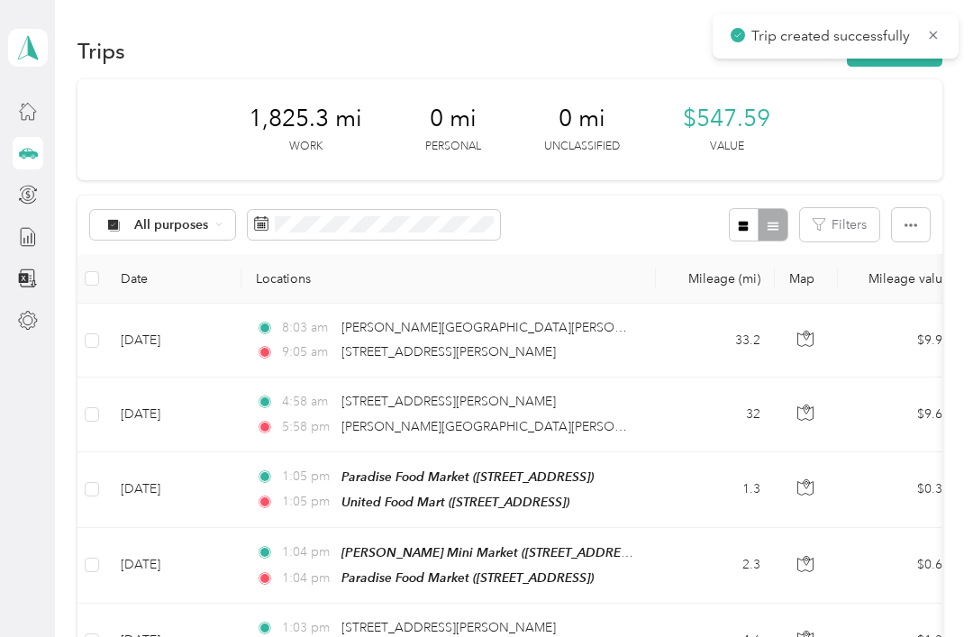
scroll to position [0, 0]
click at [939, 41] on button "New trip" at bounding box center [895, 51] width 96 height 32
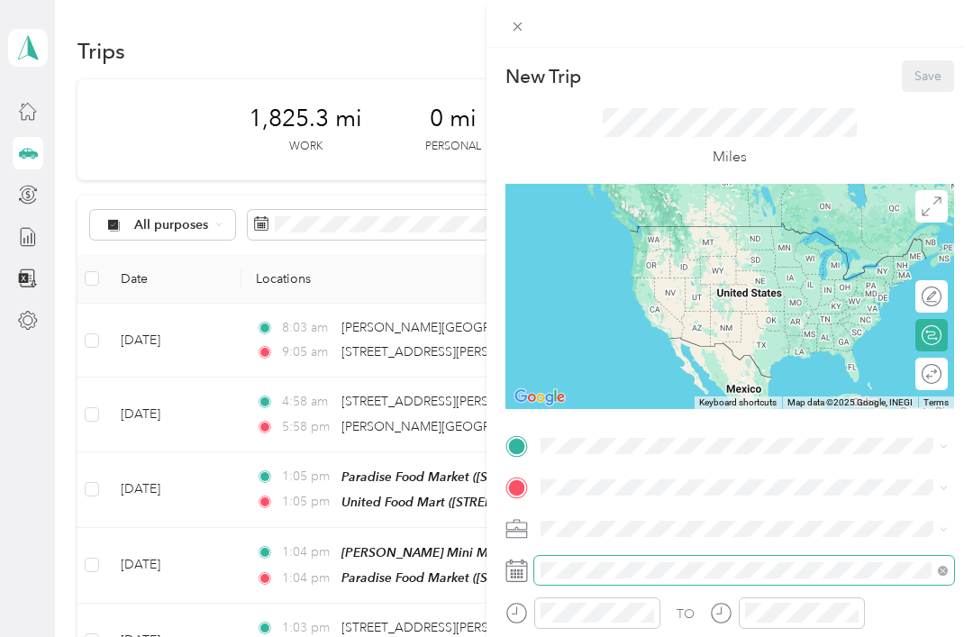
scroll to position [58, 0]
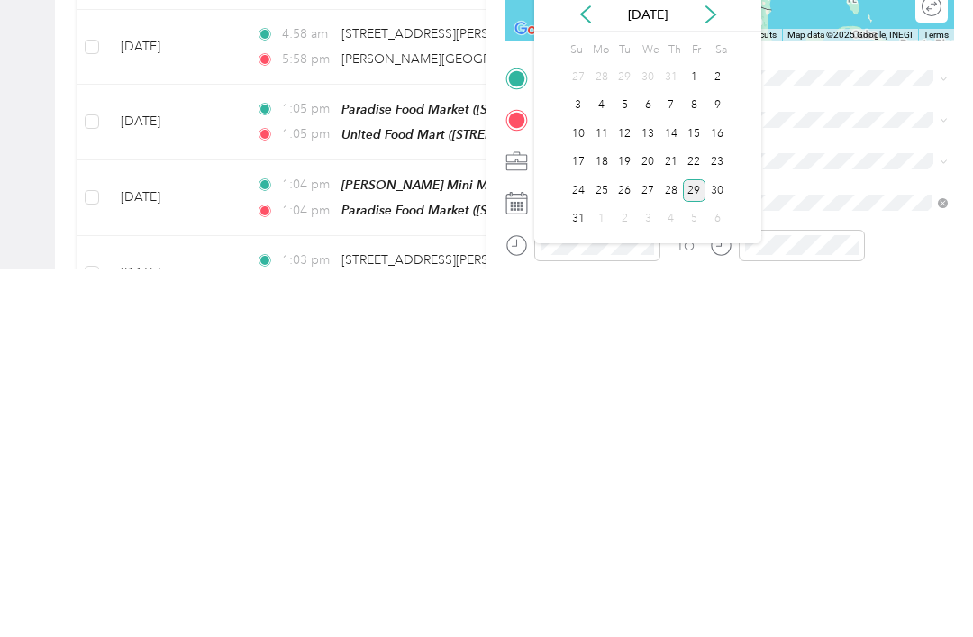
click at [651, 547] on div "27" at bounding box center [647, 558] width 23 height 23
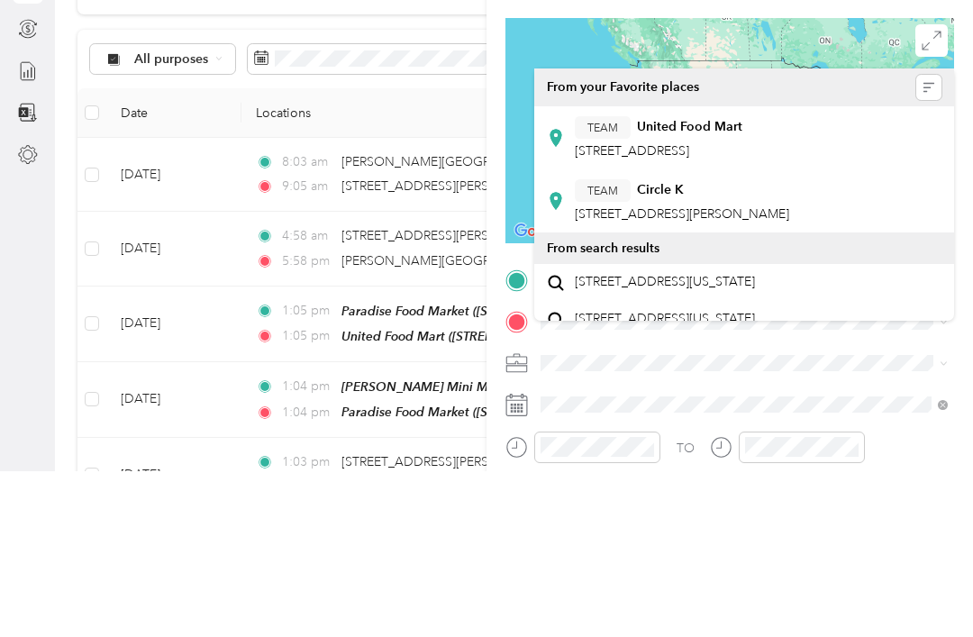
click at [689, 309] on span "[STREET_ADDRESS]" at bounding box center [632, 316] width 114 height 15
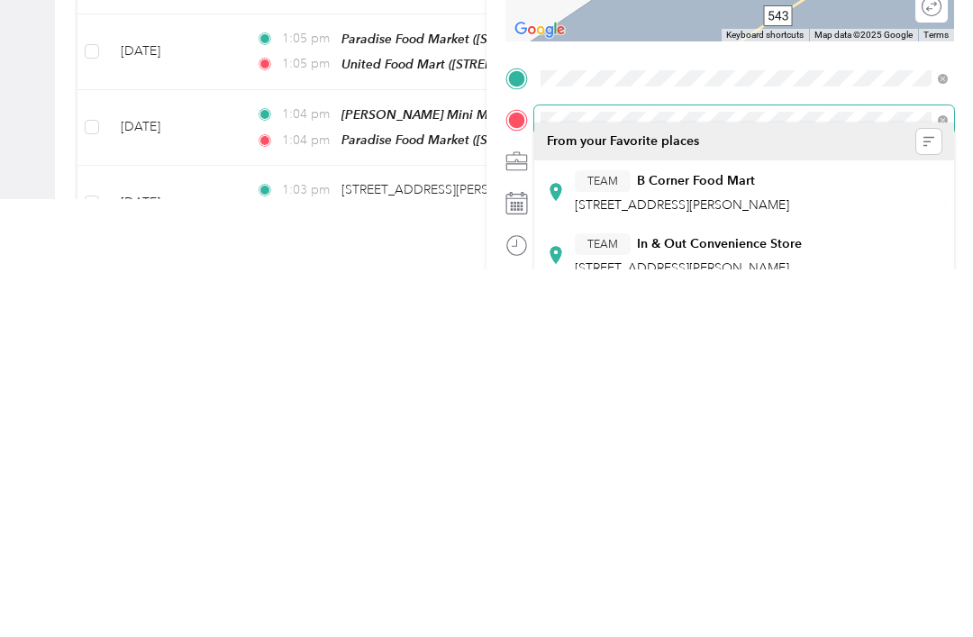
scroll to position [83, 0]
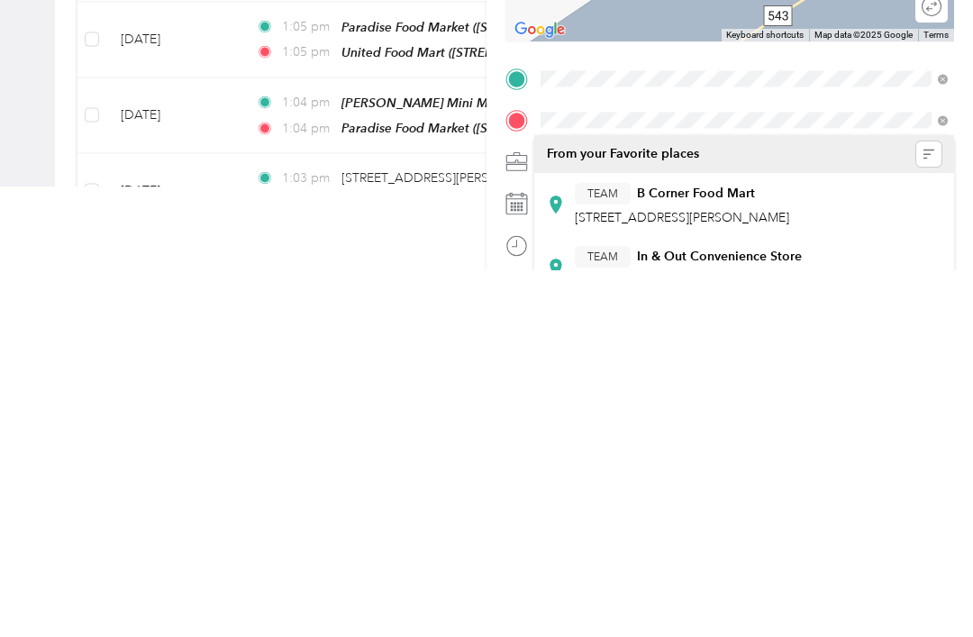
click at [789, 578] on span "[STREET_ADDRESS][PERSON_NAME]" at bounding box center [682, 585] width 214 height 15
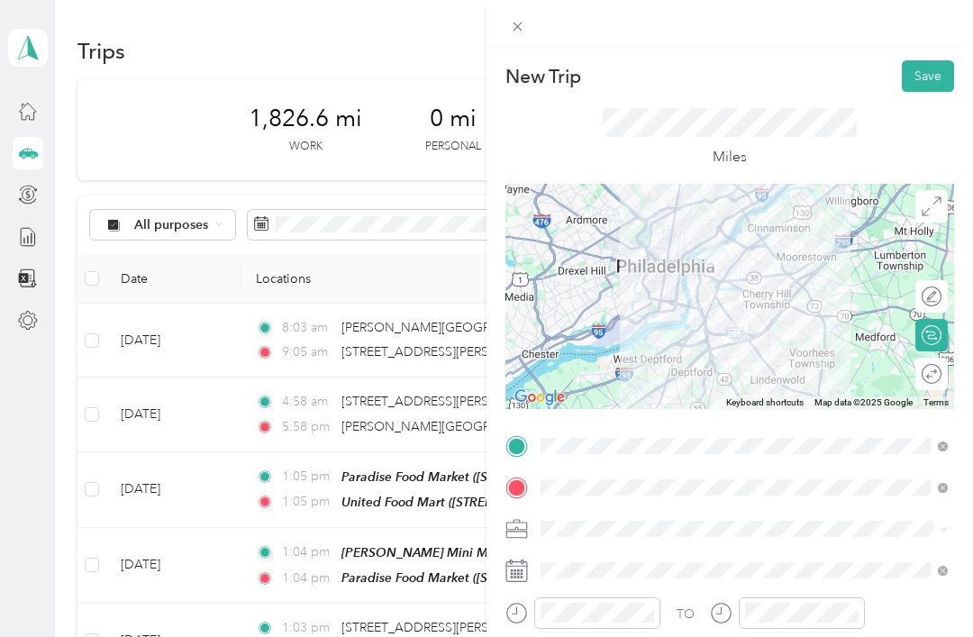
scroll to position [58, 0]
click at [730, 297] on div at bounding box center [729, 296] width 449 height 225
click at [715, 301] on div at bounding box center [729, 296] width 449 height 225
click at [698, 329] on div at bounding box center [729, 296] width 449 height 225
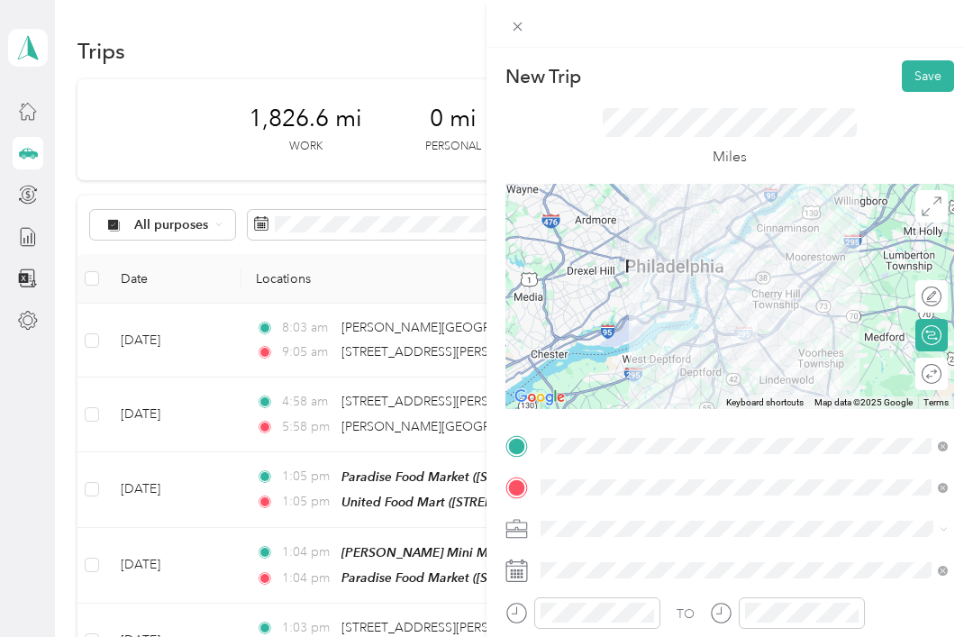
click at [950, 60] on button "Save" at bounding box center [928, 76] width 52 height 32
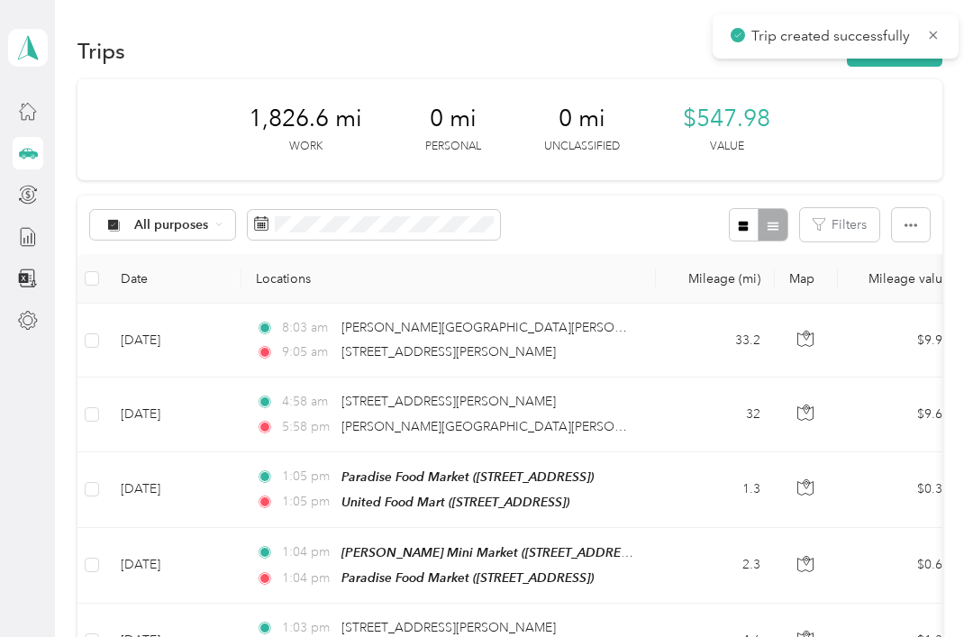
click at [924, 83] on div at bounding box center [486, 318] width 973 height 637
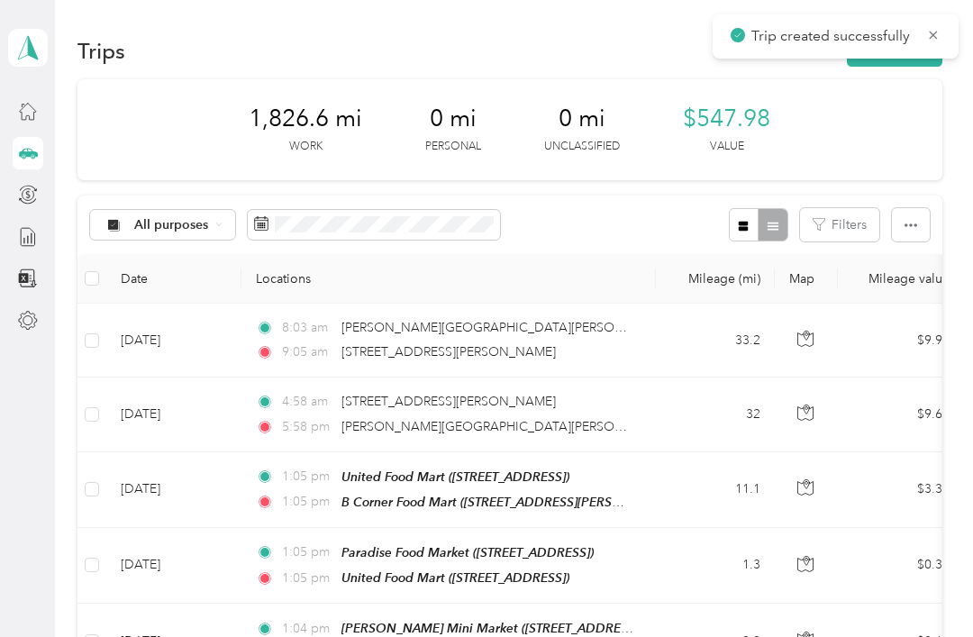
scroll to position [0, 0]
click at [914, 86] on div "1,826.6 mi Work 0 mi Personal 0 mi Unclassified $547.98 Value" at bounding box center [509, 129] width 865 height 101
click at [929, 41] on icon at bounding box center [933, 35] width 14 height 16
click at [923, 53] on button "New trip" at bounding box center [895, 51] width 96 height 32
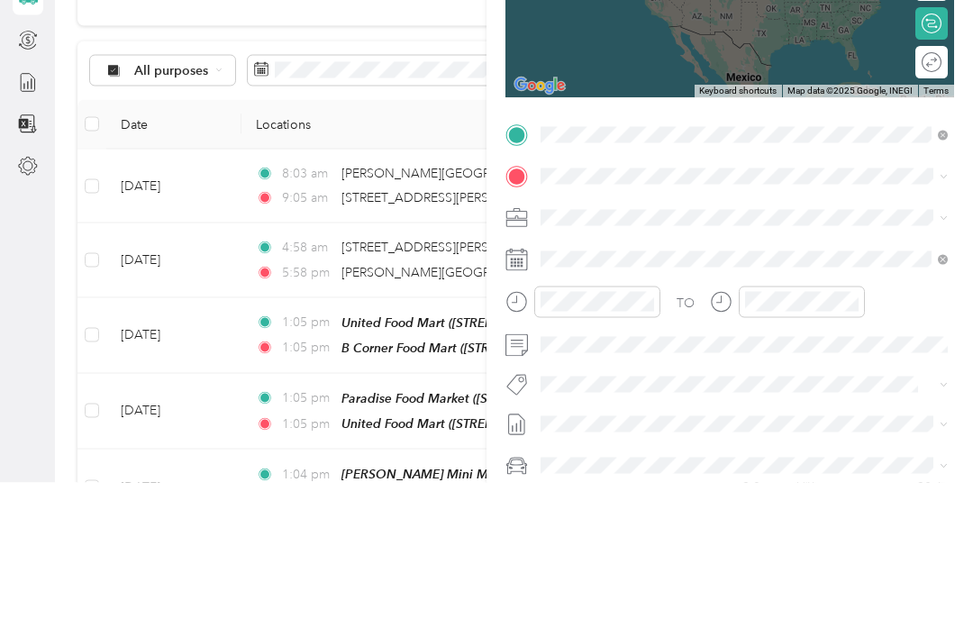
scroll to position [156, 0]
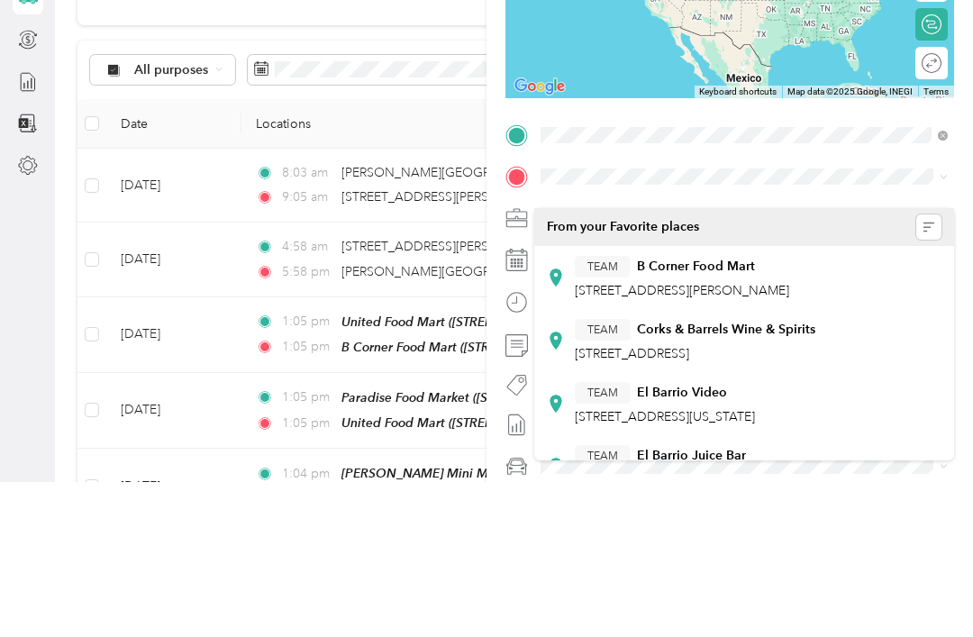
click at [789, 438] on span "[STREET_ADDRESS][PERSON_NAME]" at bounding box center [682, 445] width 214 height 15
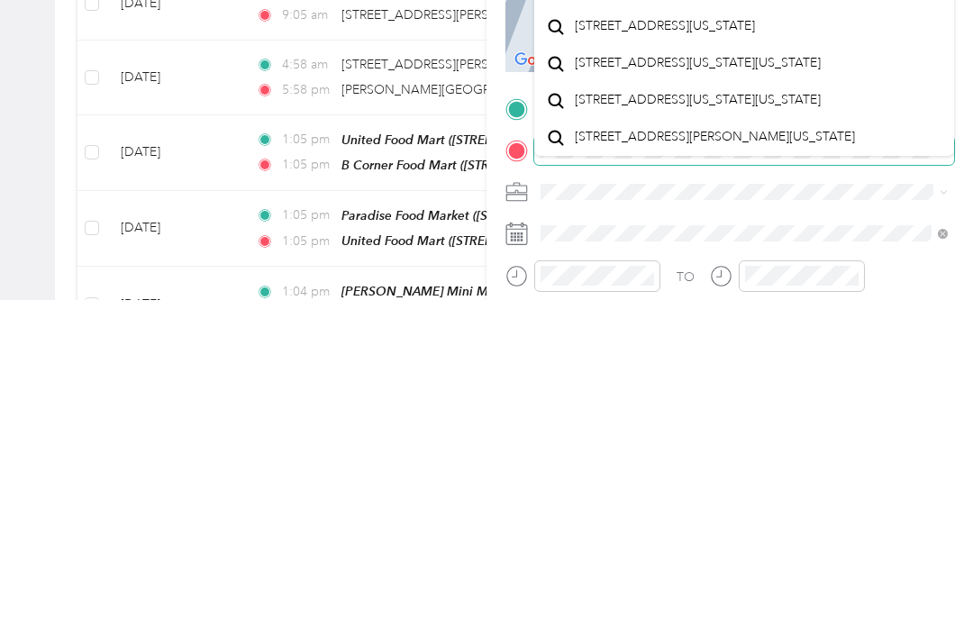
scroll to position [0, 0]
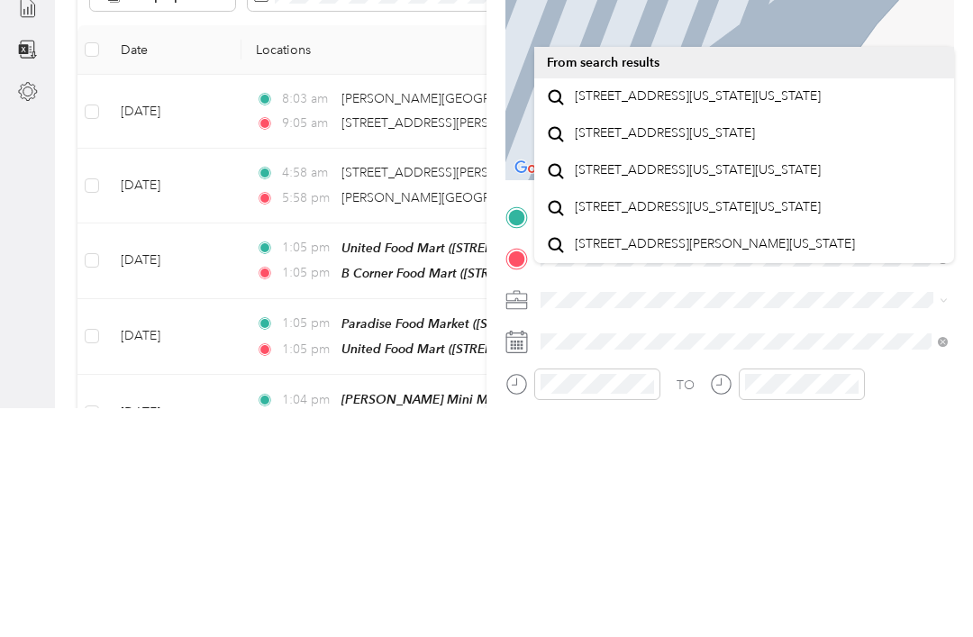
click at [813, 351] on div "[STREET_ADDRESS][US_STATE]" at bounding box center [744, 363] width 395 height 24
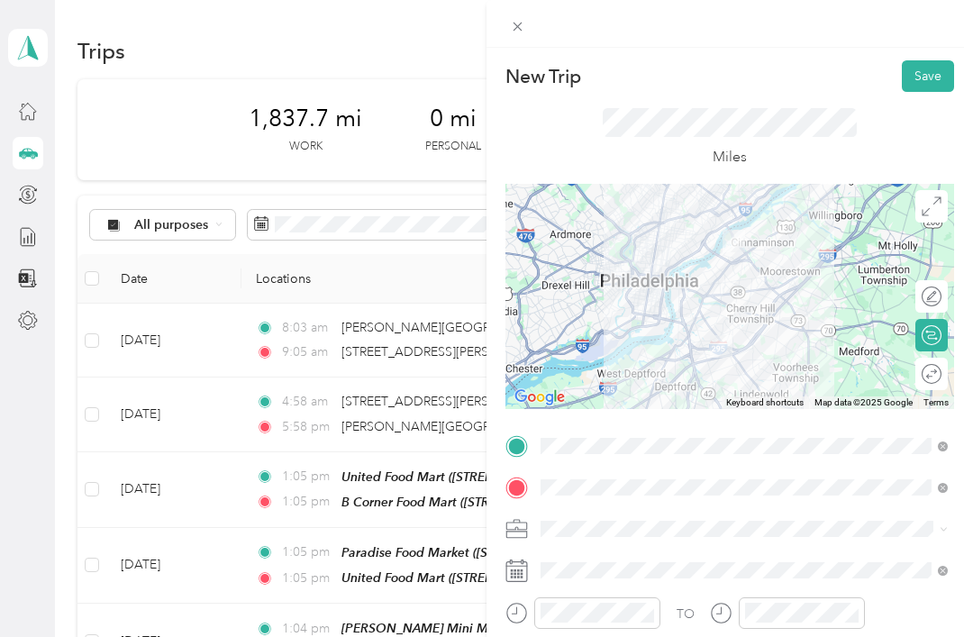
click at [740, 322] on div at bounding box center [729, 296] width 449 height 225
click at [723, 309] on div at bounding box center [729, 296] width 449 height 225
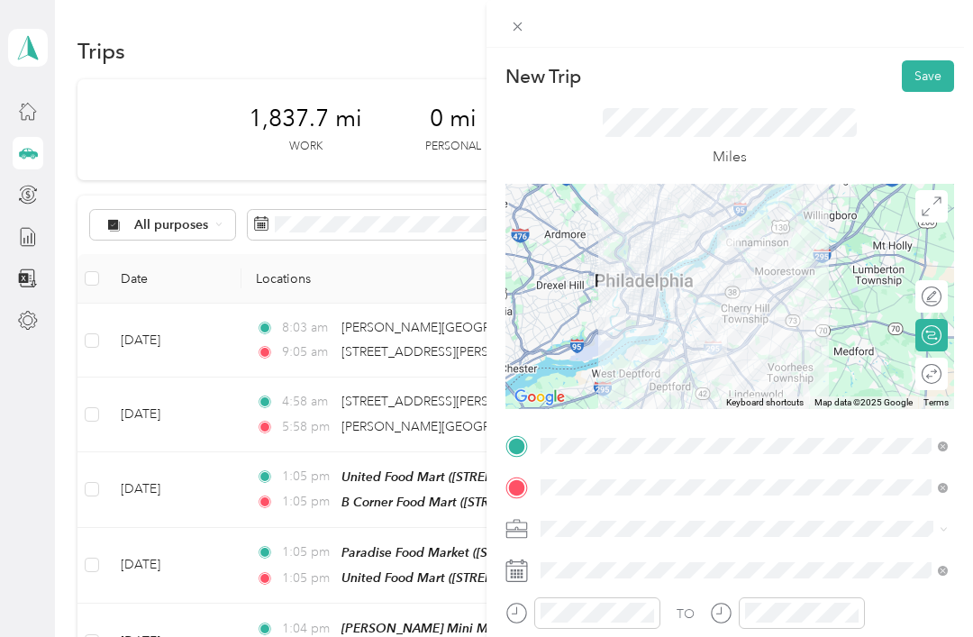
click at [690, 306] on div at bounding box center [729, 296] width 449 height 225
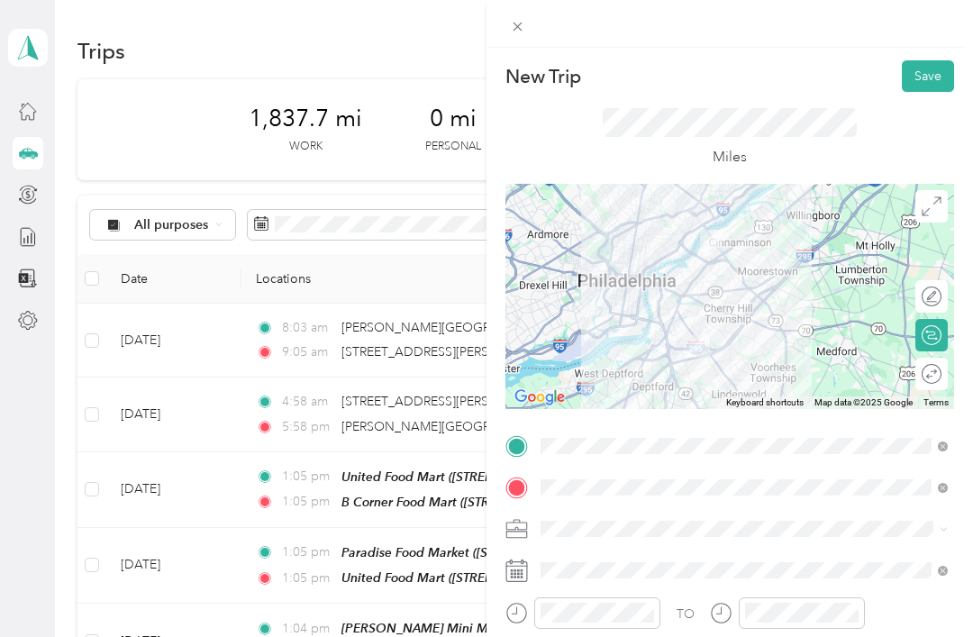
click at [783, 296] on div at bounding box center [729, 296] width 449 height 225
click at [932, 89] on button "Save" at bounding box center [928, 76] width 52 height 32
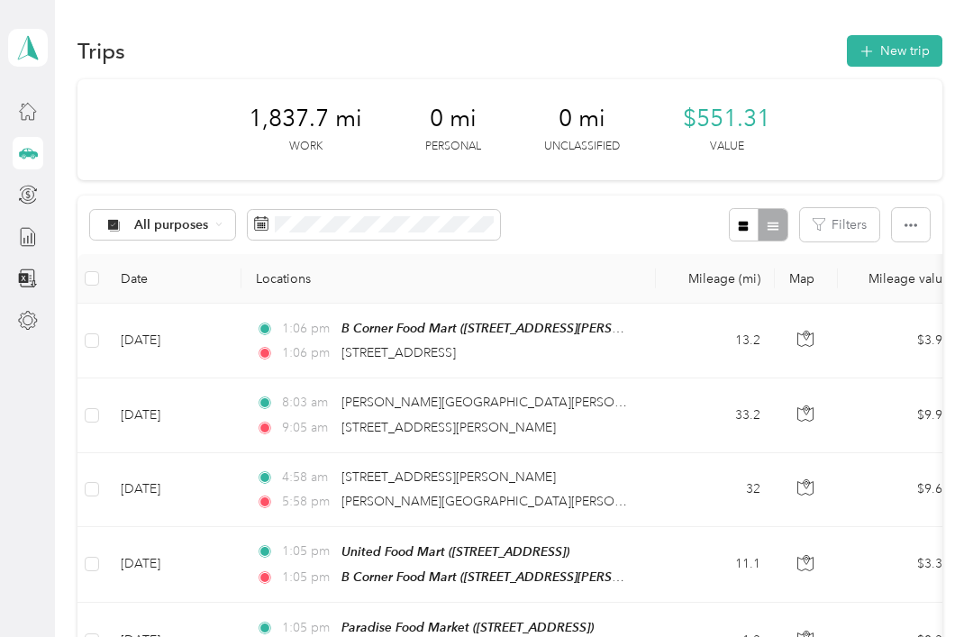
click at [574, 343] on div "1:06 pm [STREET_ADDRESS]" at bounding box center [445, 353] width 378 height 20
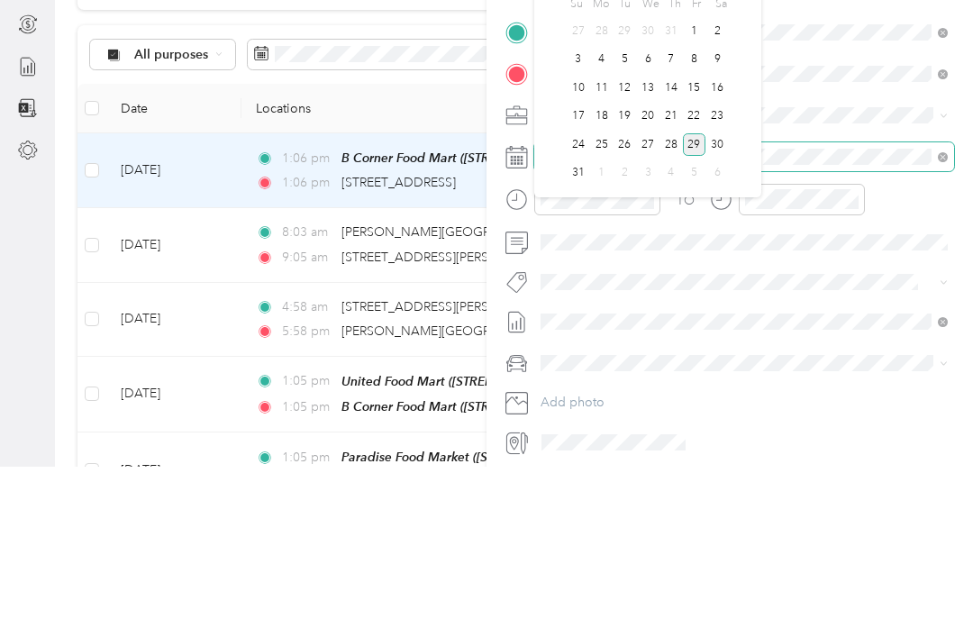
scroll to position [242, 0]
click at [642, 305] on div "27" at bounding box center [647, 316] width 23 height 23
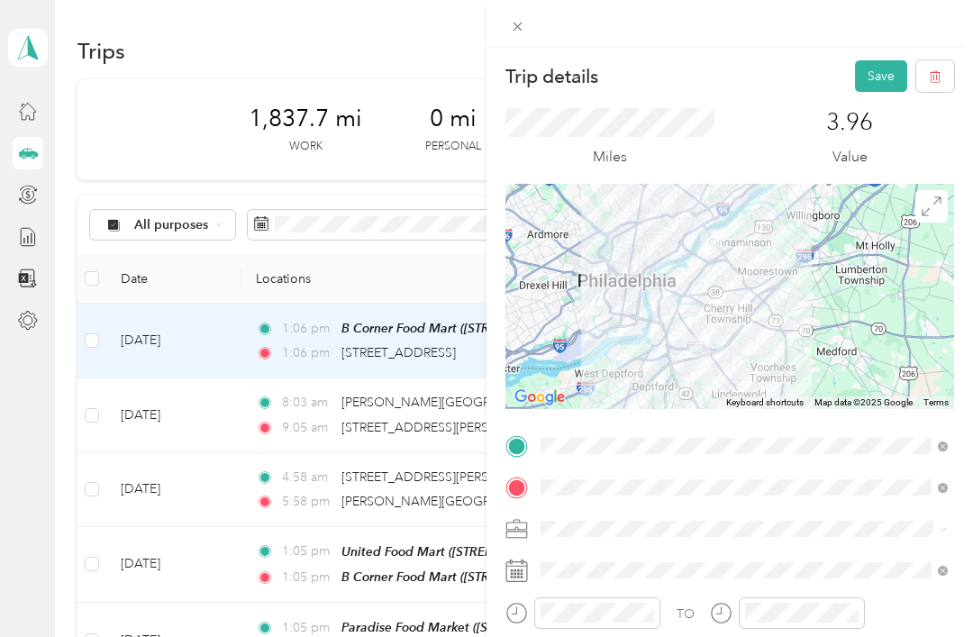
scroll to position [0, 0]
click at [882, 74] on button "Save" at bounding box center [881, 76] width 52 height 32
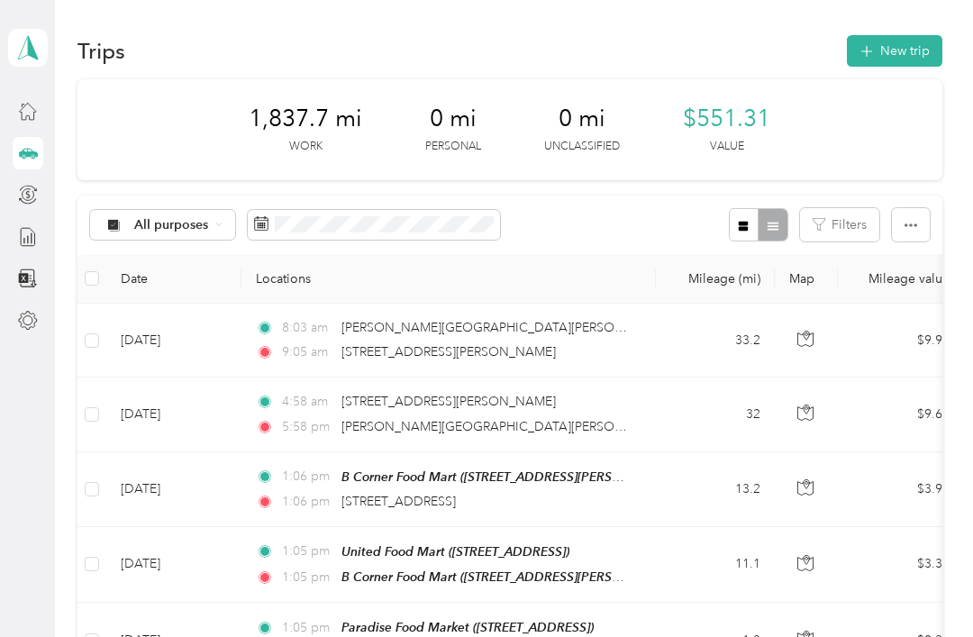
click at [909, 54] on button "New trip" at bounding box center [895, 51] width 96 height 32
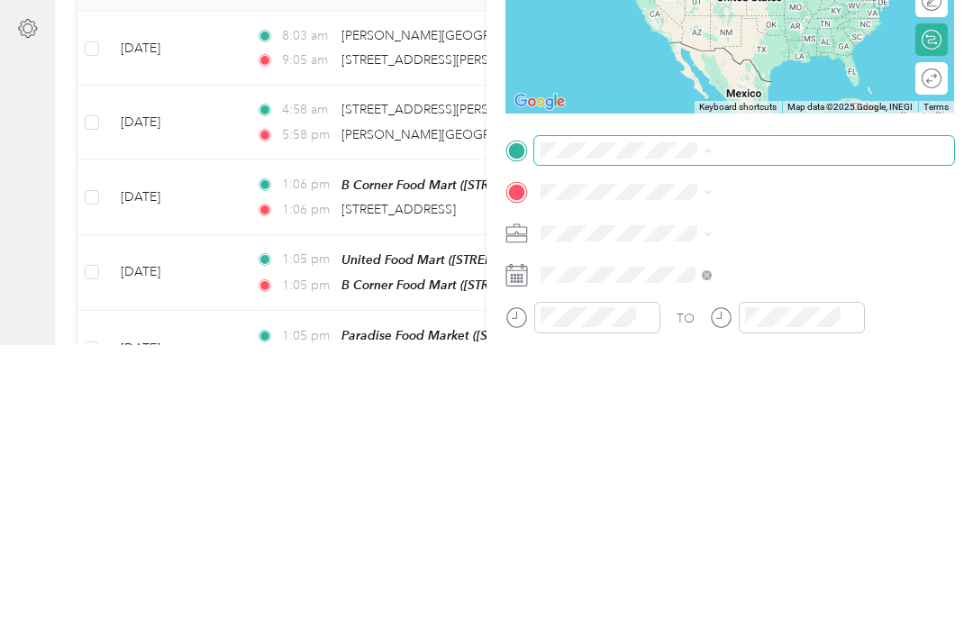
scroll to position [58, 0]
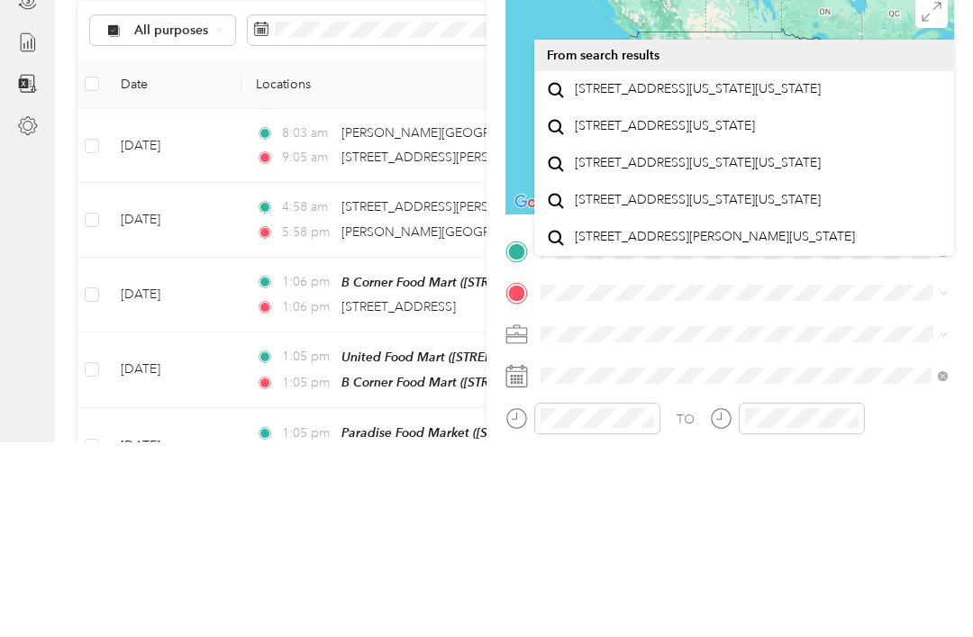
click at [755, 313] on span "[STREET_ADDRESS][US_STATE]" at bounding box center [665, 321] width 180 height 16
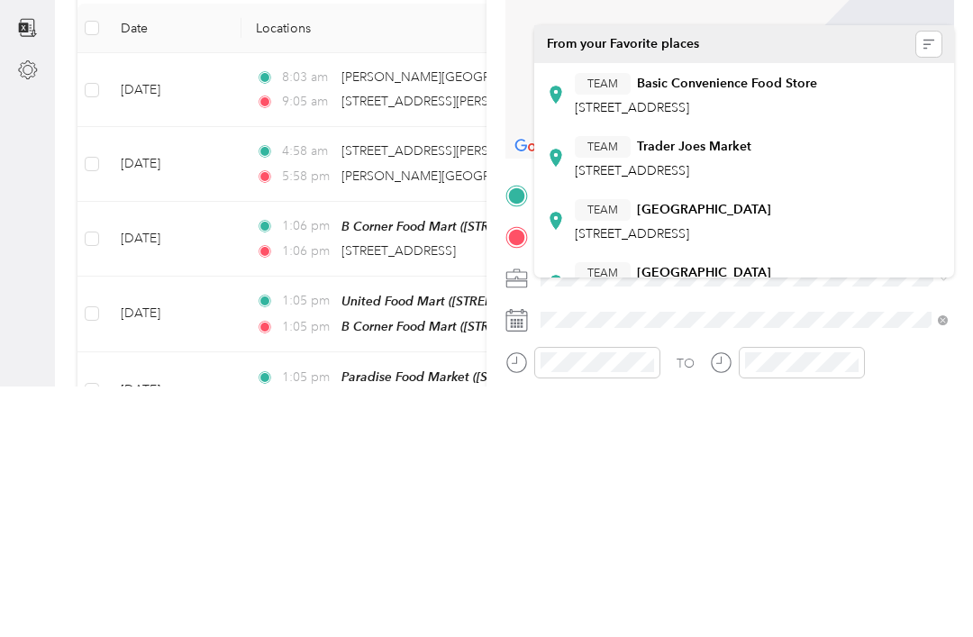
click at [874, 320] on div "TEAM Basic Convenience Food Store [STREET_ADDRESS]" at bounding box center [744, 345] width 395 height 50
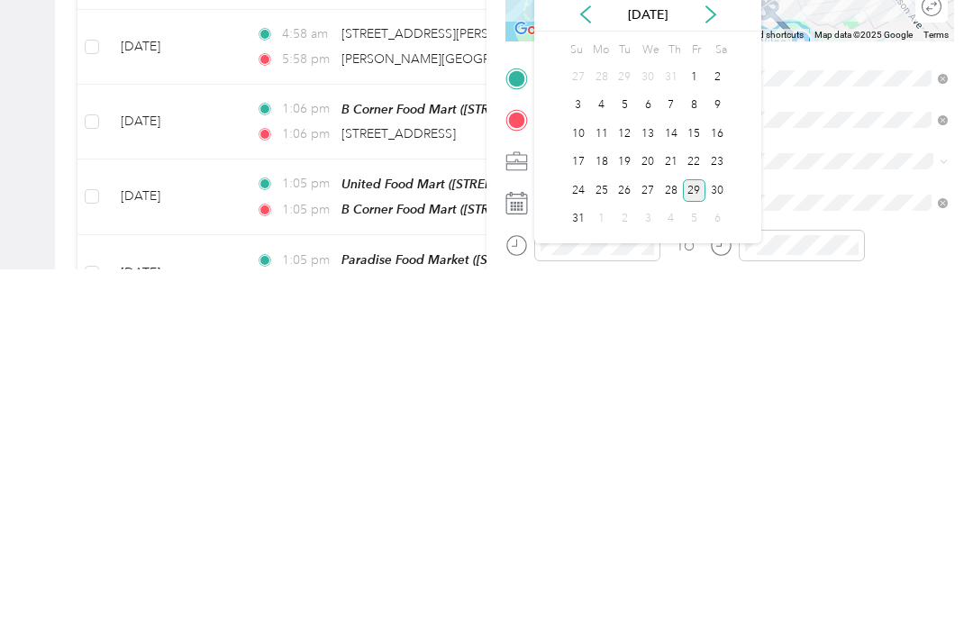
click at [651, 547] on div "27" at bounding box center [647, 558] width 23 height 23
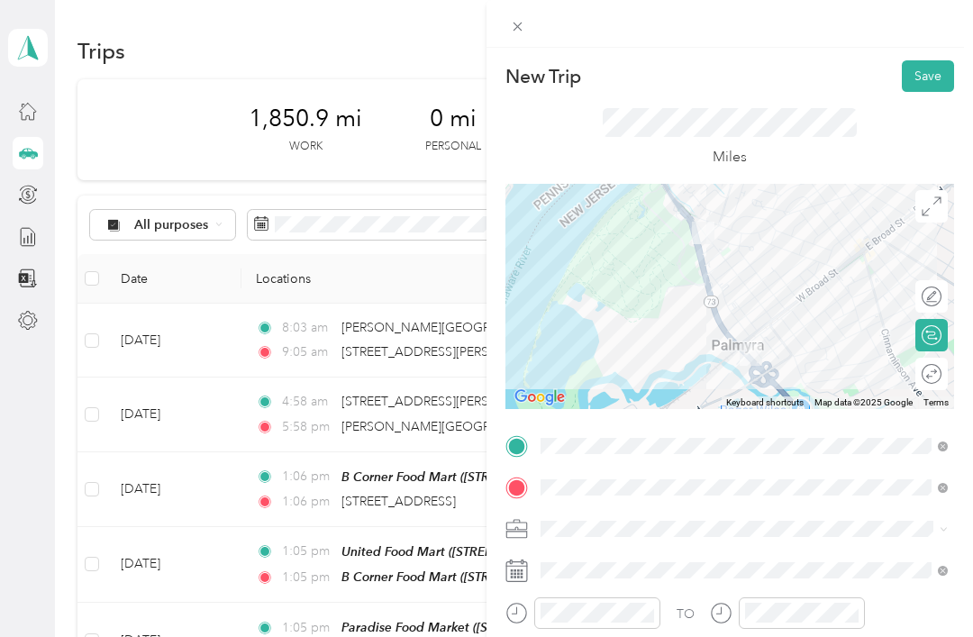
click at [924, 85] on button "Save" at bounding box center [928, 76] width 52 height 32
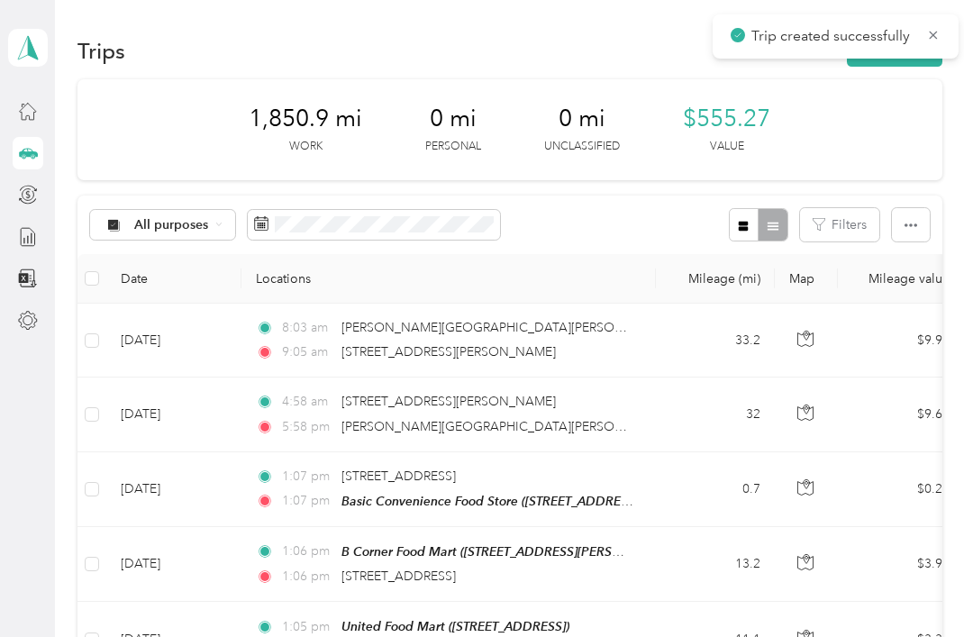
click at [937, 34] on icon at bounding box center [933, 35] width 14 height 16
click at [924, 35] on button "New trip" at bounding box center [895, 51] width 96 height 32
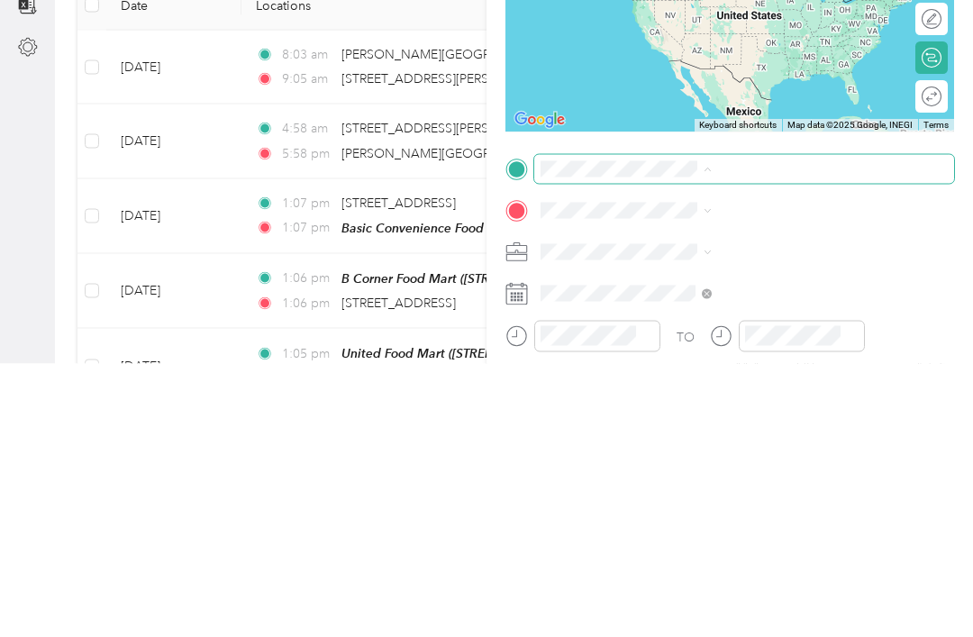
scroll to position [58, 0]
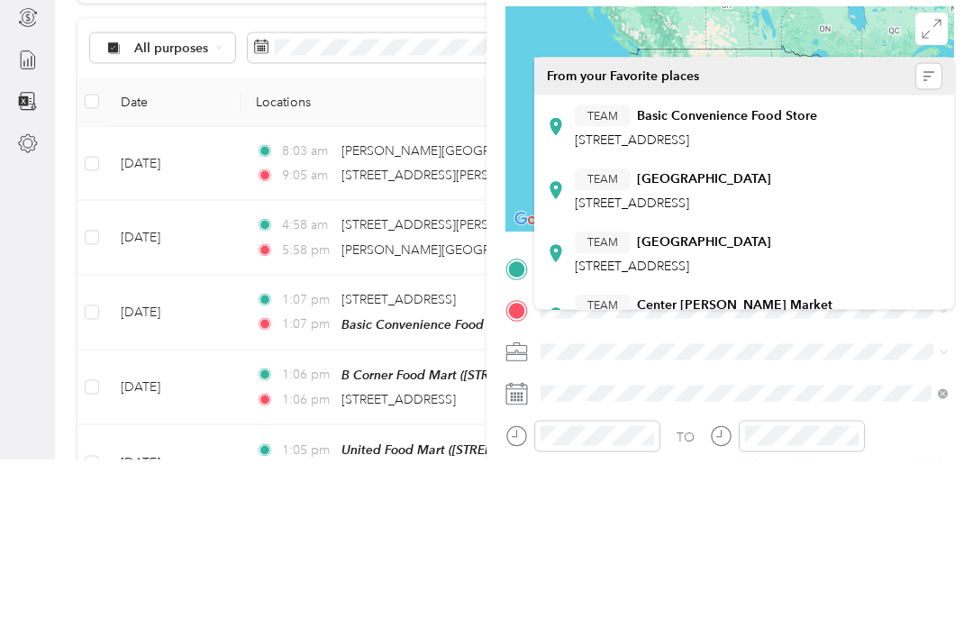
click at [877, 278] on div "TEAM Basic Convenience Food Store [STREET_ADDRESS]" at bounding box center [744, 303] width 395 height 50
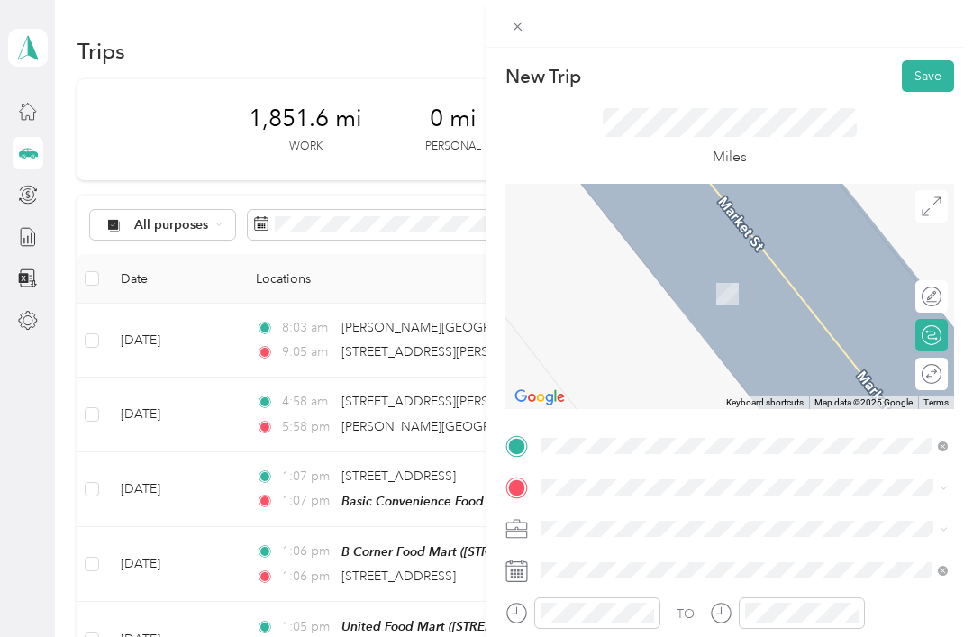
click at [893, 473] on span at bounding box center [744, 487] width 420 height 29
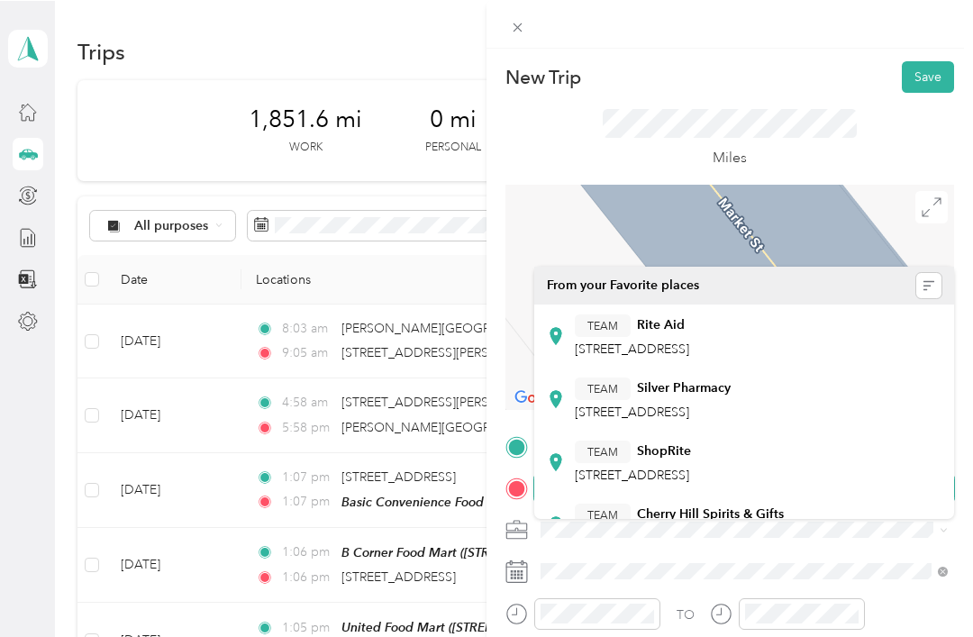
scroll to position [57, 0]
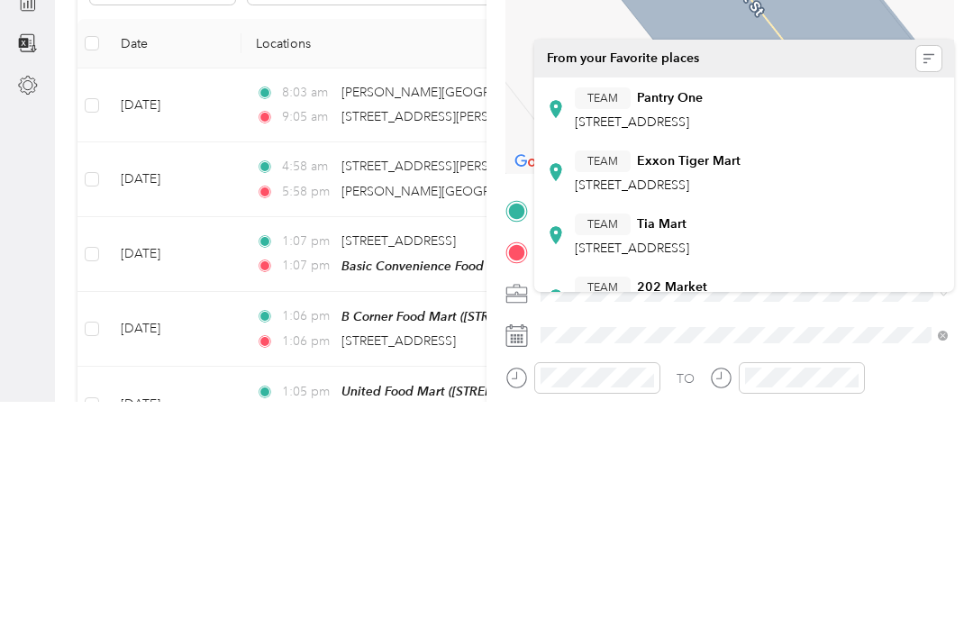
click at [689, 350] on span "[STREET_ADDRESS]" at bounding box center [632, 357] width 114 height 15
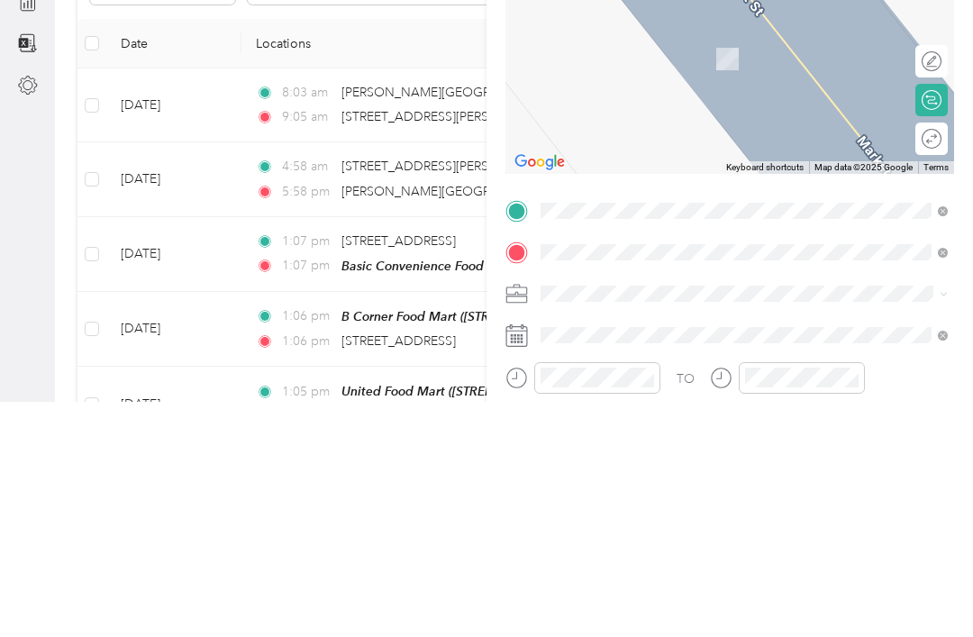
scroll to position [58, 0]
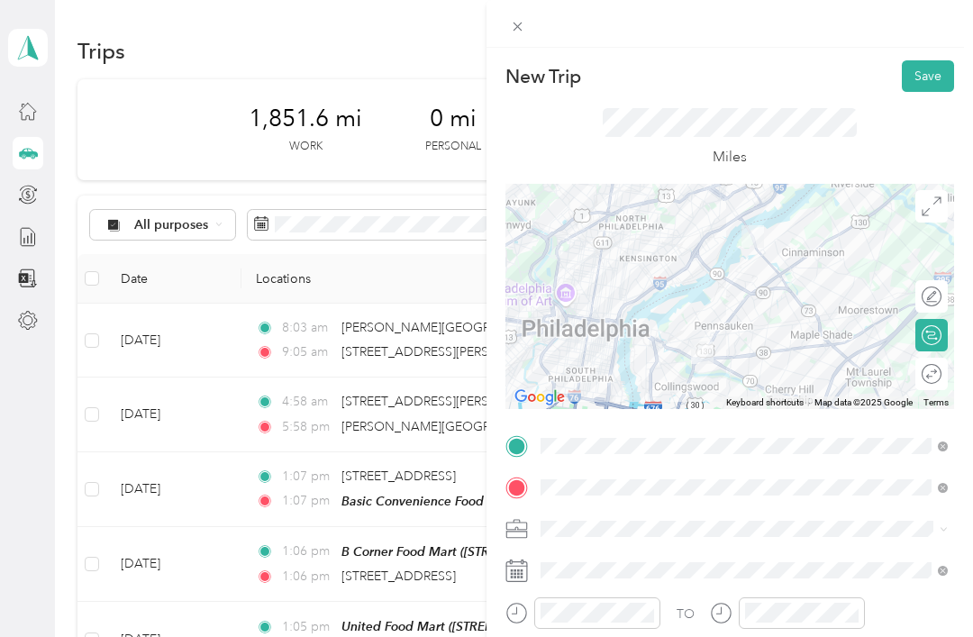
click at [728, 291] on div at bounding box center [729, 296] width 449 height 225
click at [721, 285] on div at bounding box center [729, 296] width 449 height 225
click at [744, 297] on div at bounding box center [729, 296] width 449 height 225
click at [715, 278] on div at bounding box center [729, 296] width 449 height 225
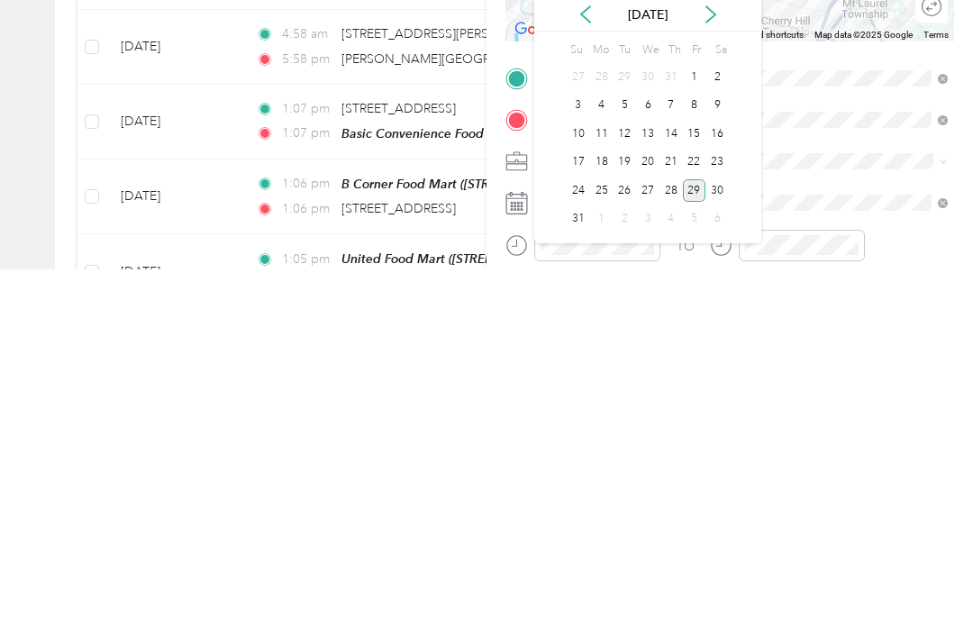
click at [647, 547] on div "27" at bounding box center [647, 558] width 23 height 23
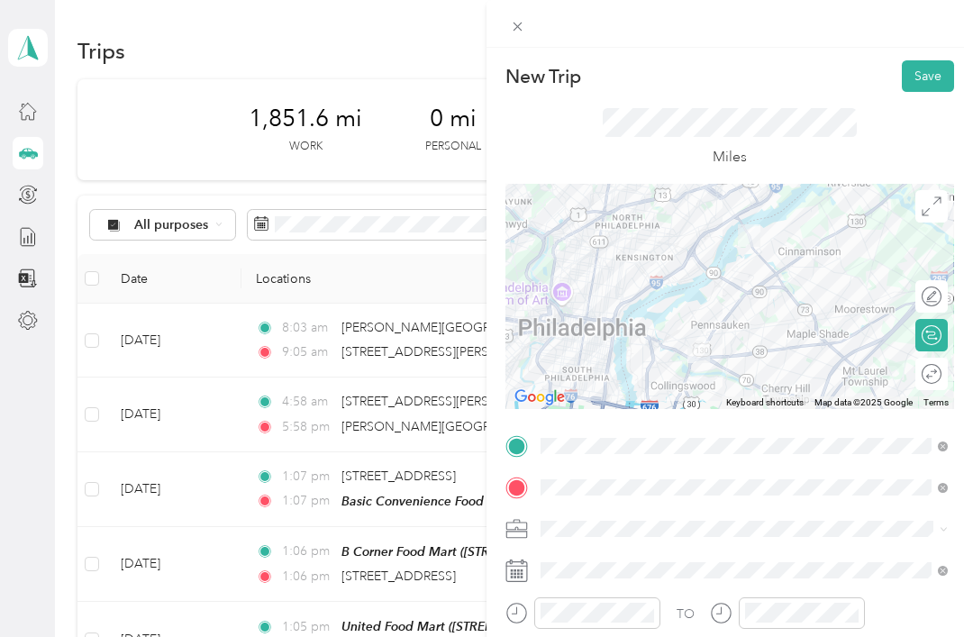
click at [921, 80] on button "Save" at bounding box center [928, 76] width 52 height 32
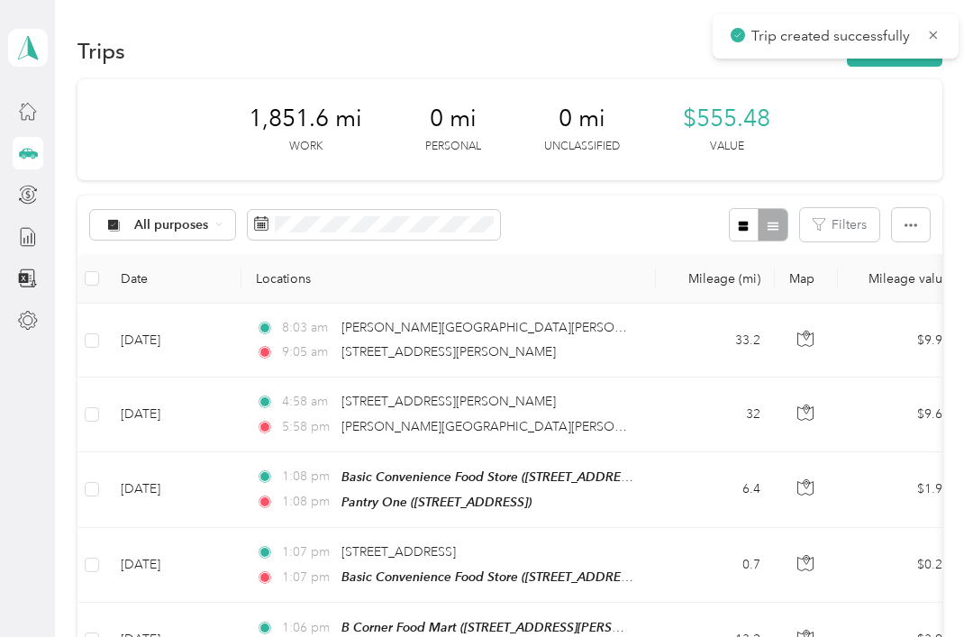
click at [936, 38] on icon at bounding box center [934, 35] width 8 height 8
click at [917, 41] on button "New trip" at bounding box center [895, 51] width 96 height 32
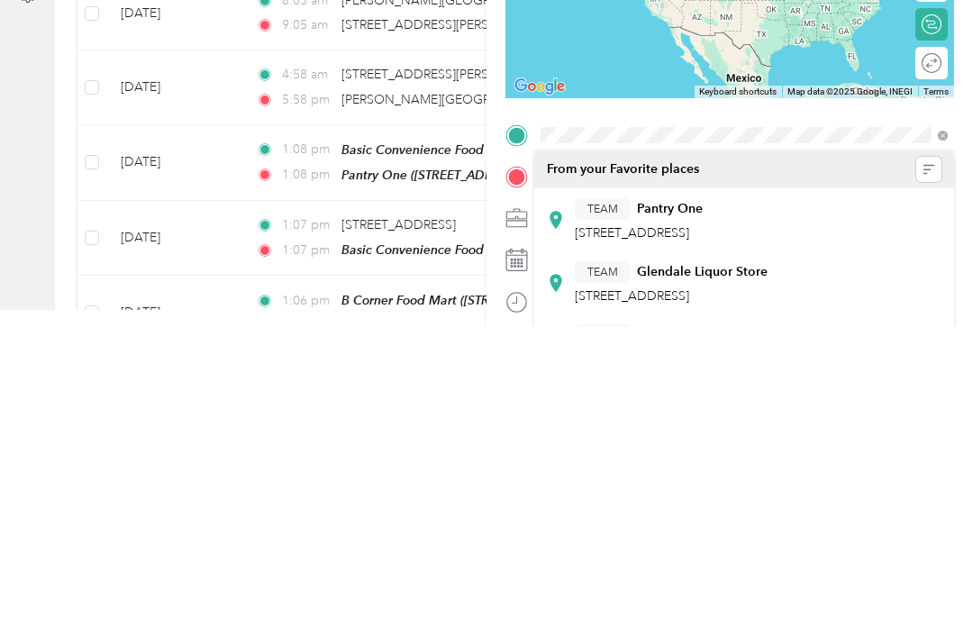
click at [689, 536] on span "[STREET_ADDRESS]" at bounding box center [632, 543] width 114 height 15
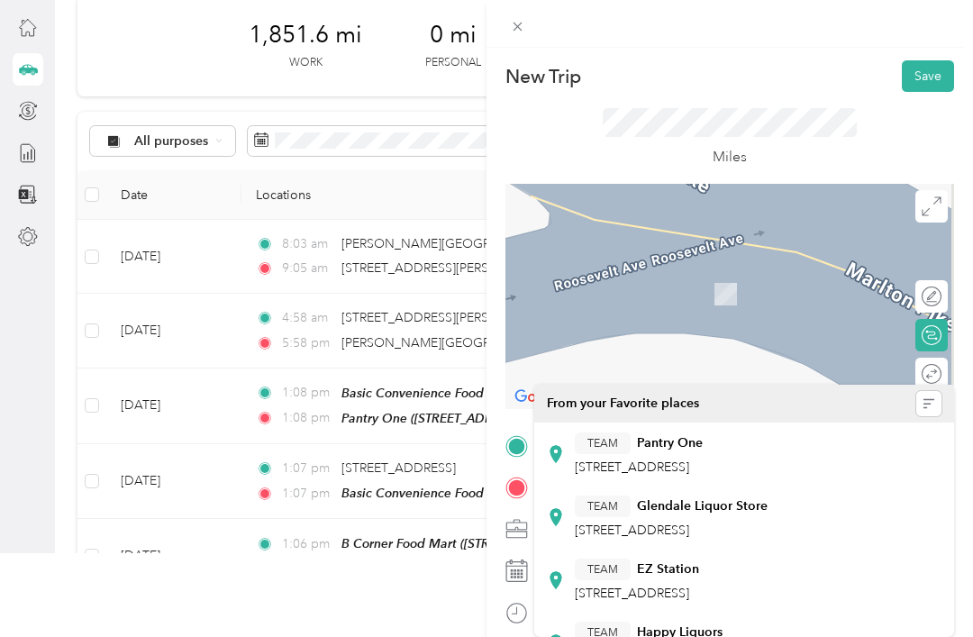
scroll to position [58, 0]
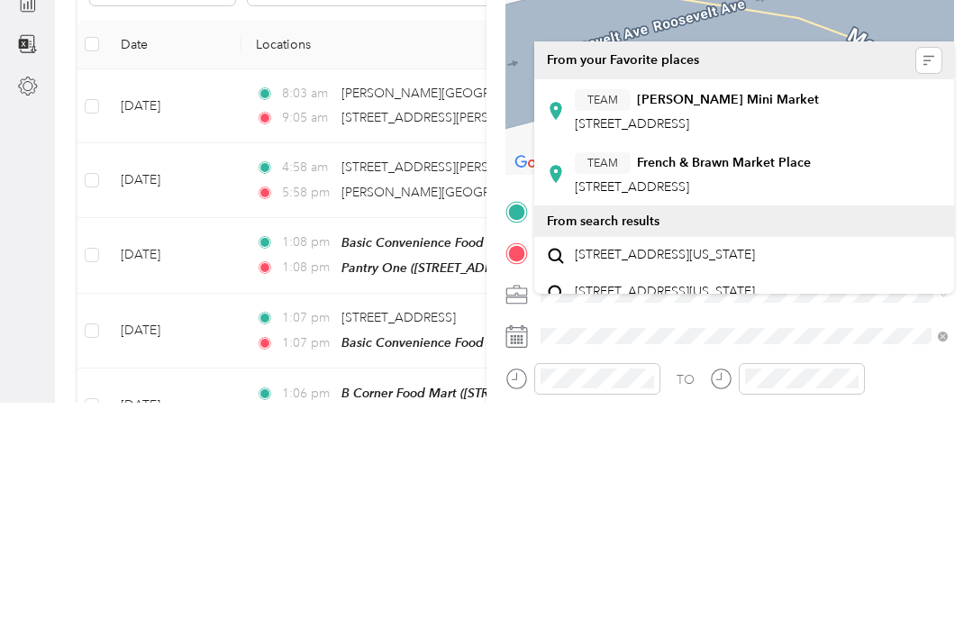
click at [829, 478] on div "[STREET_ADDRESS][US_STATE]" at bounding box center [744, 490] width 395 height 24
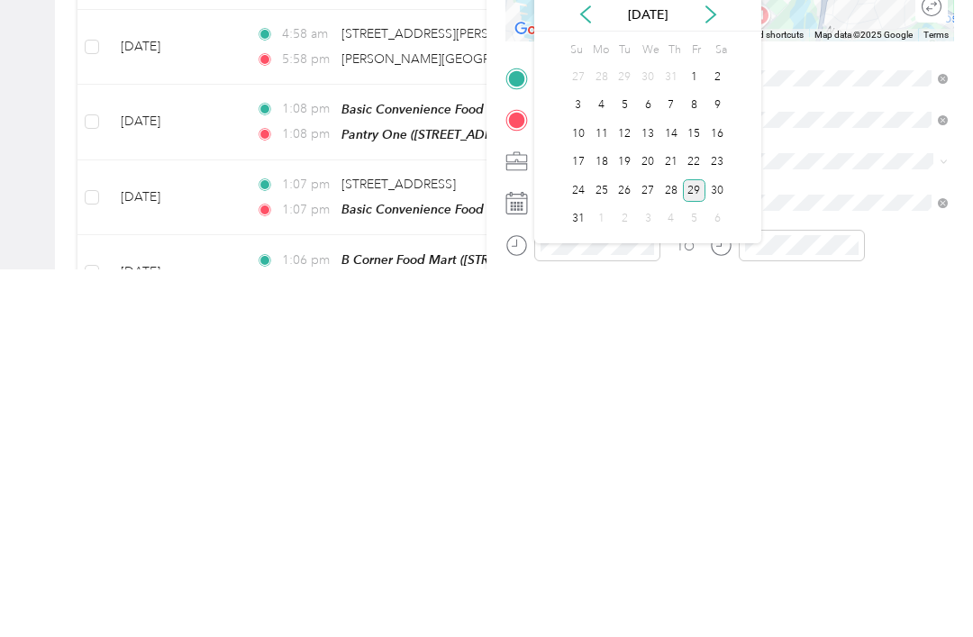
click at [648, 547] on div "27" at bounding box center [647, 558] width 23 height 23
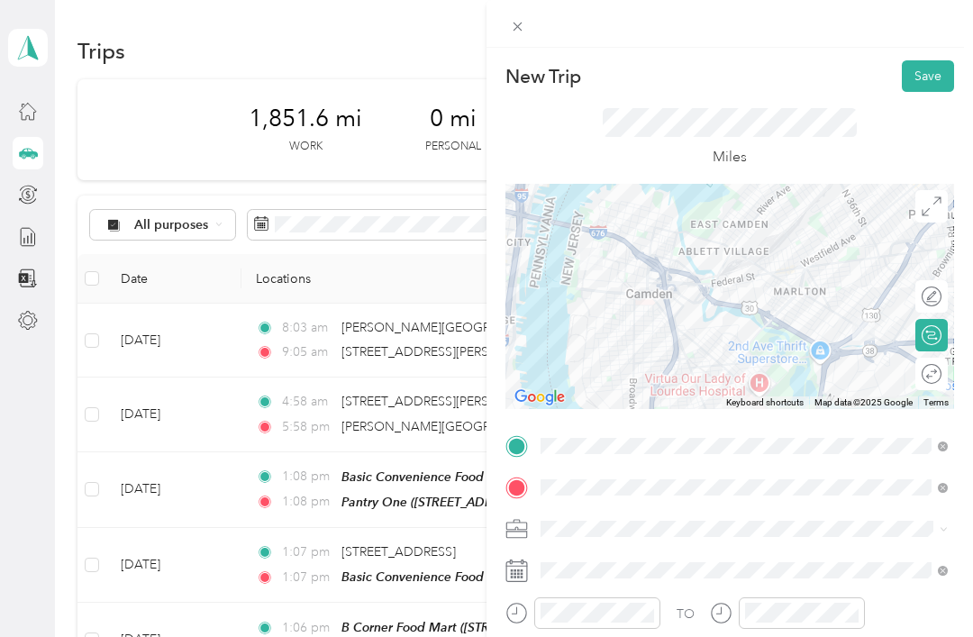
click at [936, 72] on button "Save" at bounding box center [928, 76] width 52 height 32
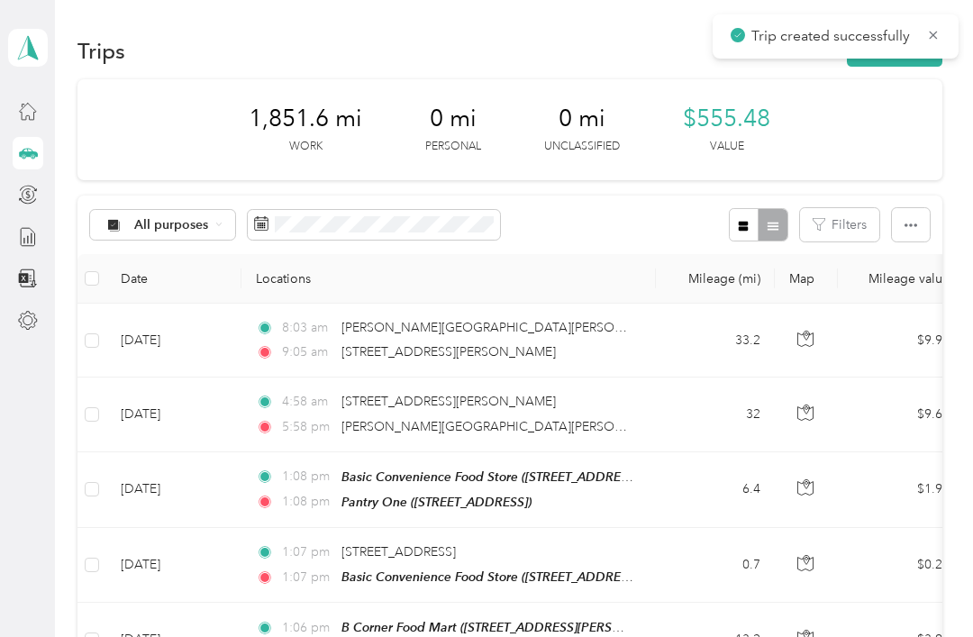
click at [931, 39] on icon at bounding box center [933, 35] width 14 height 16
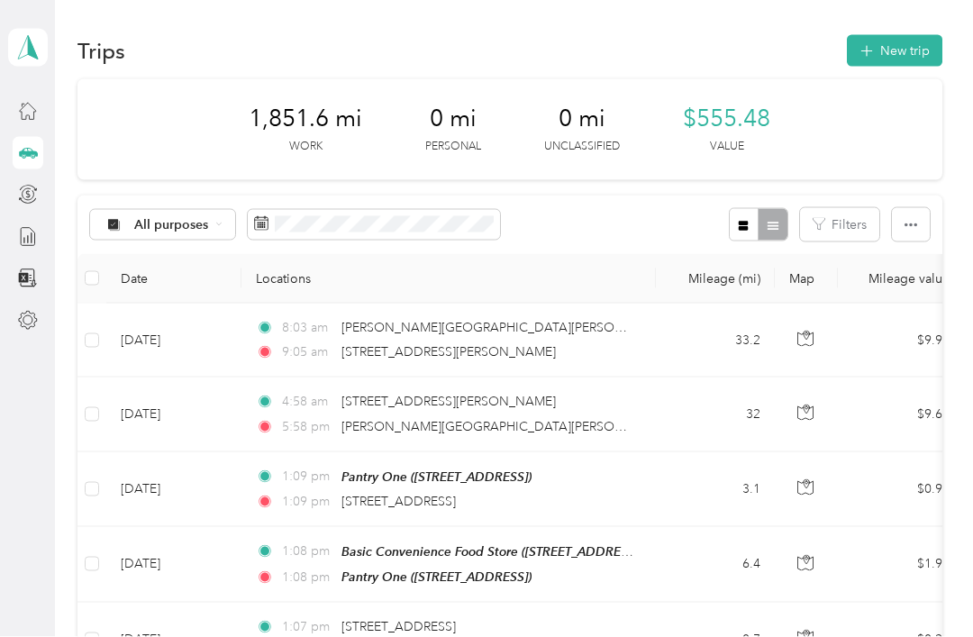
scroll to position [0, 0]
click at [30, 114] on icon at bounding box center [28, 111] width 20 height 20
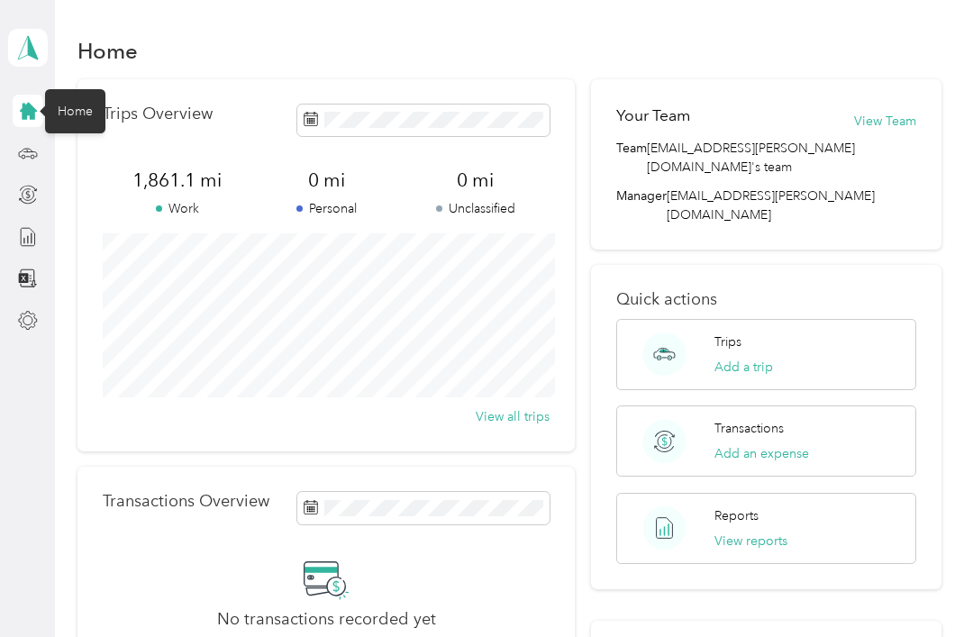
click at [764, 532] on button "View reports" at bounding box center [751, 541] width 73 height 19
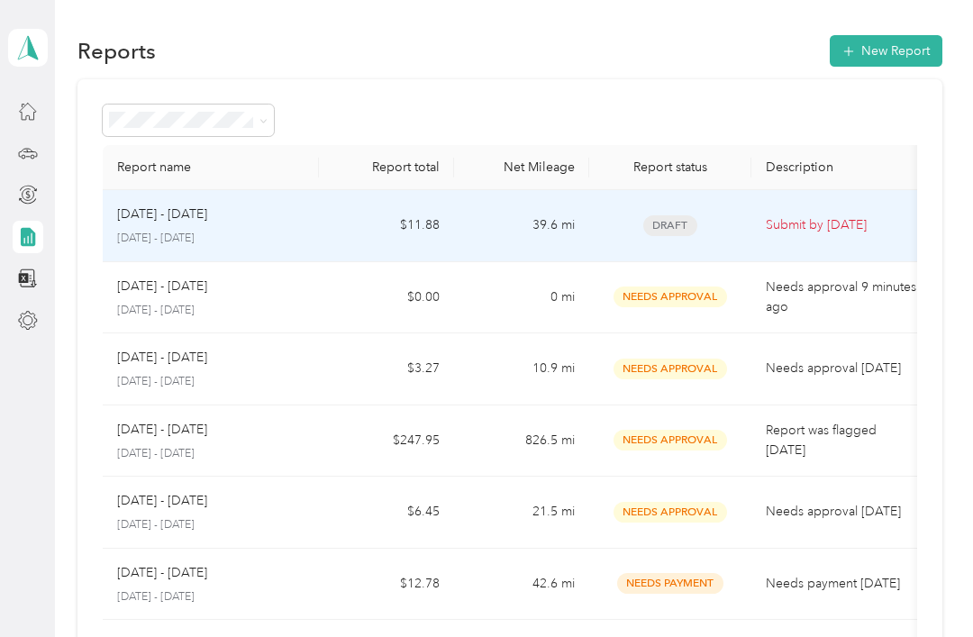
click at [857, 221] on p "Submit by [DATE]" at bounding box center [841, 225] width 151 height 20
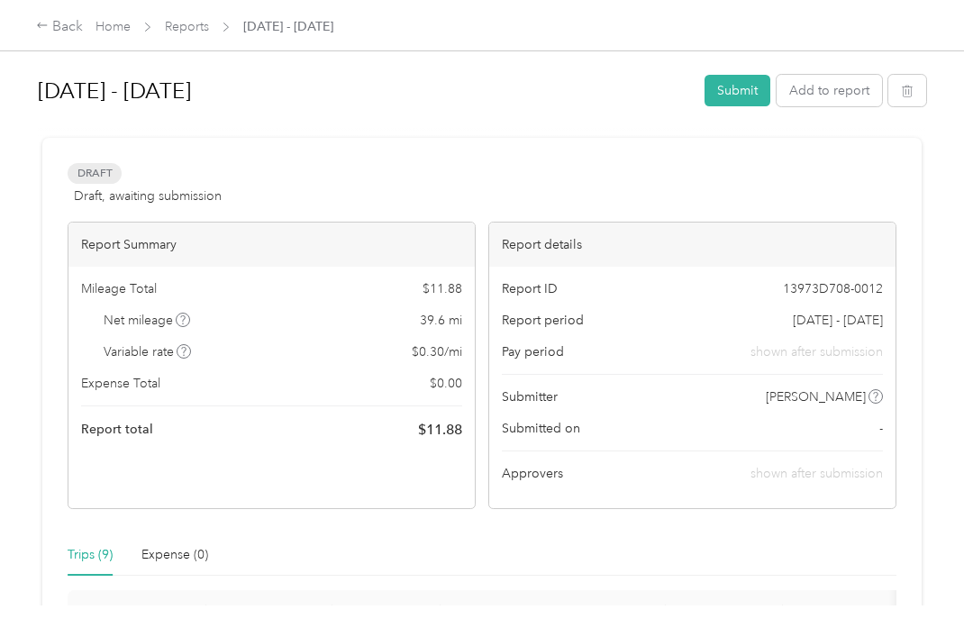
click at [733, 92] on button "Submit" at bounding box center [738, 91] width 66 height 32
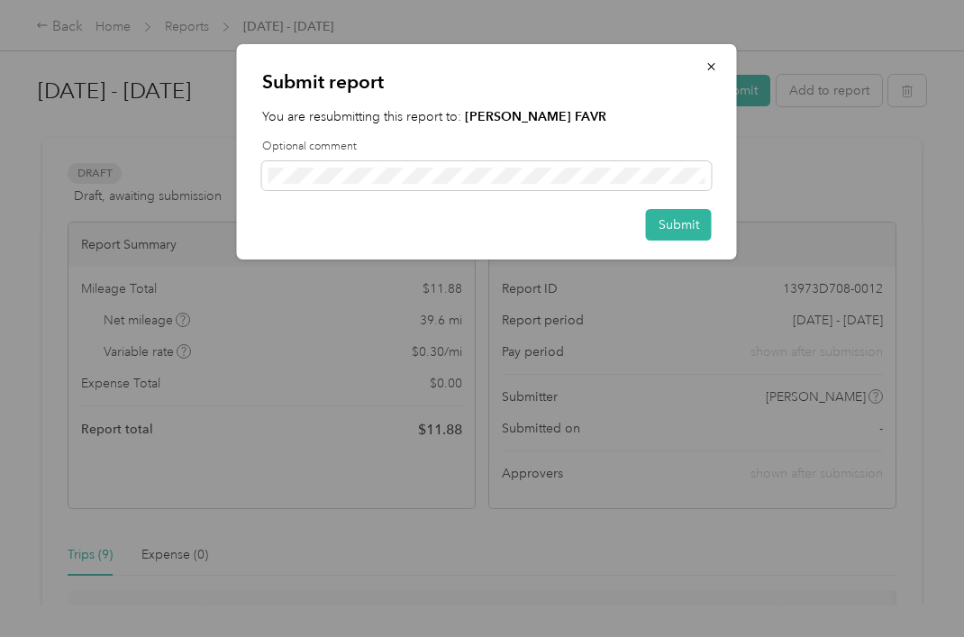
click at [688, 232] on button "Submit" at bounding box center [679, 225] width 66 height 32
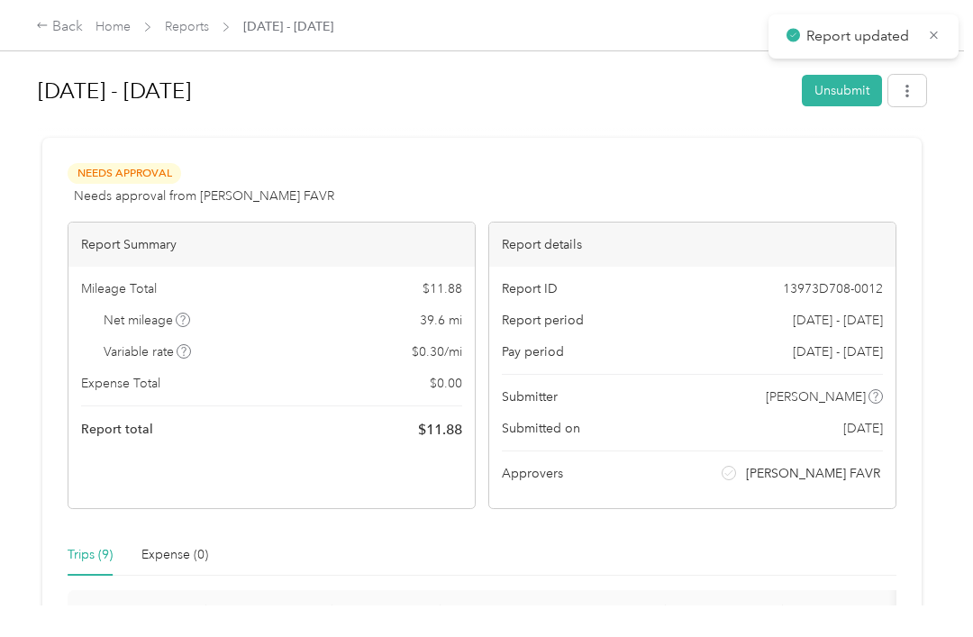
click at [929, 41] on icon at bounding box center [934, 35] width 14 height 16
click at [119, 14] on div "Back Home Reports [DATE] - [DATE]" at bounding box center [486, 25] width 973 height 50
click at [108, 29] on link "Home" at bounding box center [113, 26] width 35 height 15
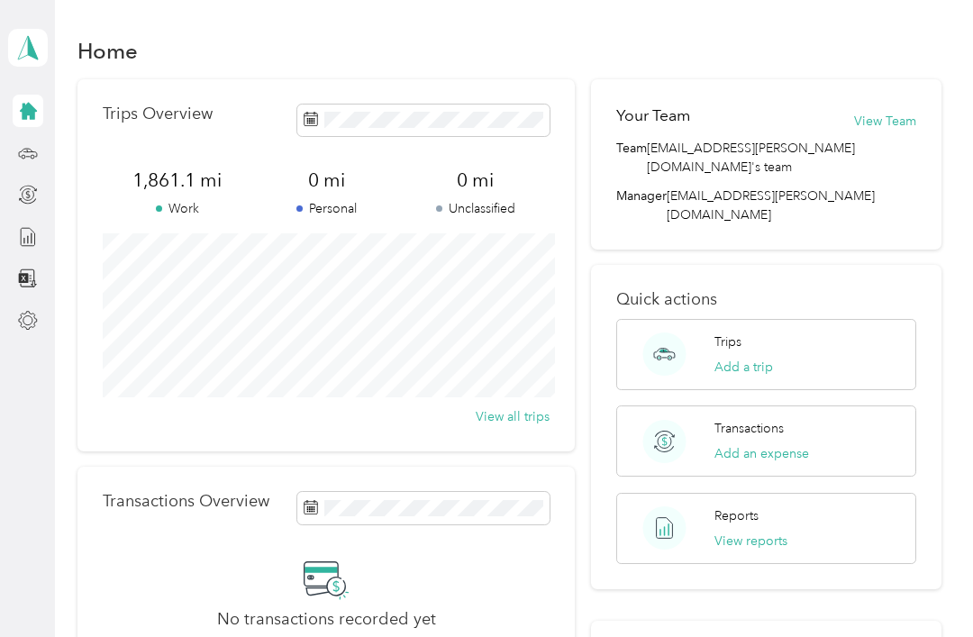
click at [780, 532] on button "View reports" at bounding box center [751, 541] width 73 height 19
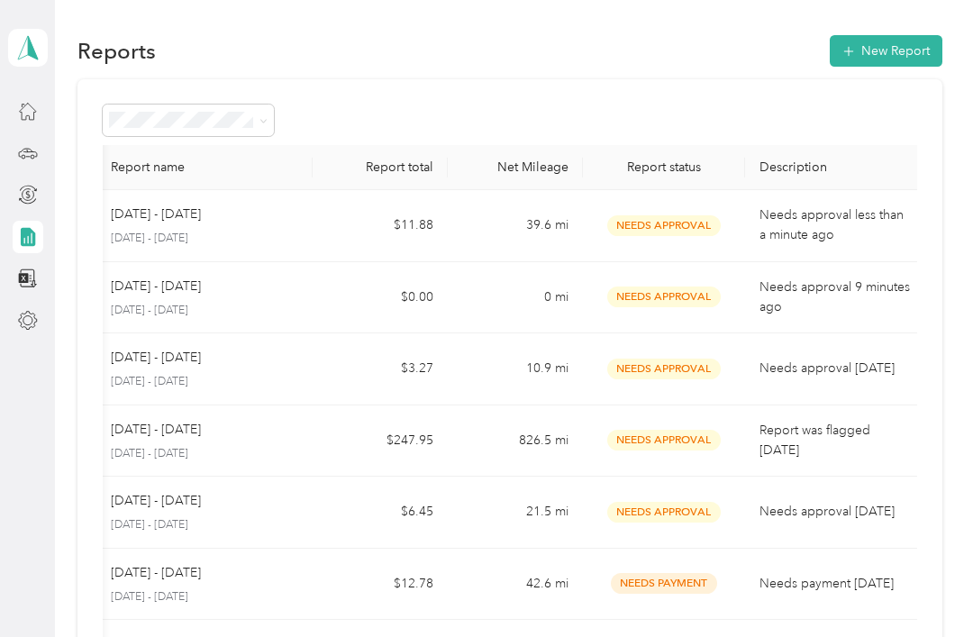
scroll to position [0, 5]
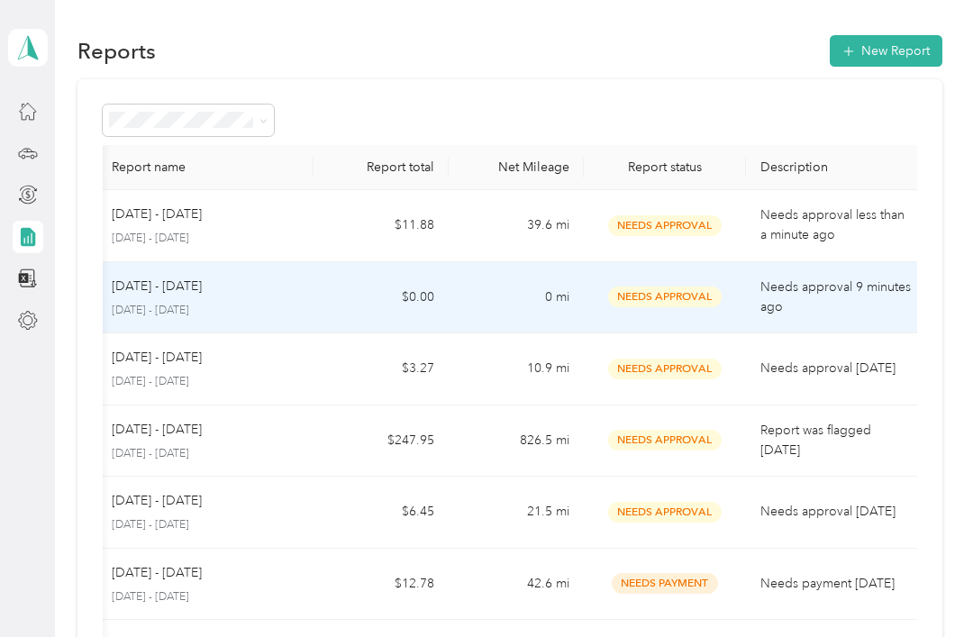
click at [870, 300] on p "Needs approval 9 minutes ago" at bounding box center [835, 298] width 151 height 40
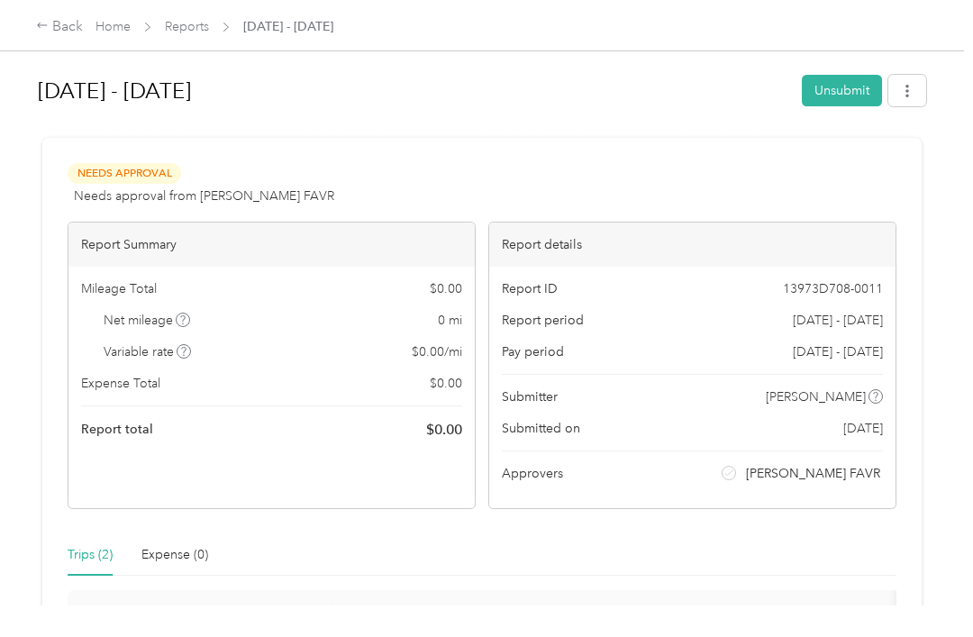
click at [907, 89] on button "button" at bounding box center [907, 91] width 38 height 32
click at [861, 89] on button "Unsubmit" at bounding box center [842, 91] width 80 height 32
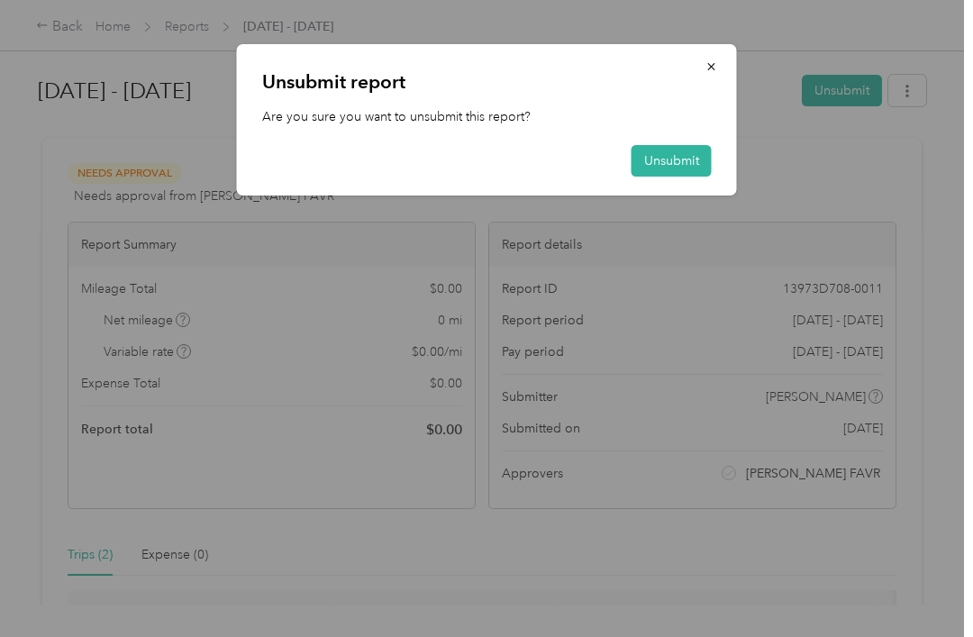
click at [697, 161] on button "Unsubmit" at bounding box center [672, 161] width 80 height 32
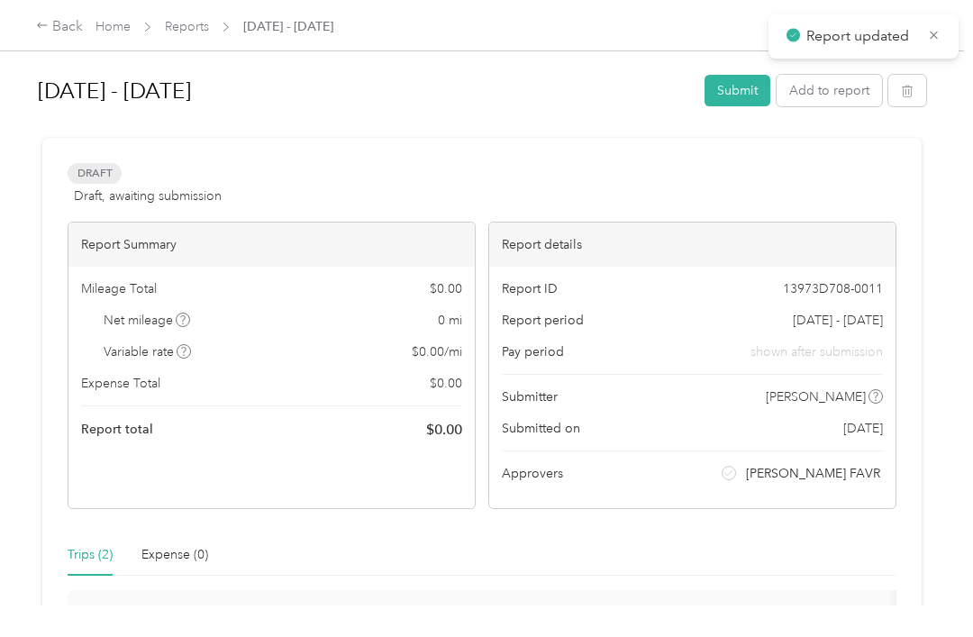
click at [931, 35] on icon at bounding box center [934, 35] width 14 height 16
click at [768, 89] on button "Submit" at bounding box center [738, 91] width 66 height 32
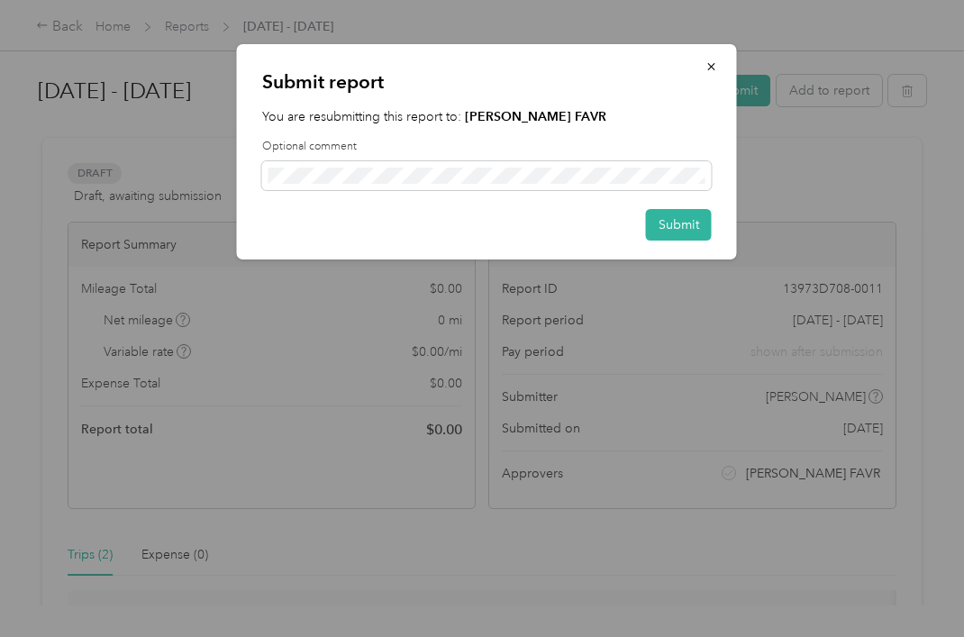
click at [722, 67] on button "button" at bounding box center [712, 66] width 38 height 32
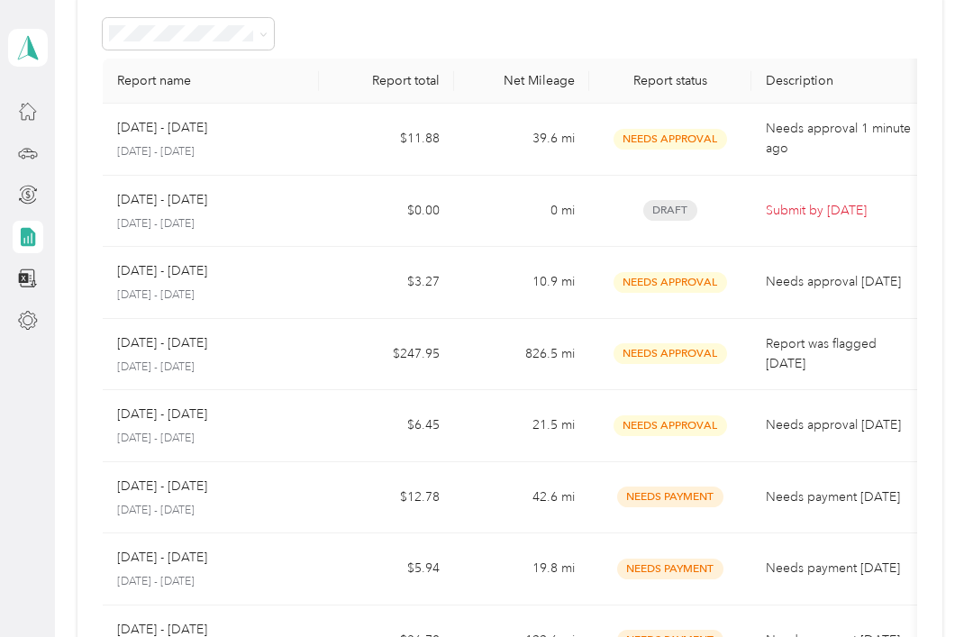
scroll to position [88, 0]
